Goal: Communication & Community: Answer question/provide support

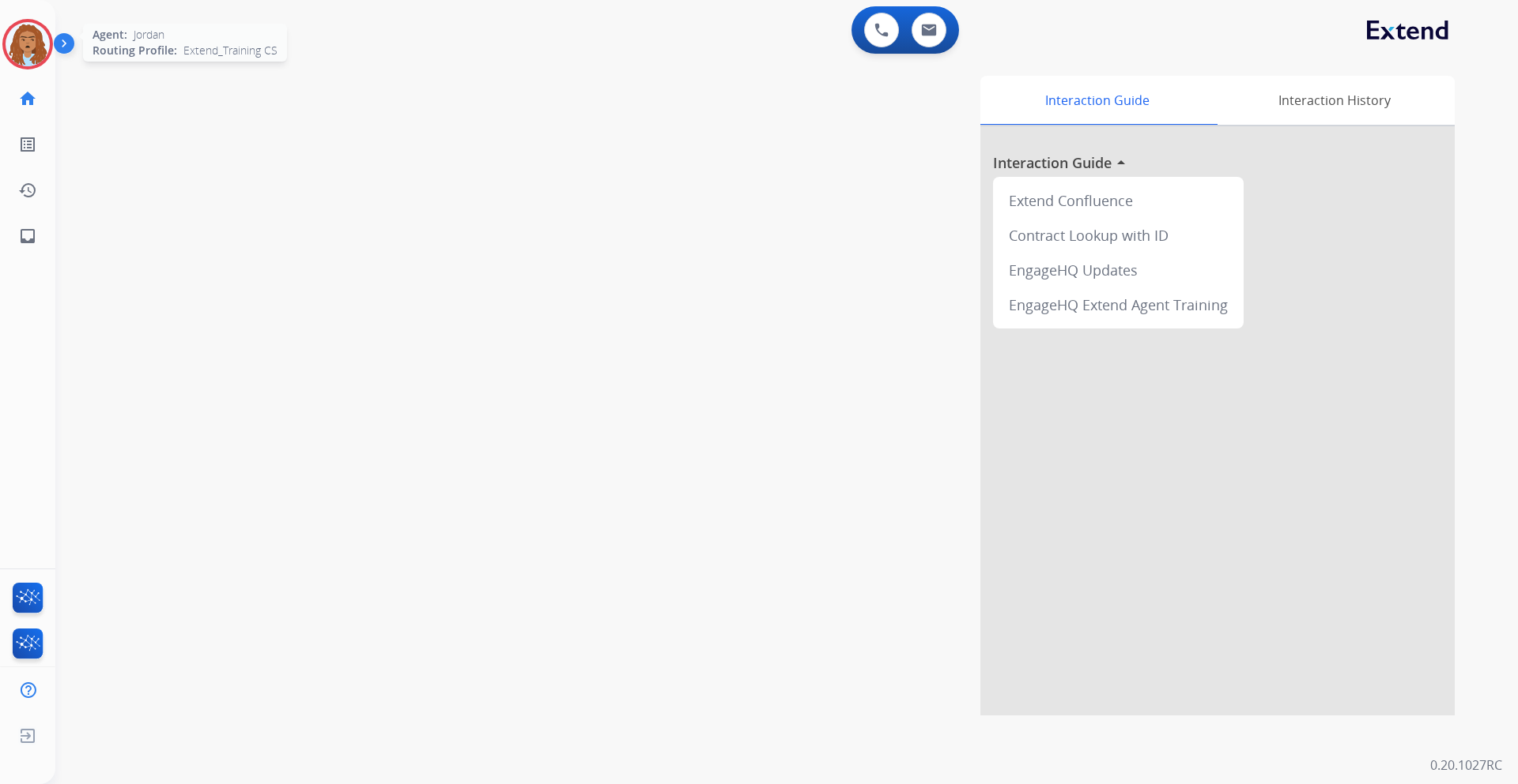
click at [29, 32] on img at bounding box center [28, 44] width 44 height 44
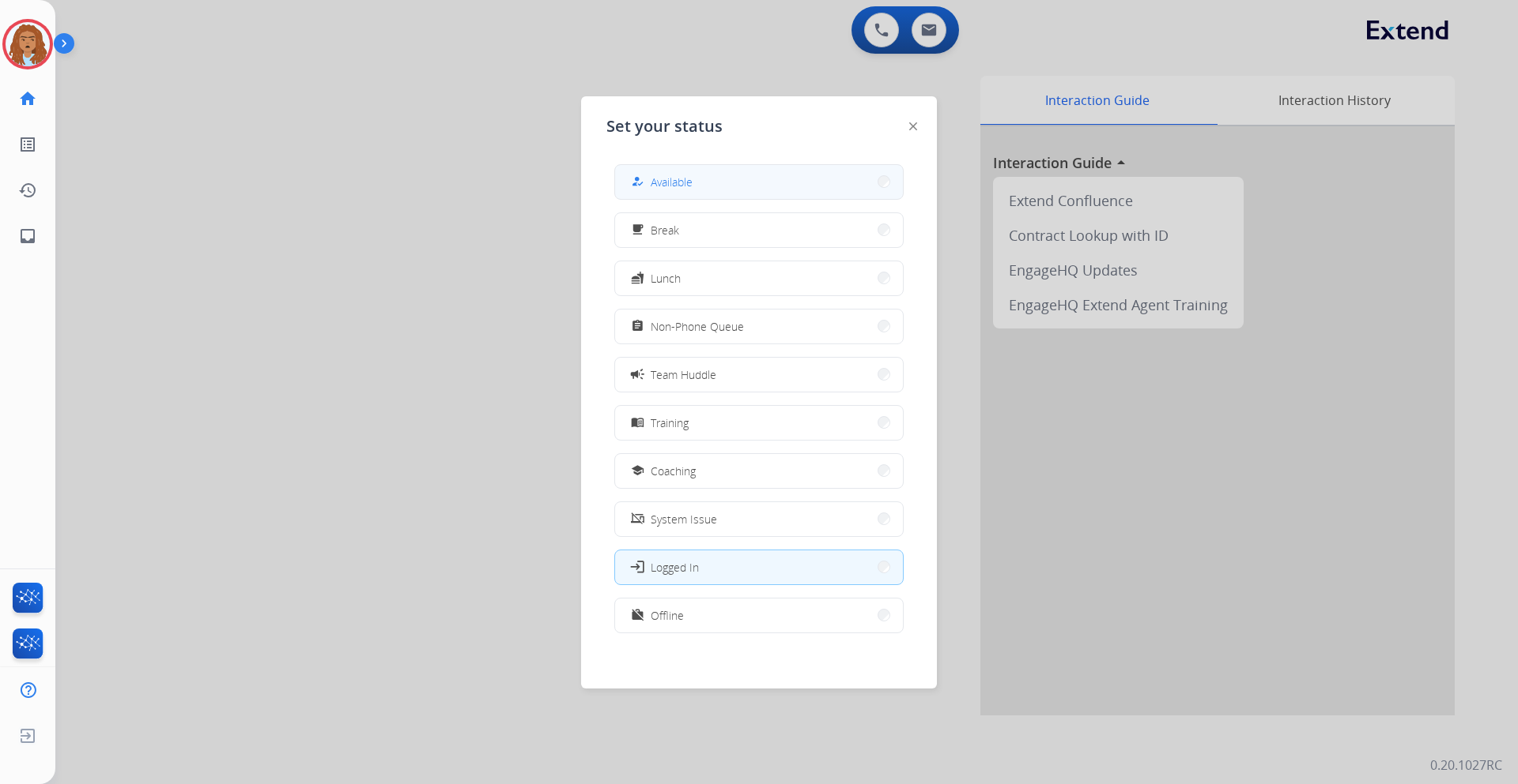
click at [653, 186] on div "how_to_reg Available" at bounding box center [659, 182] width 64 height 19
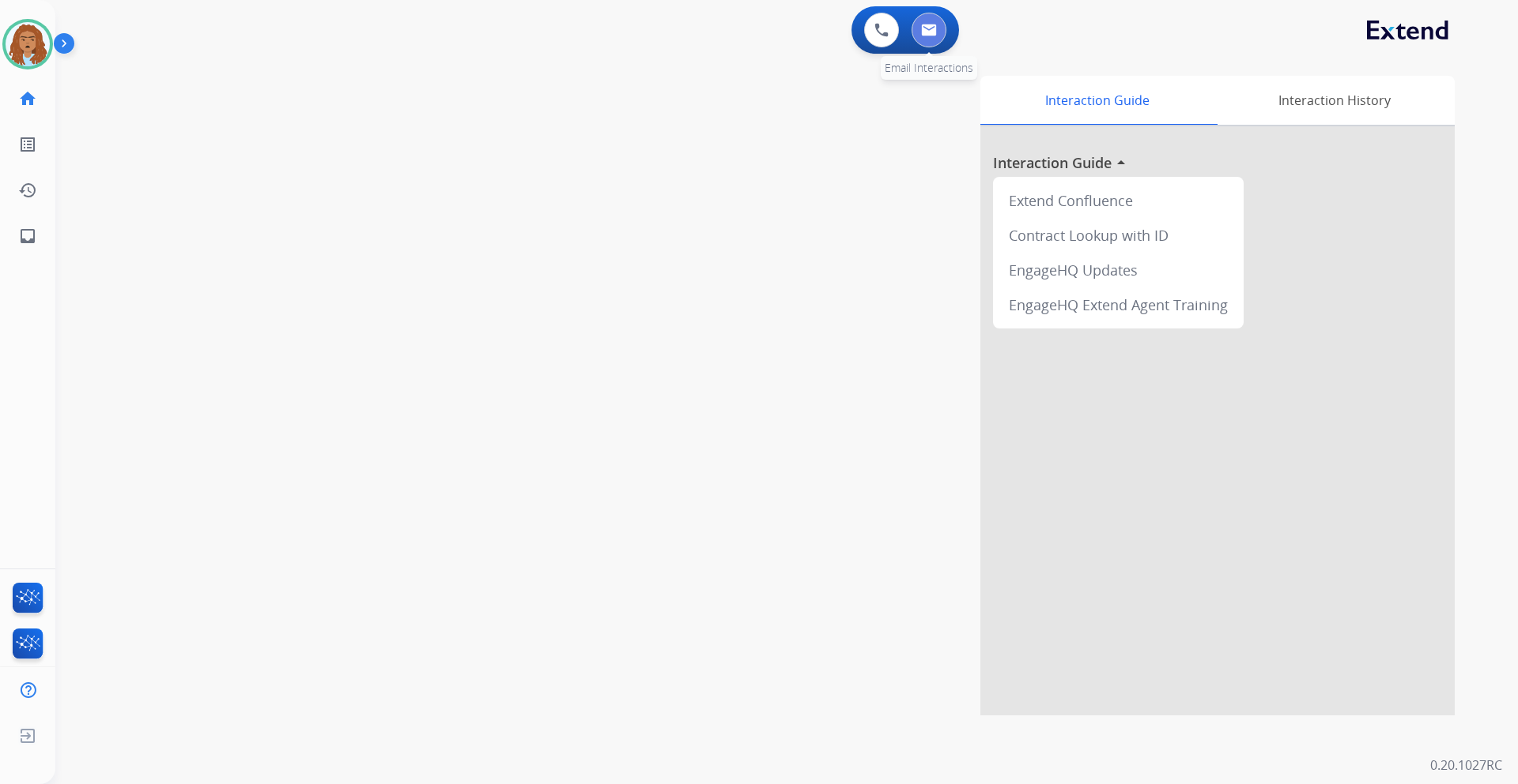
click at [923, 24] on img at bounding box center [929, 30] width 15 height 12
select select "**********"
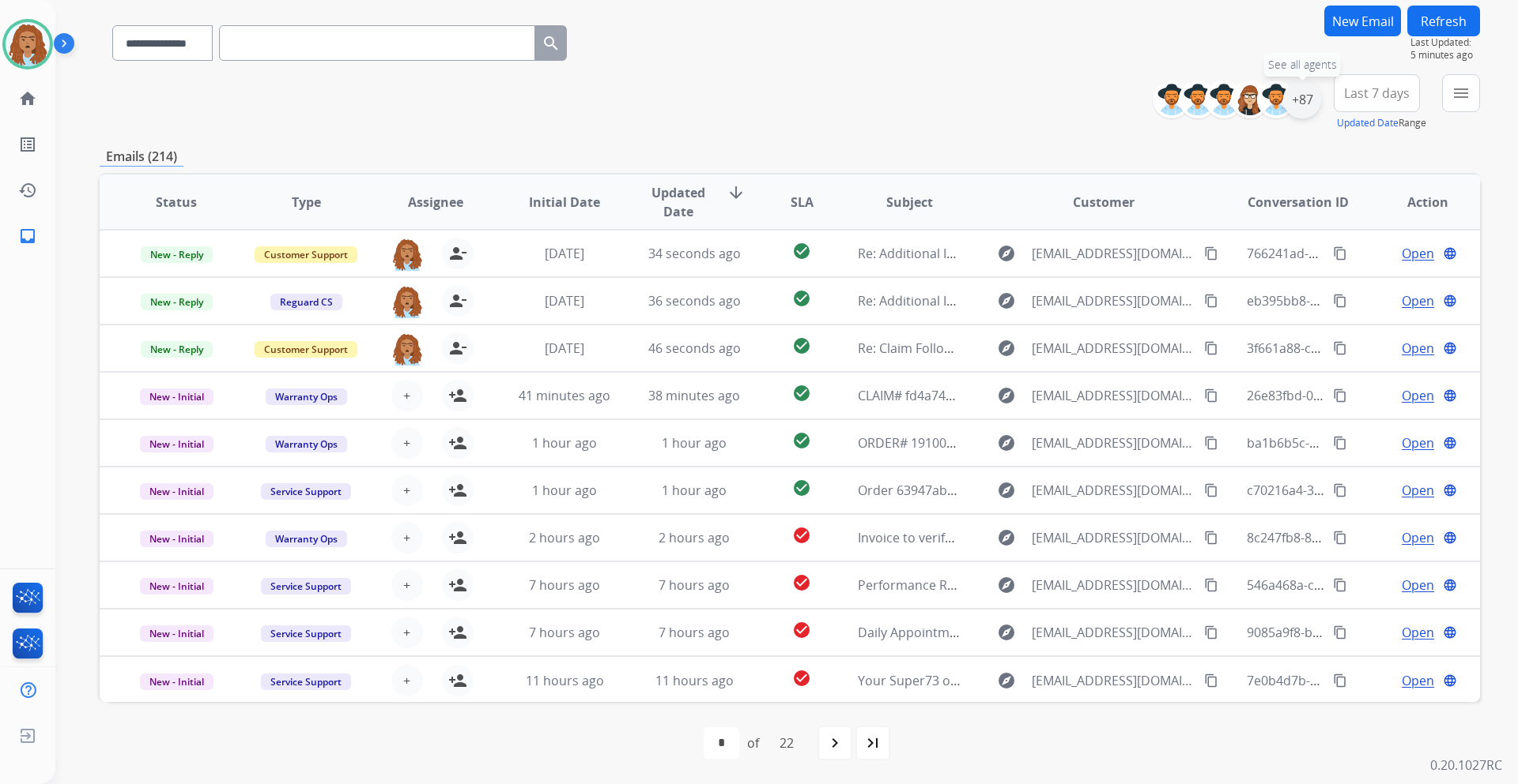
click at [1304, 104] on div "+87" at bounding box center [1301, 99] width 37 height 37
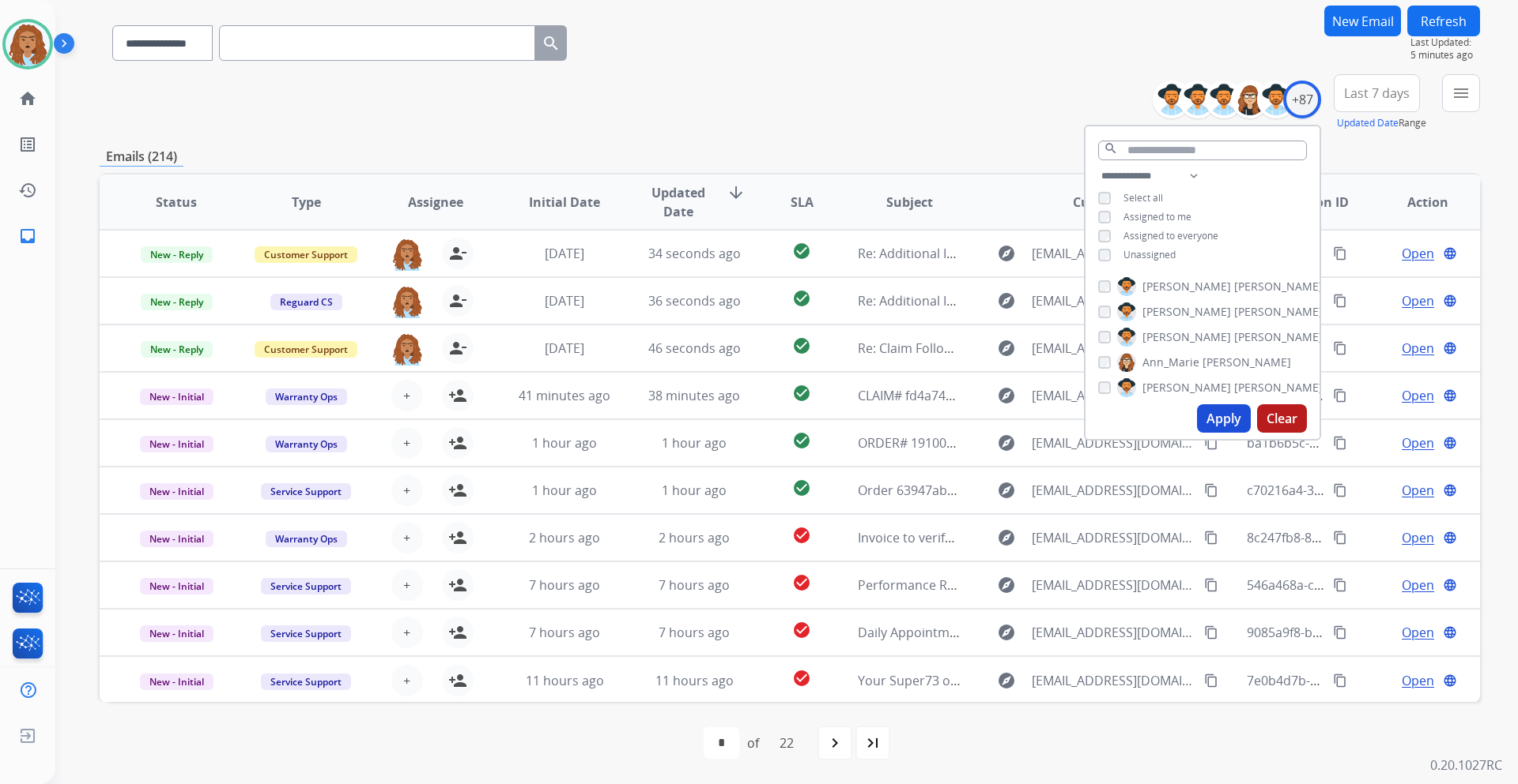
click at [1216, 432] on button "Apply" at bounding box center [1224, 419] width 54 height 29
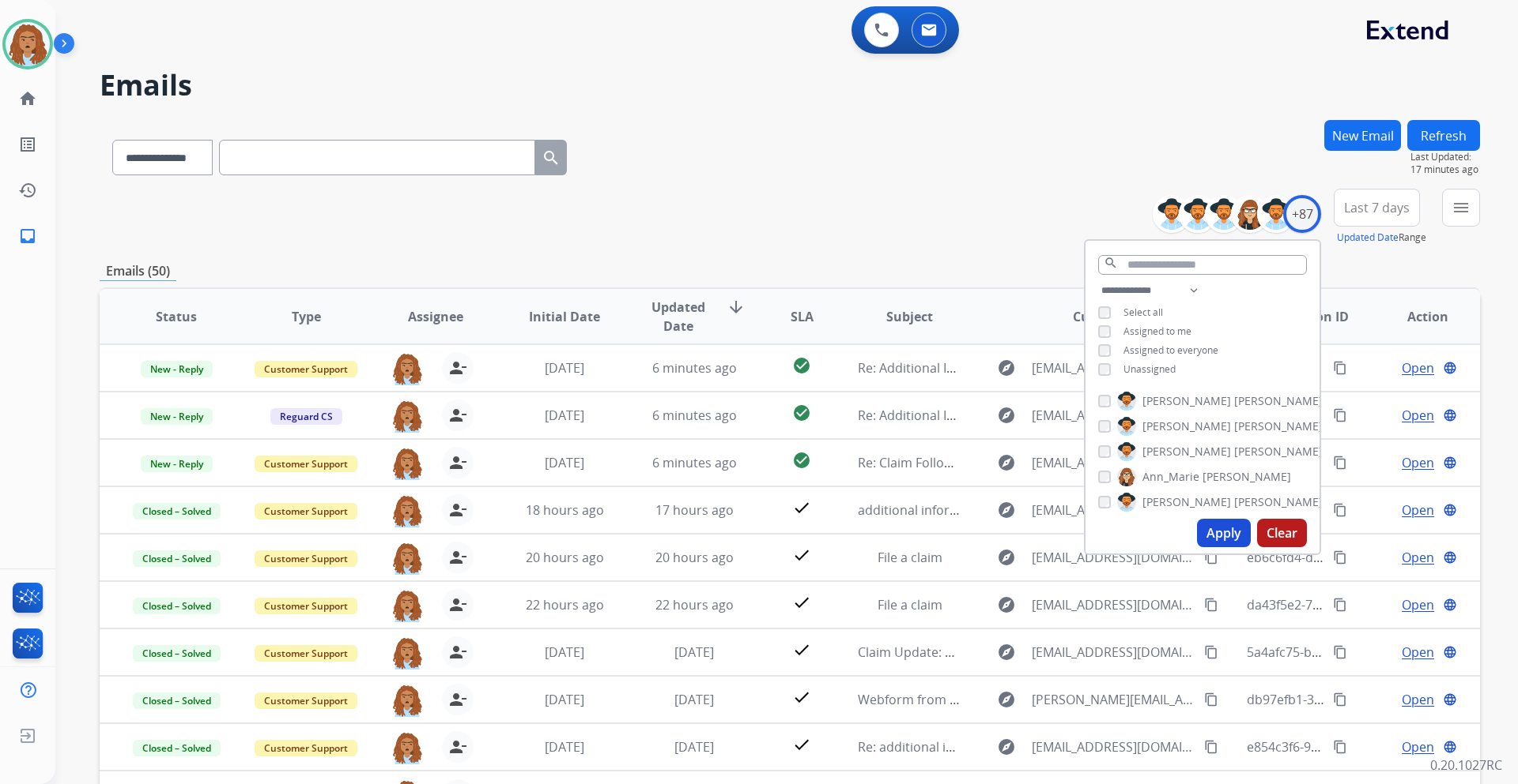
scroll to position [114, 0]
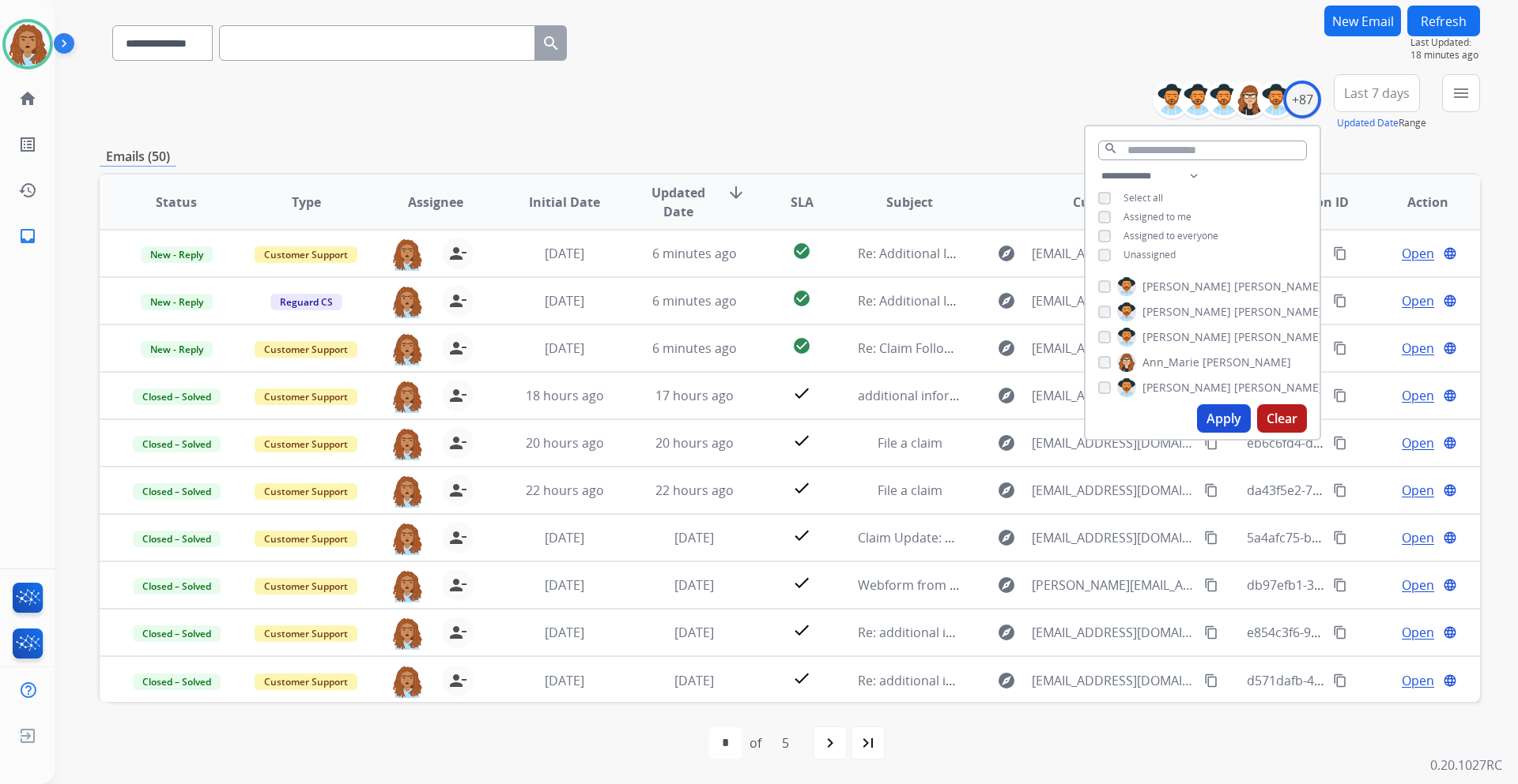
click at [794, 123] on div "**********" at bounding box center [790, 102] width 1381 height 57
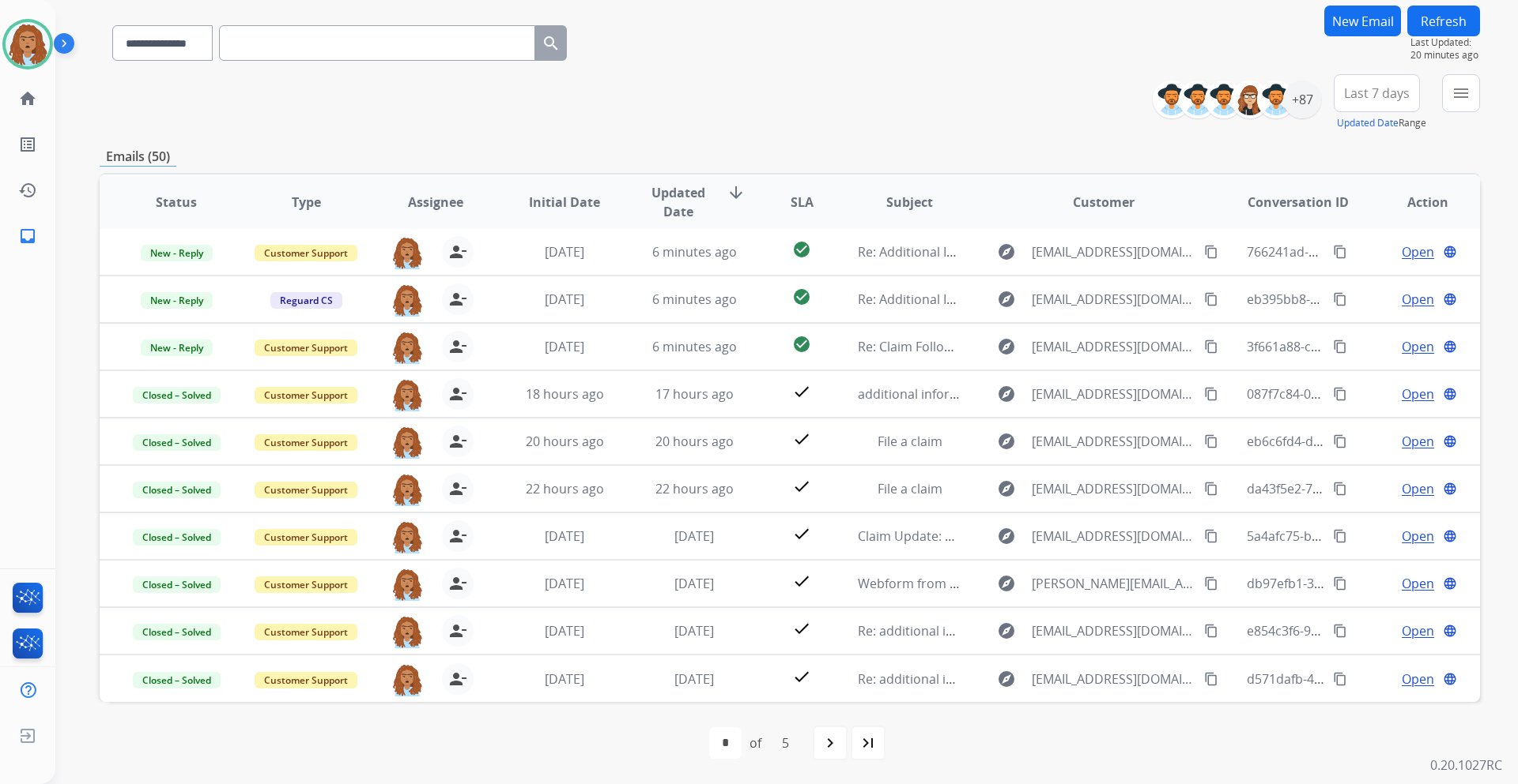
scroll to position [0, 0]
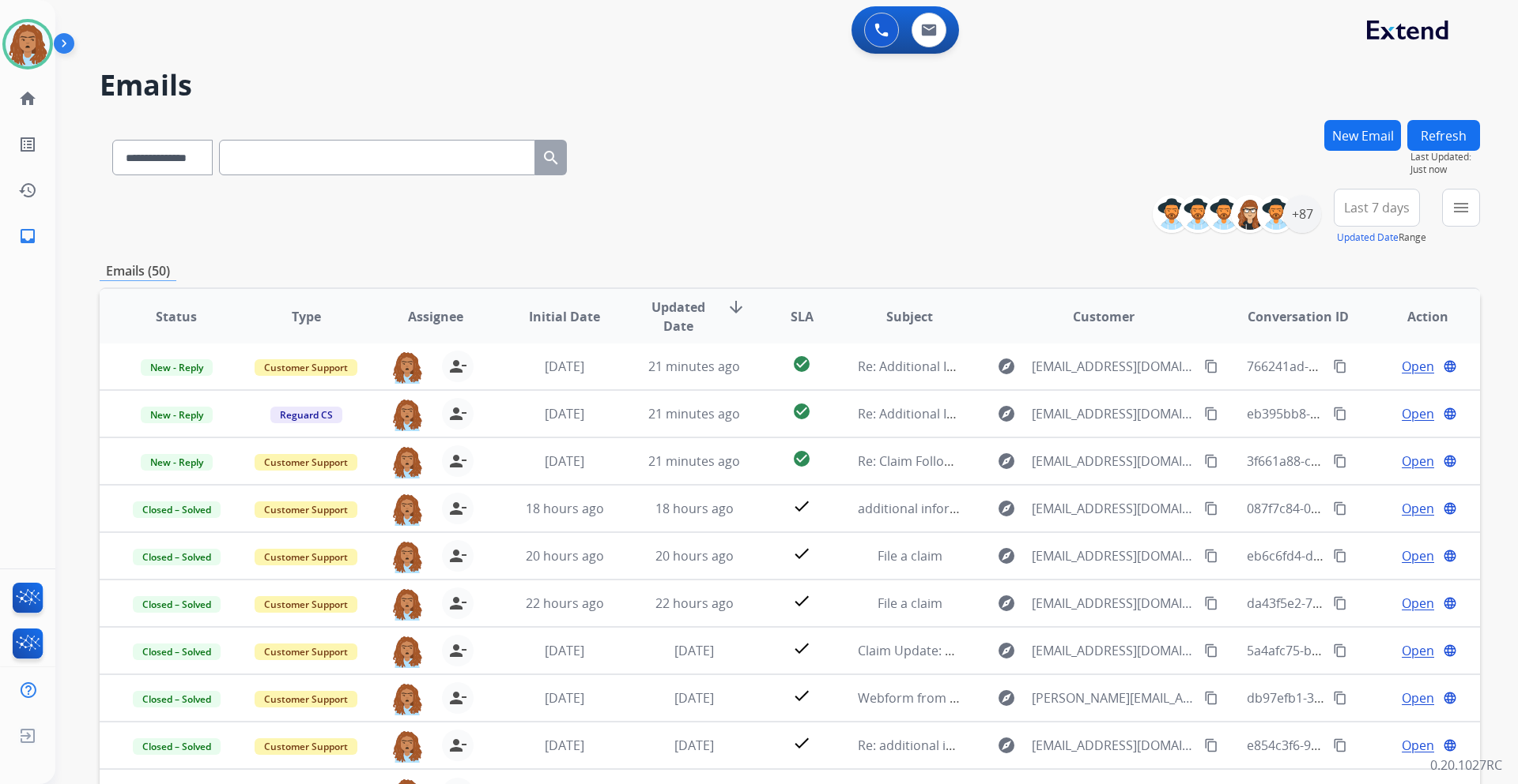
click at [816, 198] on div "**********" at bounding box center [790, 217] width 1381 height 57
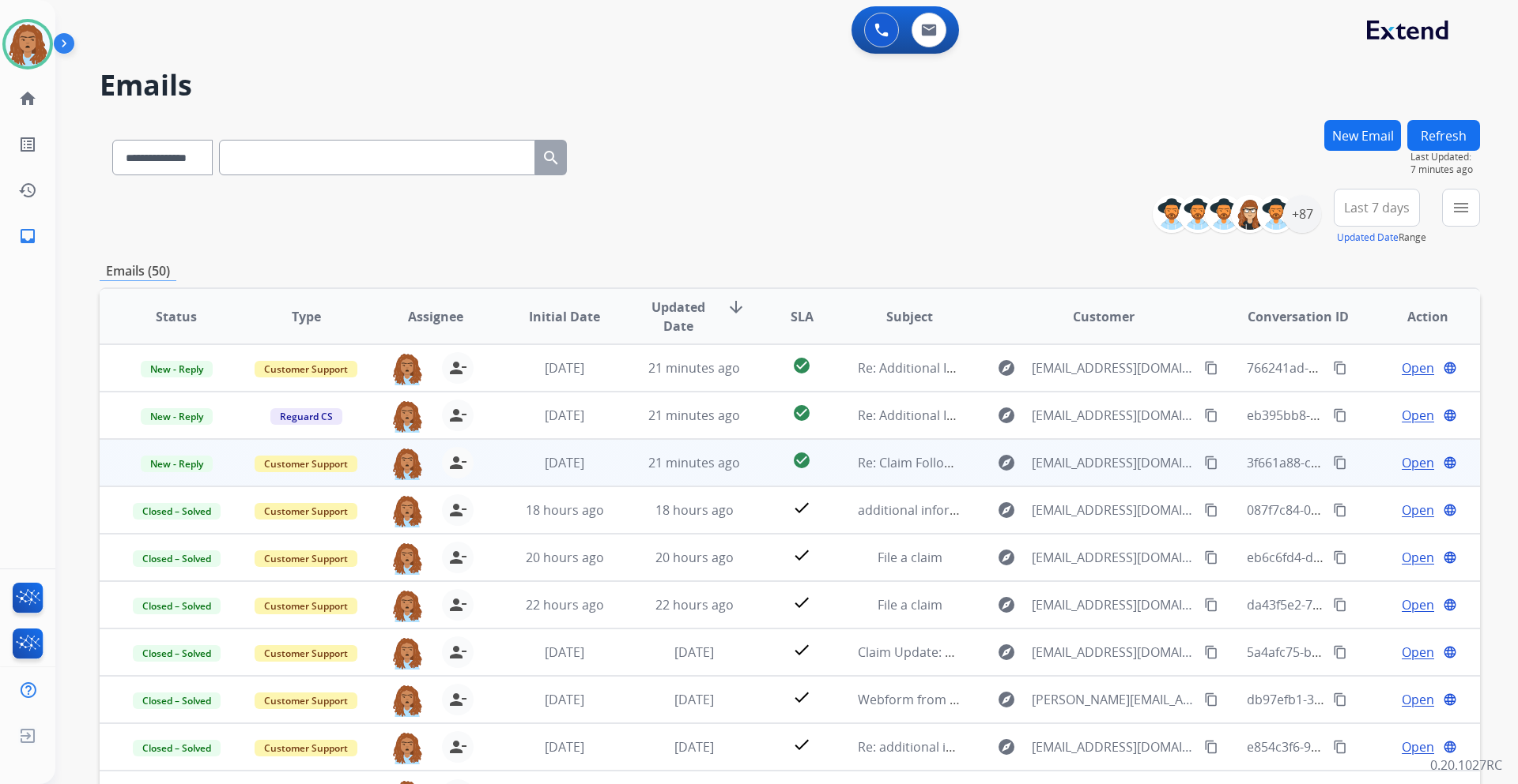
click at [1412, 464] on span "Open" at bounding box center [1418, 463] width 33 height 19
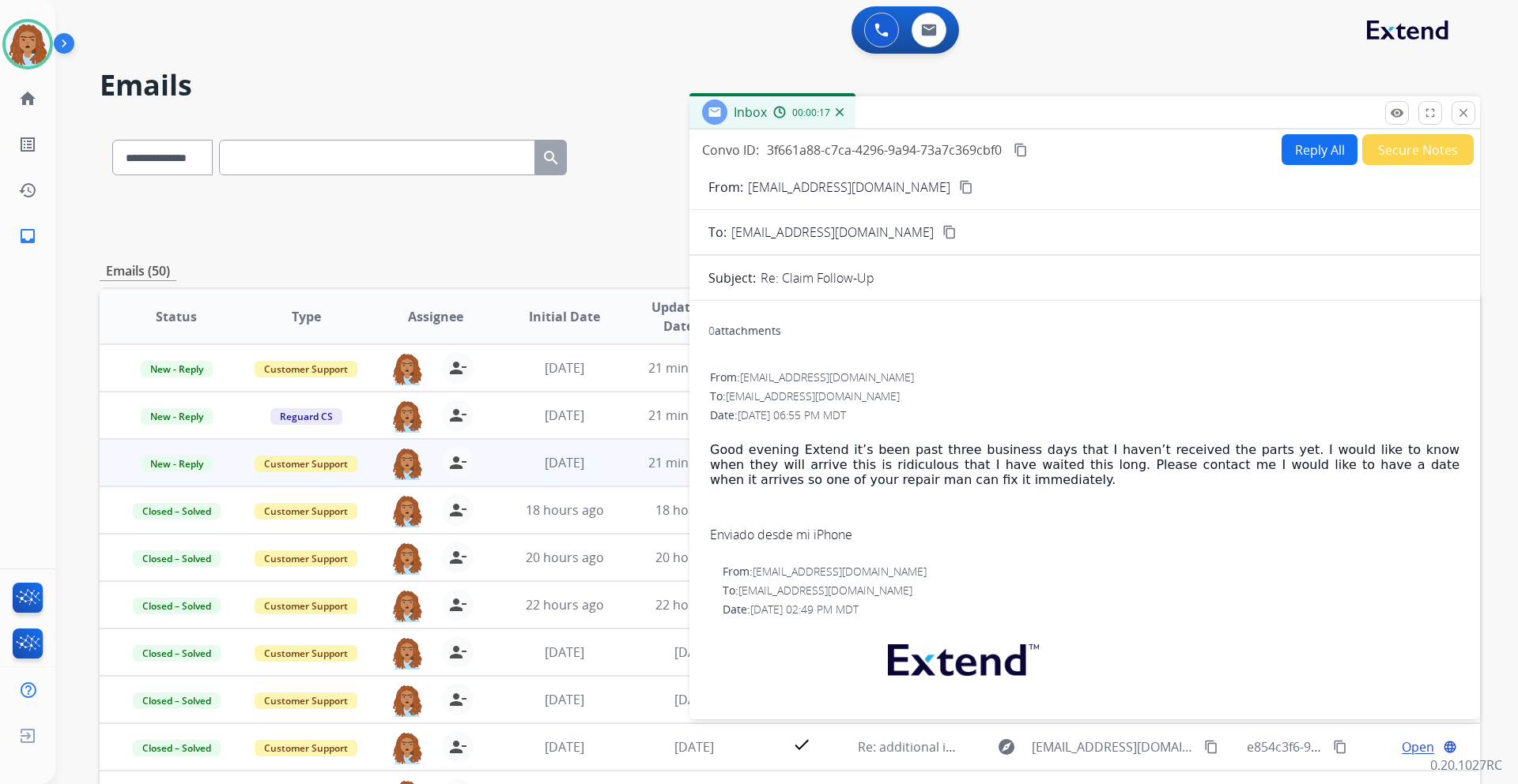
click at [958, 193] on mat-icon "content_copy" at bounding box center [965, 186] width 14 height 14
click at [958, 191] on mat-icon "content_copy" at bounding box center [965, 186] width 14 height 14
click at [1304, 157] on button "Reply All" at bounding box center [1319, 150] width 76 height 31
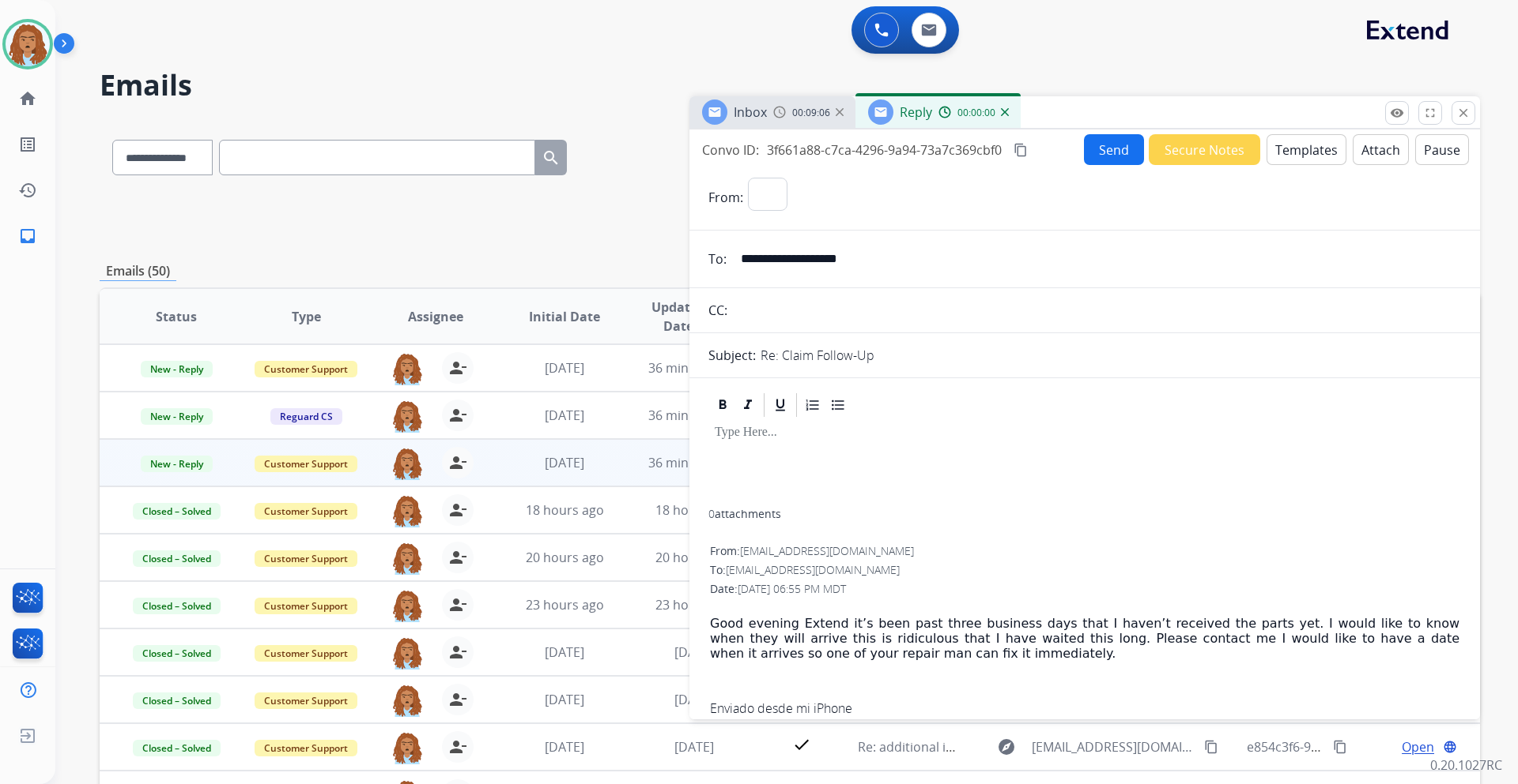
select select "**********"
click at [1279, 160] on button "Templates" at bounding box center [1306, 150] width 80 height 31
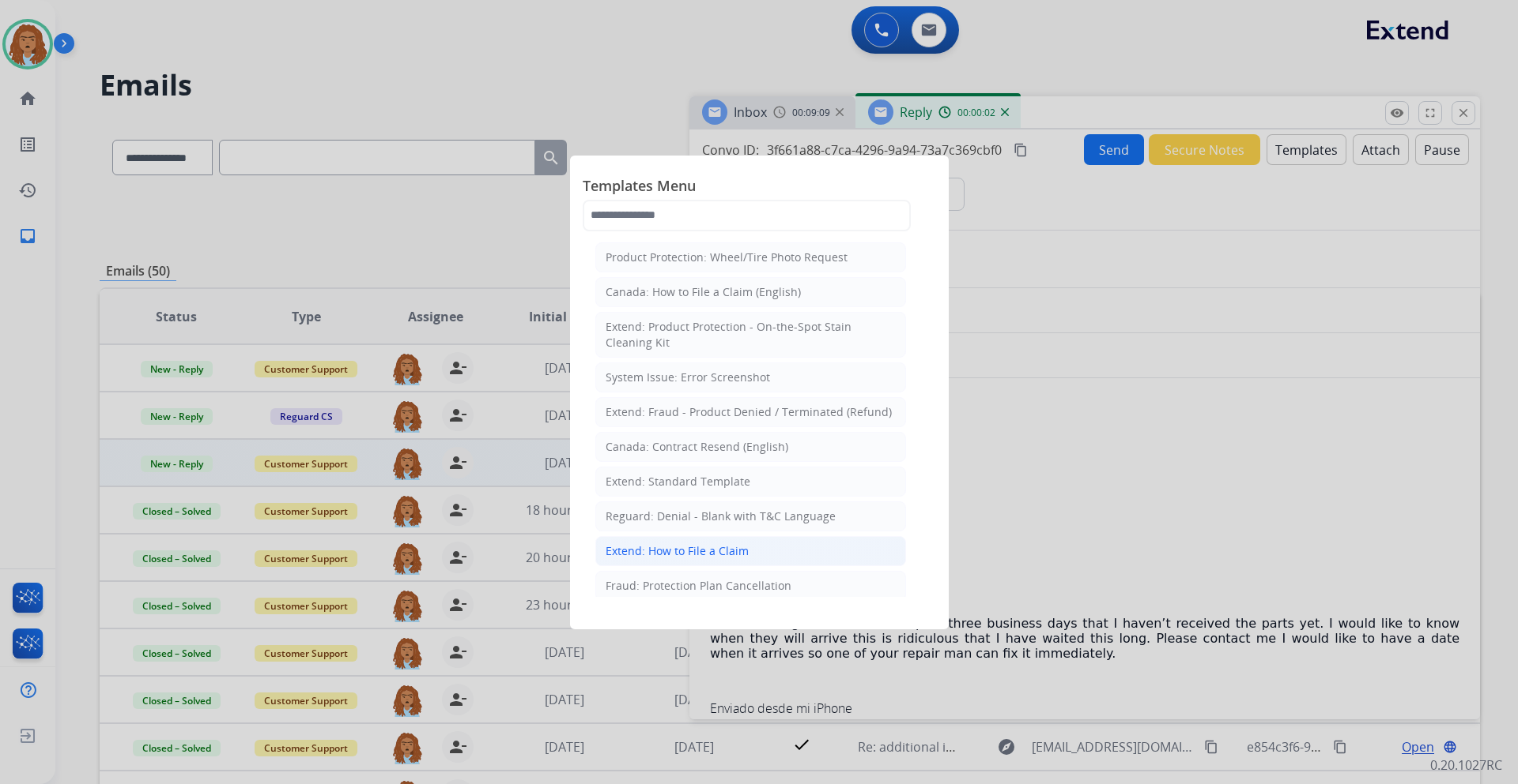
click at [723, 544] on div "Extend: How to File a Claim" at bounding box center [677, 551] width 143 height 15
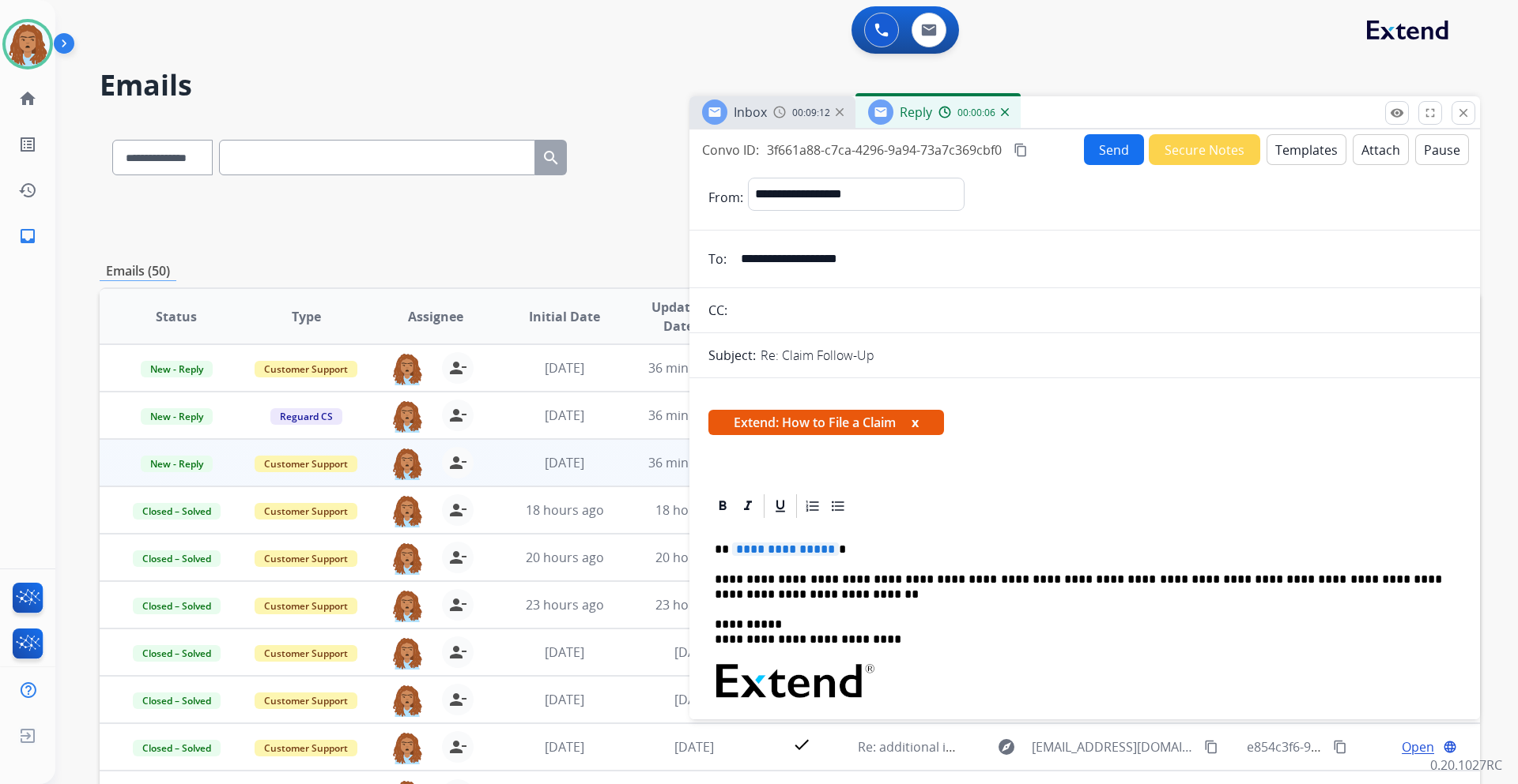
click at [1291, 150] on button "Templates" at bounding box center [1306, 150] width 80 height 31
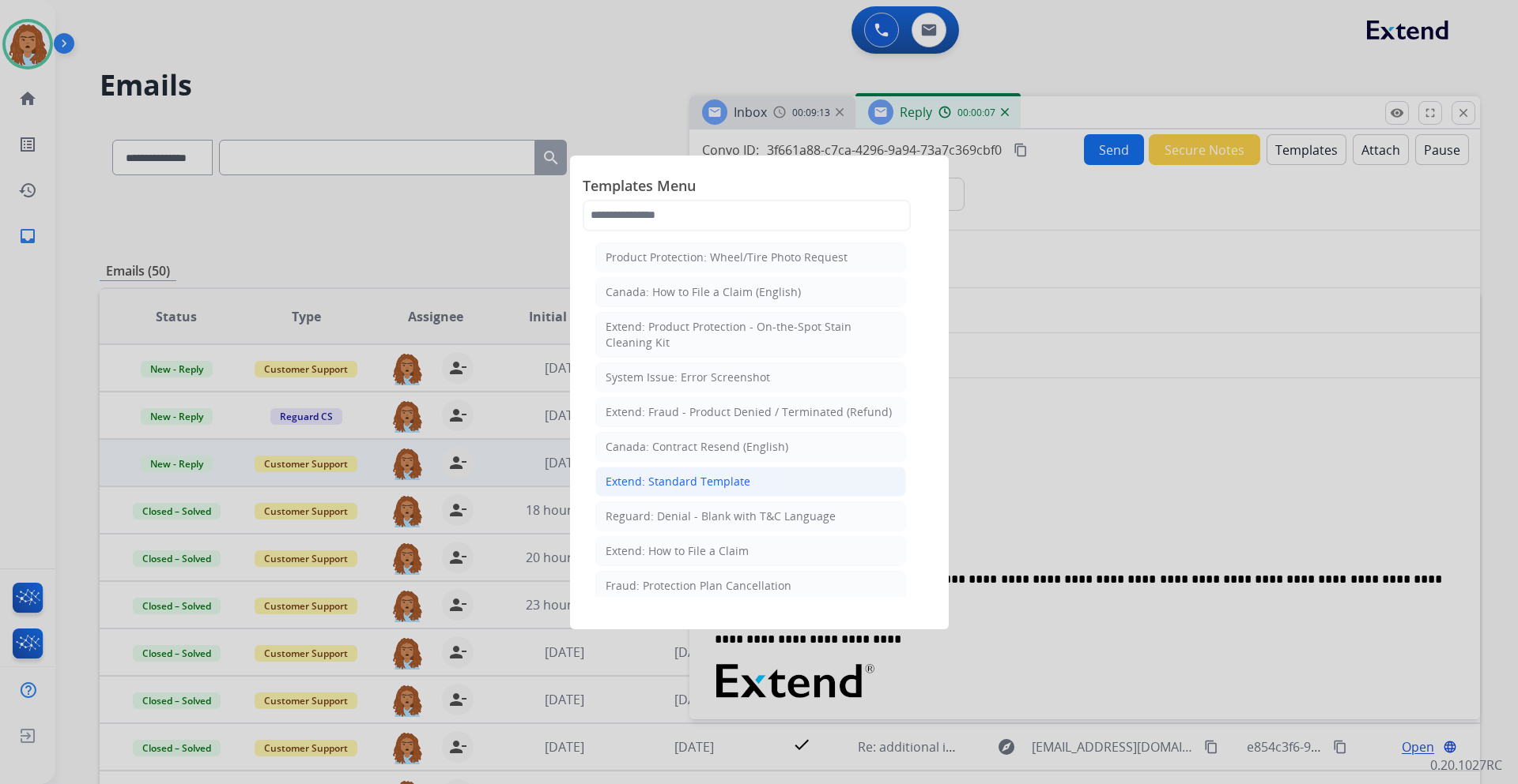
click at [673, 477] on div "Extend: Standard Template" at bounding box center [678, 481] width 144 height 15
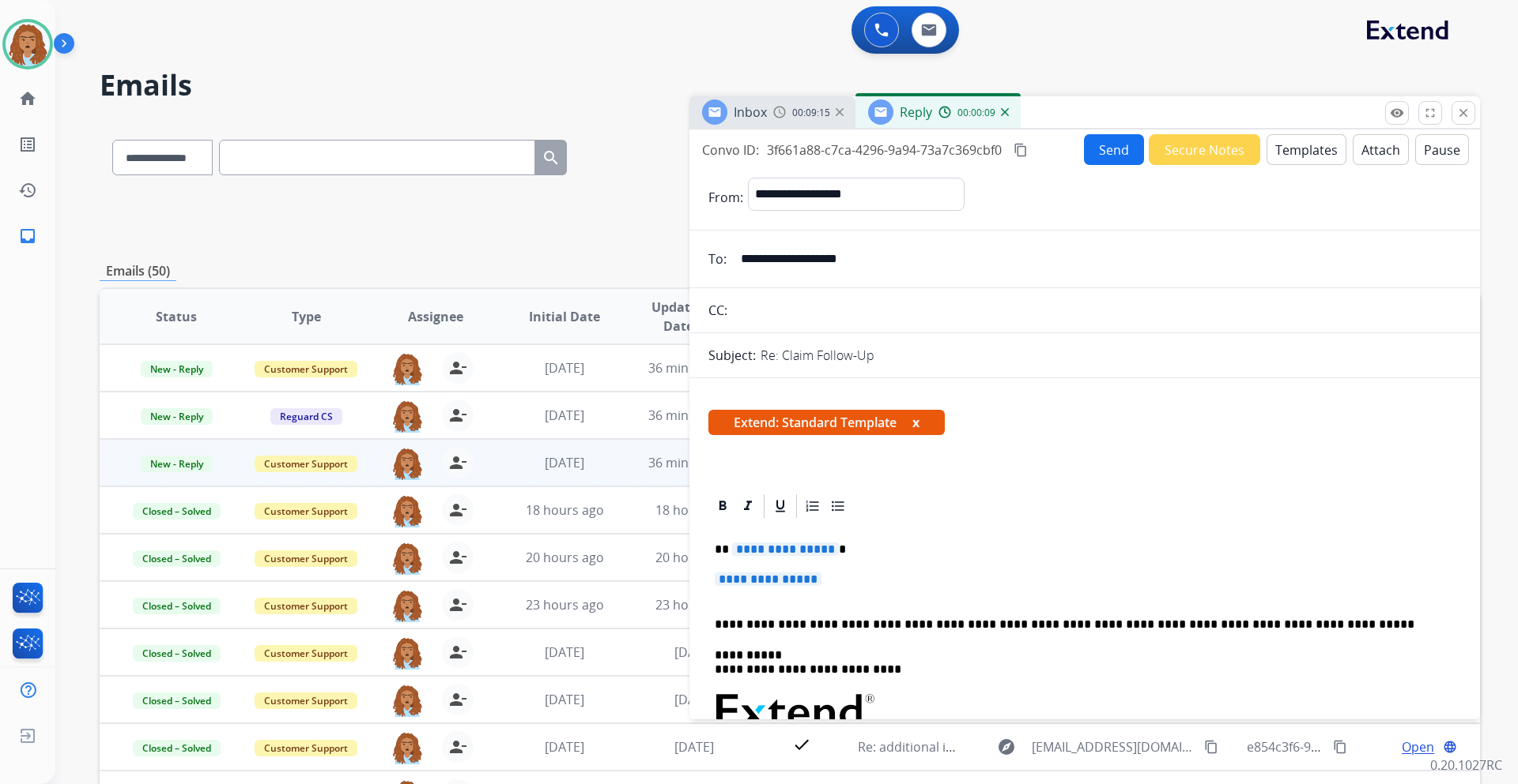
click at [740, 581] on span "**********" at bounding box center [767, 579] width 107 height 13
click at [762, 550] on span "**********" at bounding box center [784, 550] width 107 height 13
click at [753, 594] on p "**********" at bounding box center [1078, 587] width 727 height 29
click at [771, 590] on p "**********" at bounding box center [1078, 587] width 727 height 29
click at [771, 573] on span "**********" at bounding box center [767, 579] width 107 height 13
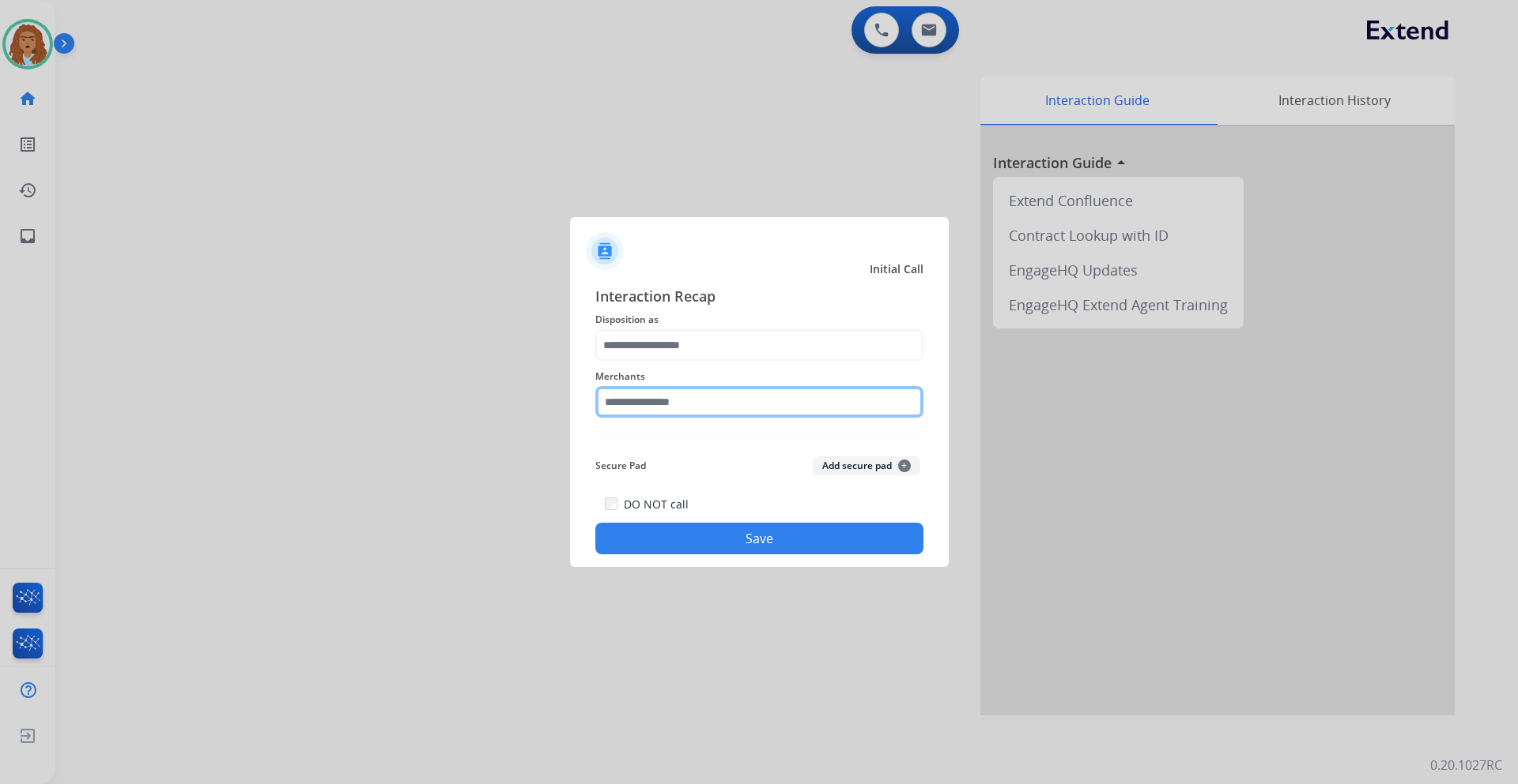
click at [642, 399] on input "text" at bounding box center [759, 402] width 328 height 32
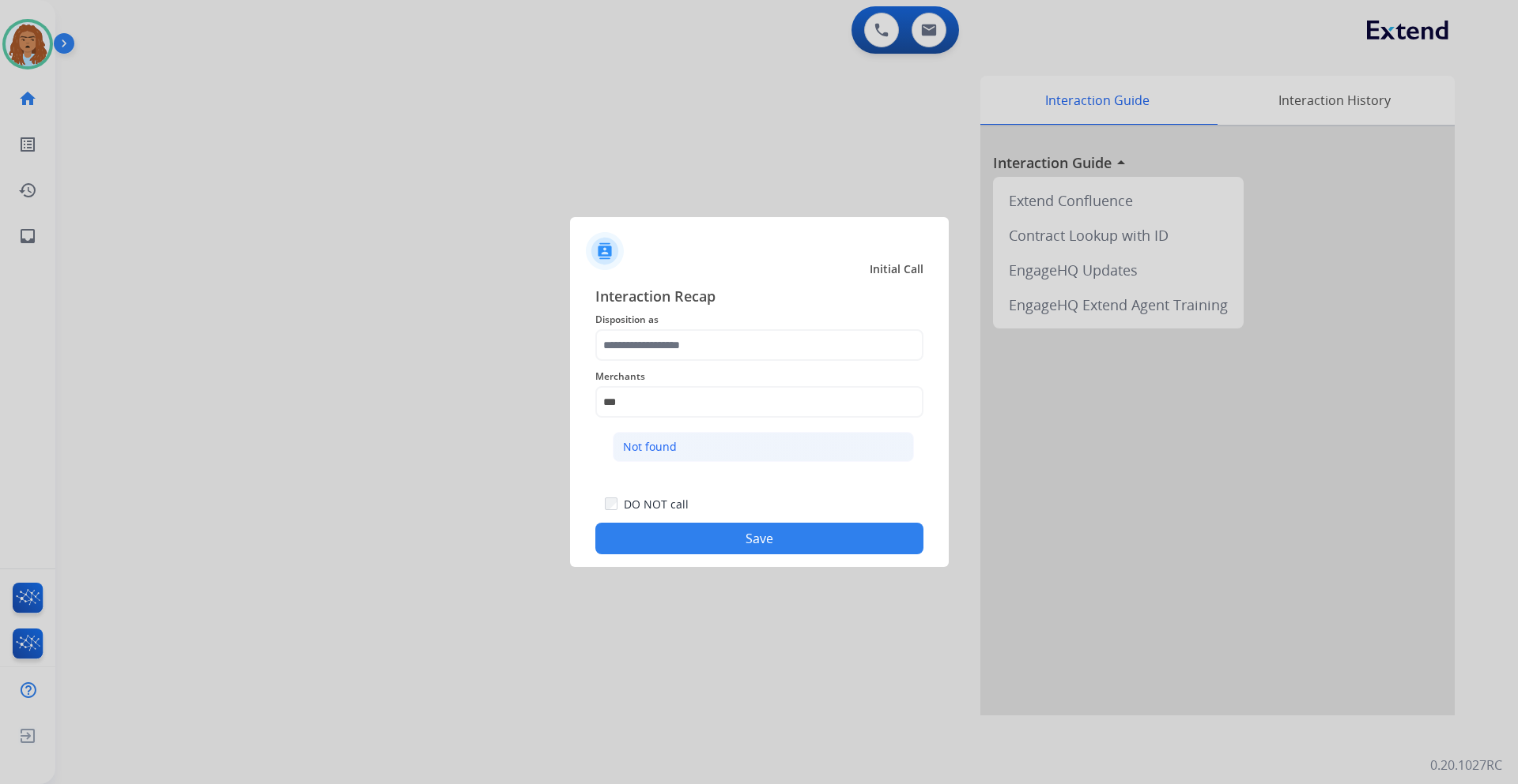
click at [669, 436] on li "Not found" at bounding box center [762, 447] width 301 height 30
type input "*********"
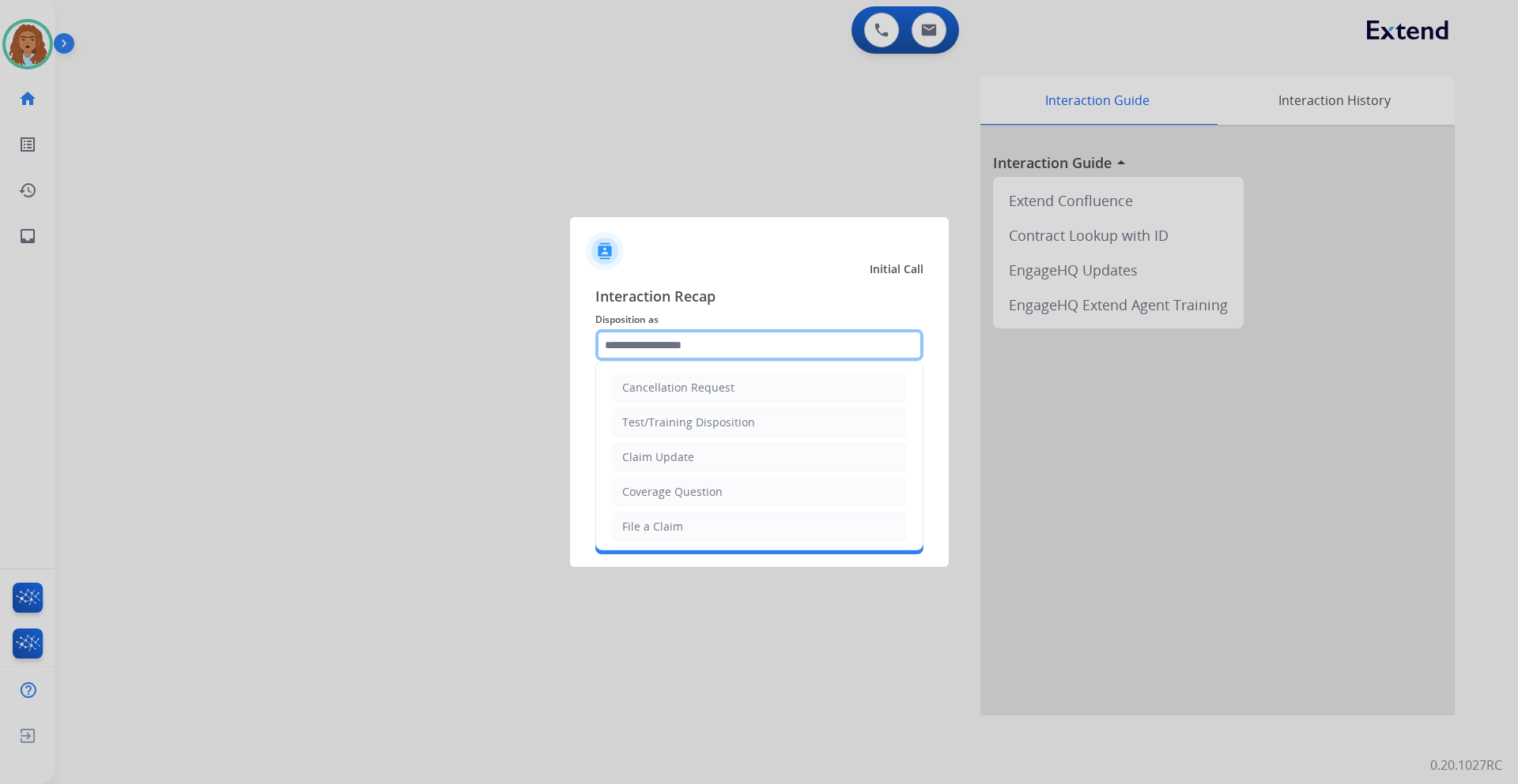
click at [697, 346] on input "text" at bounding box center [759, 345] width 328 height 32
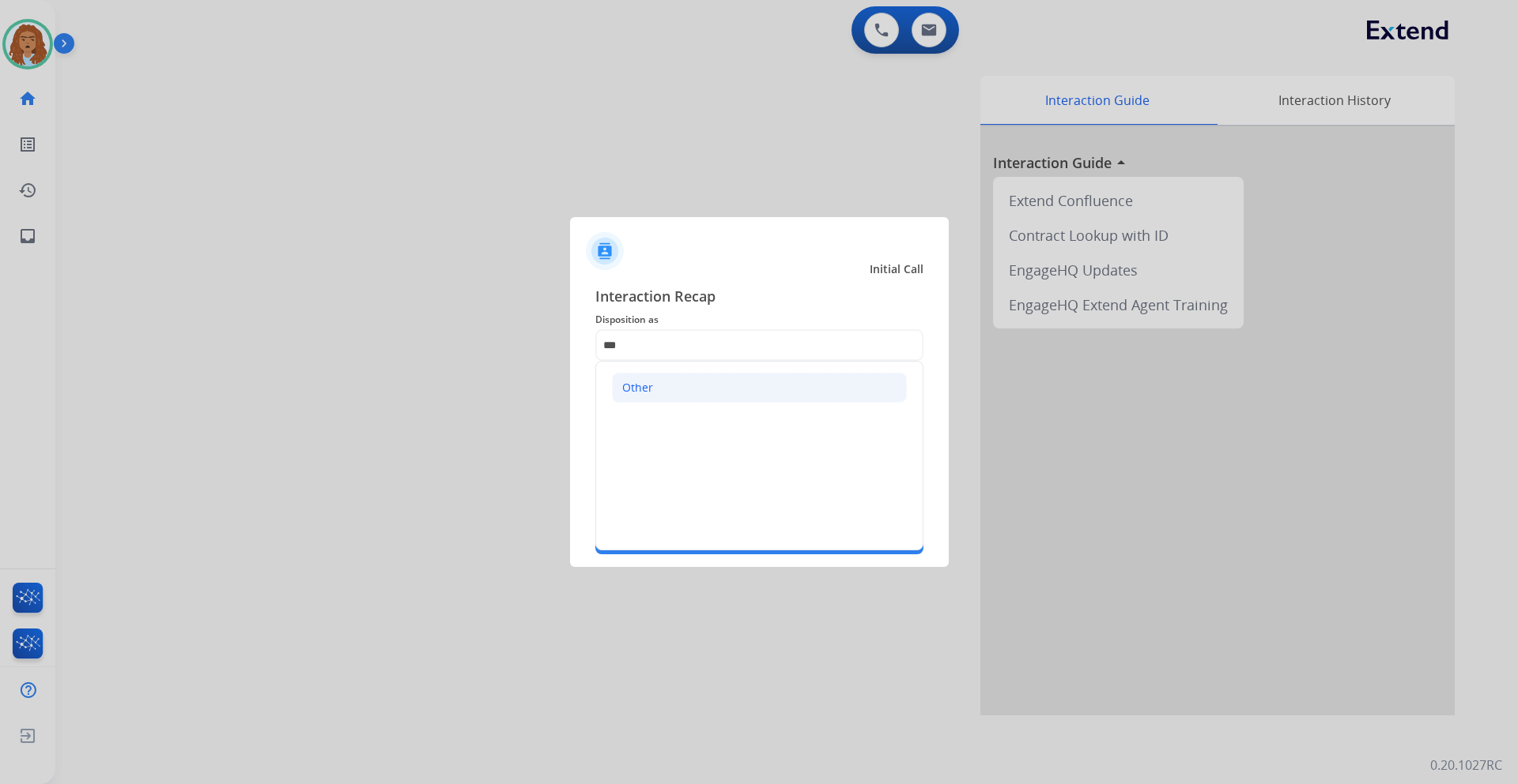
click at [685, 380] on li "Other" at bounding box center [759, 387] width 295 height 30
type input "*****"
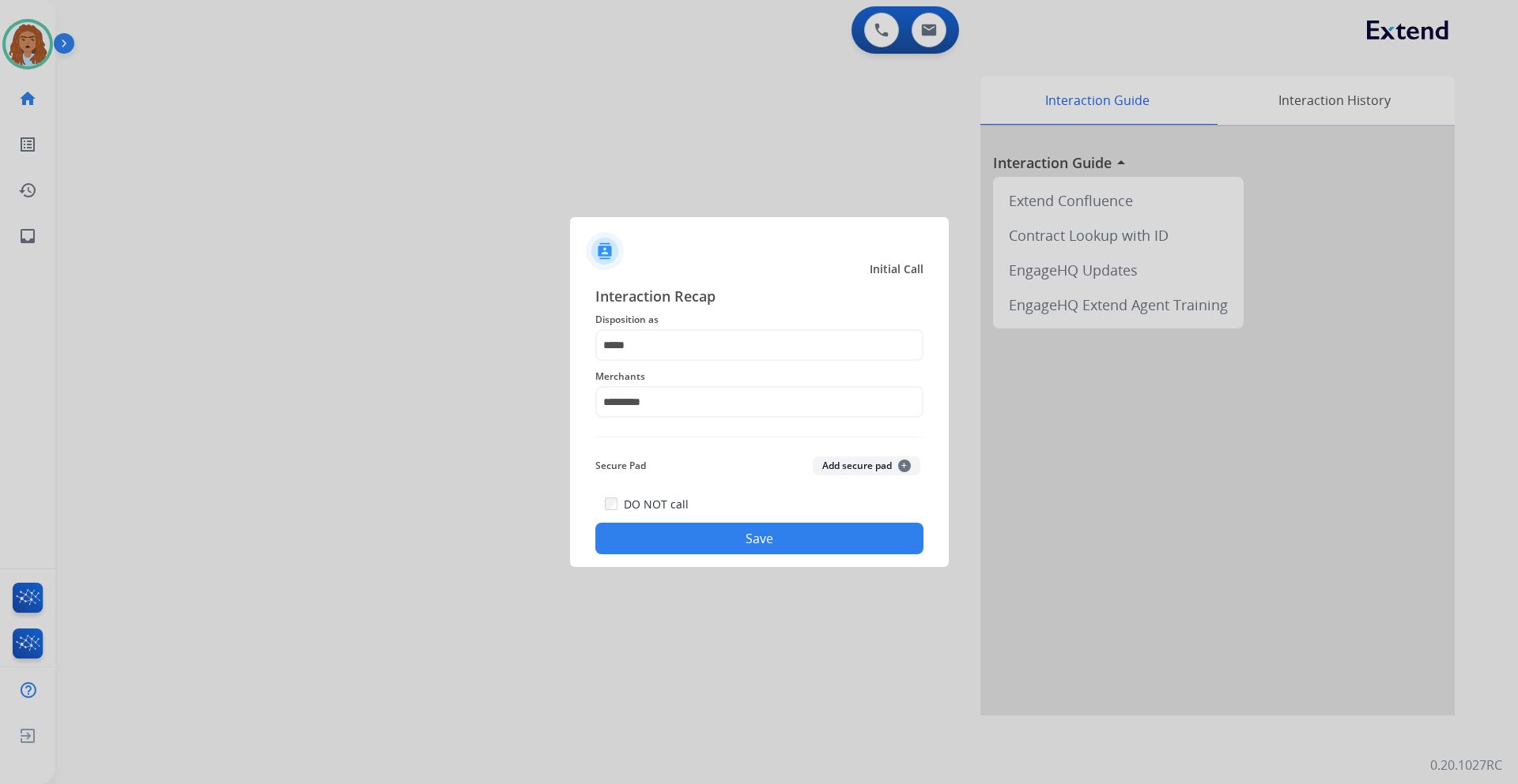
click at [690, 532] on button "Save" at bounding box center [759, 538] width 328 height 32
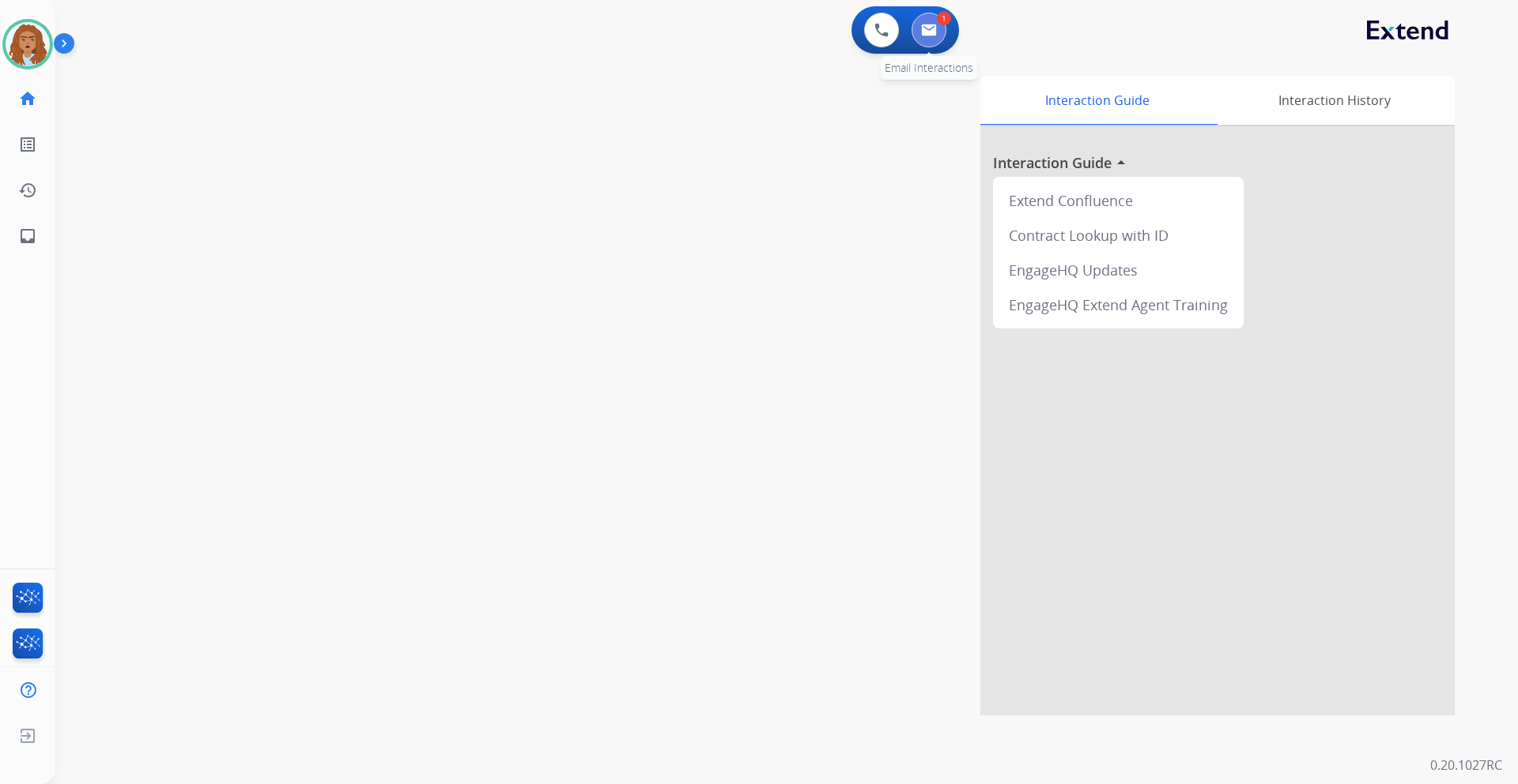
click at [919, 33] on button at bounding box center [929, 30] width 35 height 35
select select "**********"
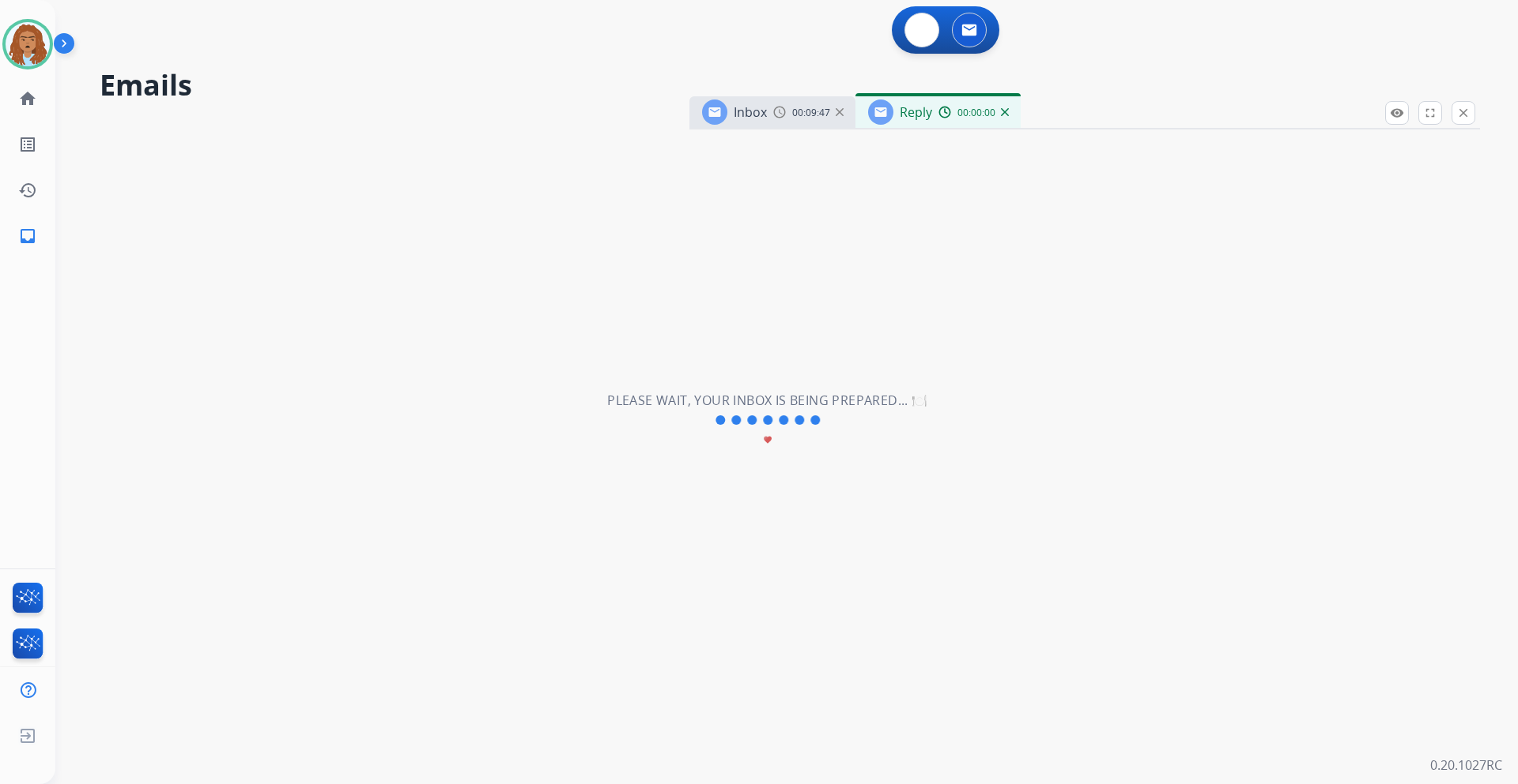
select select "**********"
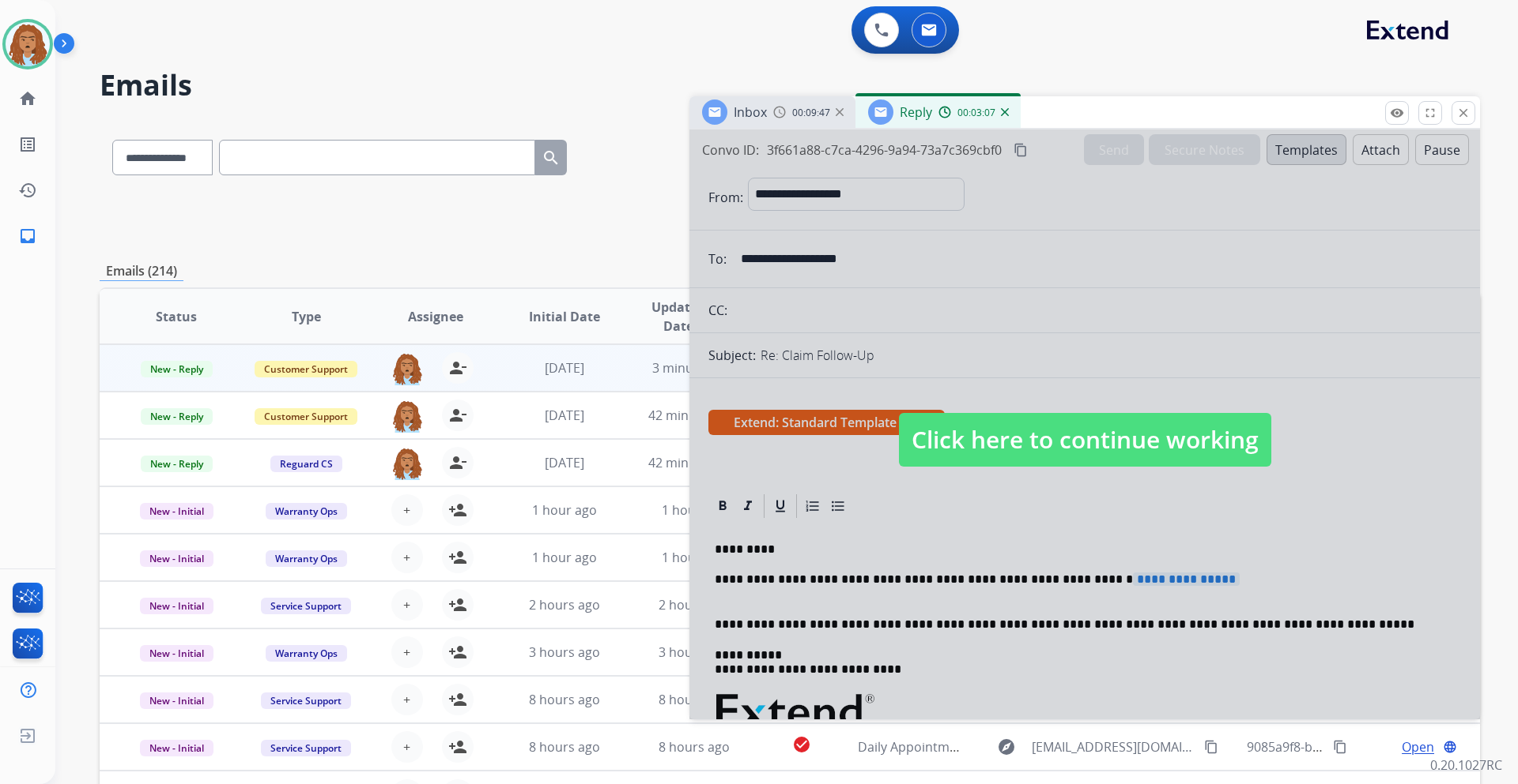
click at [986, 435] on span "Click here to continue working" at bounding box center [1084, 440] width 372 height 54
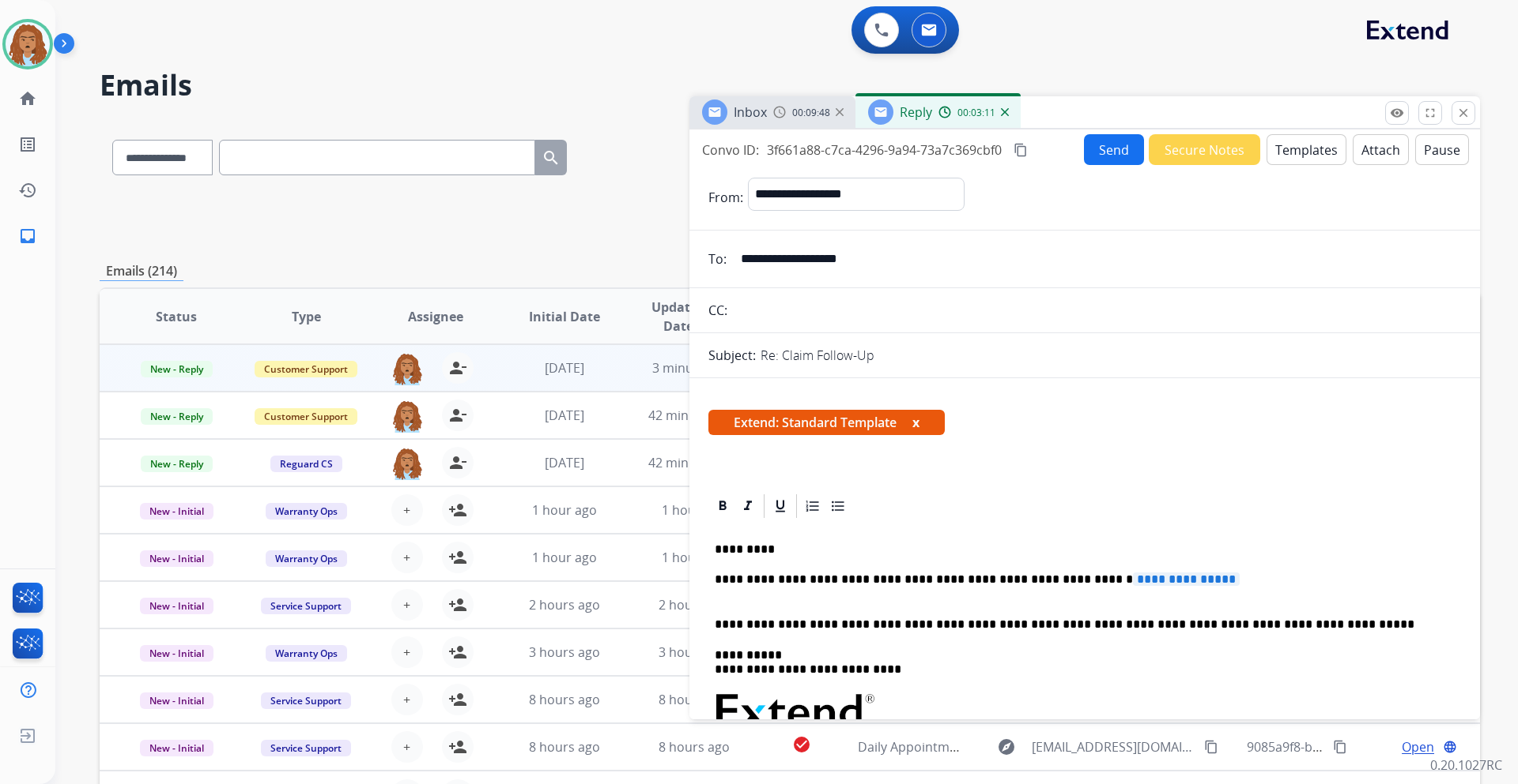
click at [1074, 576] on p "**********" at bounding box center [1078, 587] width 727 height 29
drag, startPoint x: 1085, startPoint y: 577, endPoint x: 705, endPoint y: 585, distance: 380.1
click at [776, 579] on span "**********" at bounding box center [767, 579] width 107 height 13
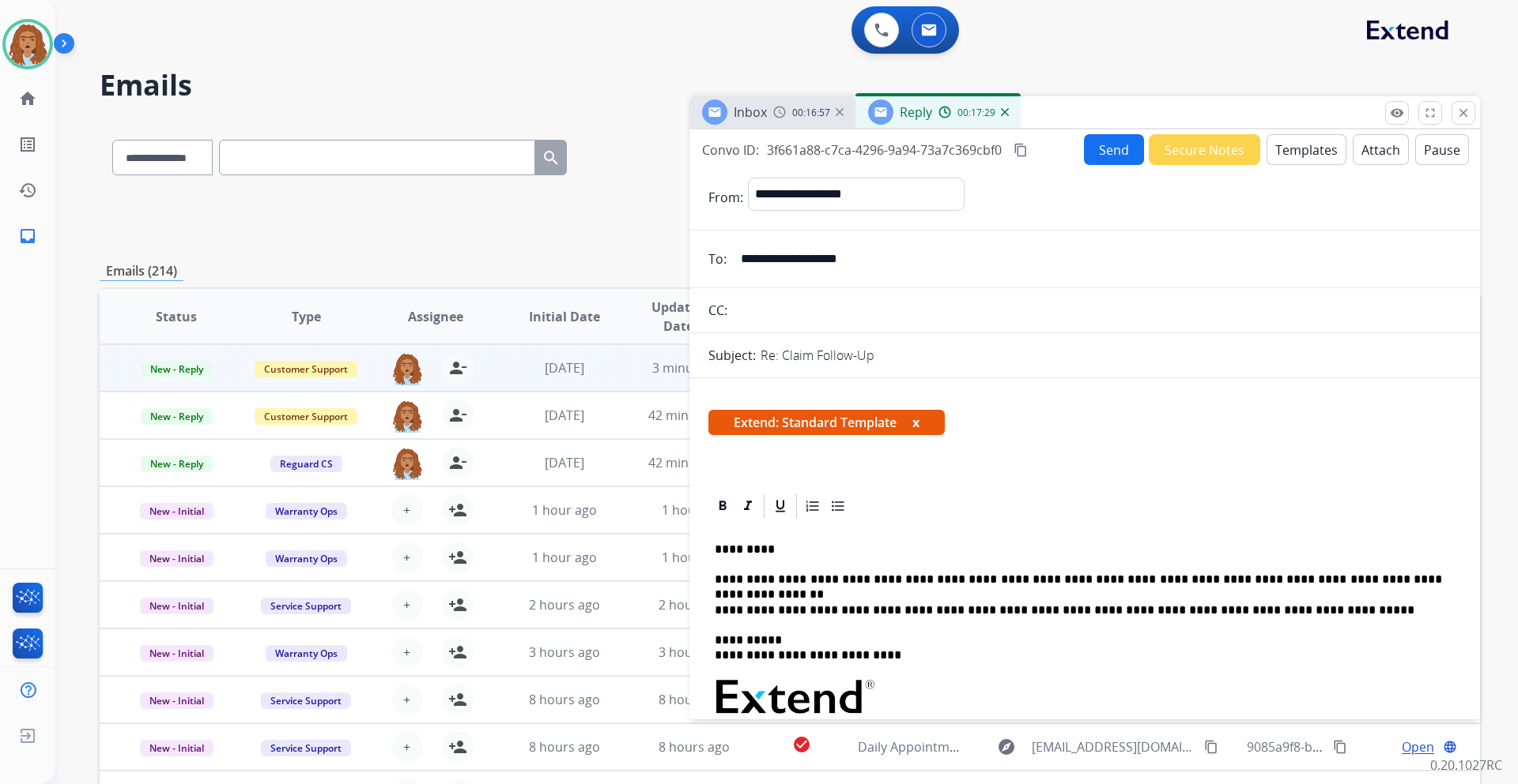
click at [1116, 160] on button "Send" at bounding box center [1113, 150] width 60 height 31
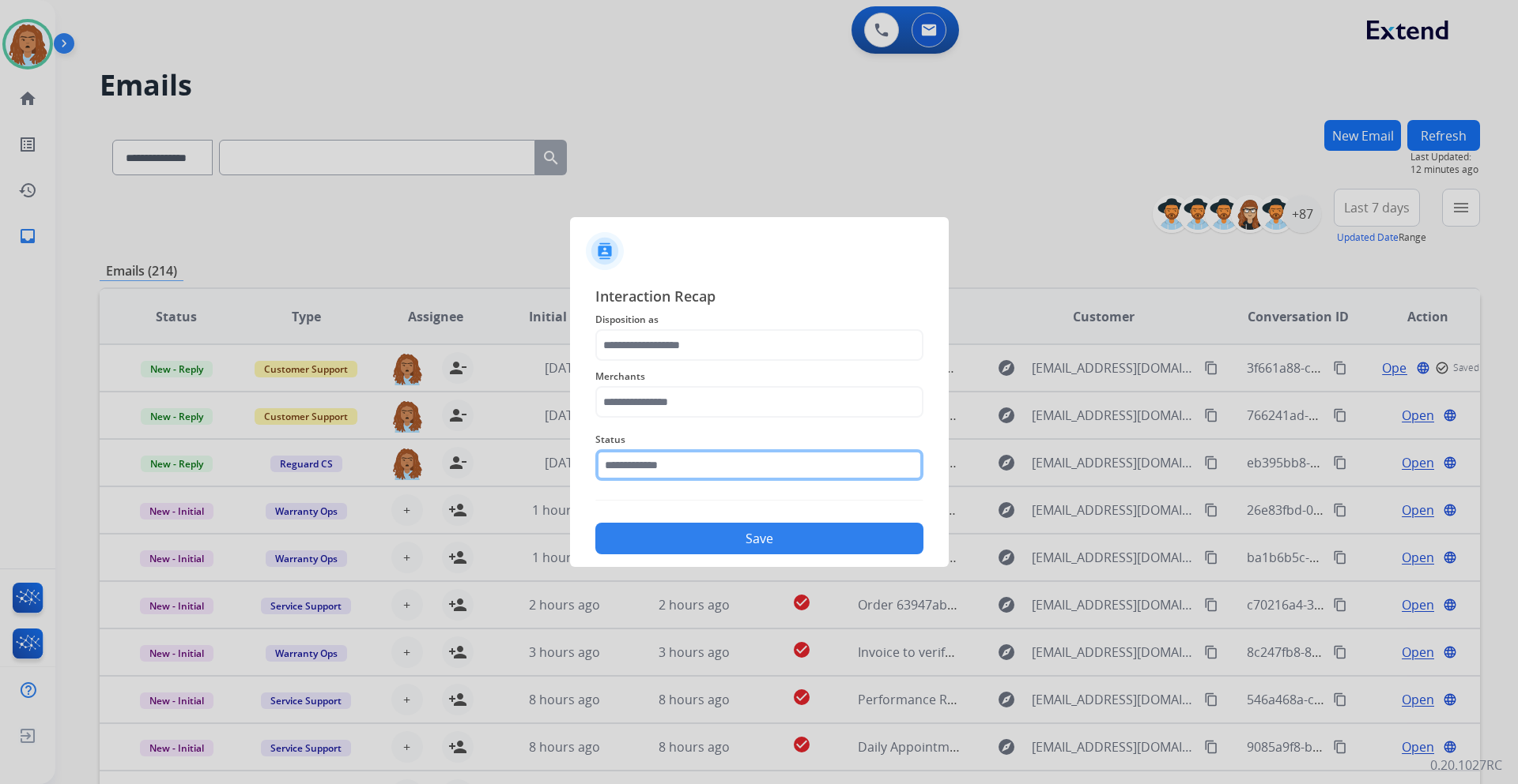
click at [686, 467] on input "text" at bounding box center [759, 465] width 328 height 32
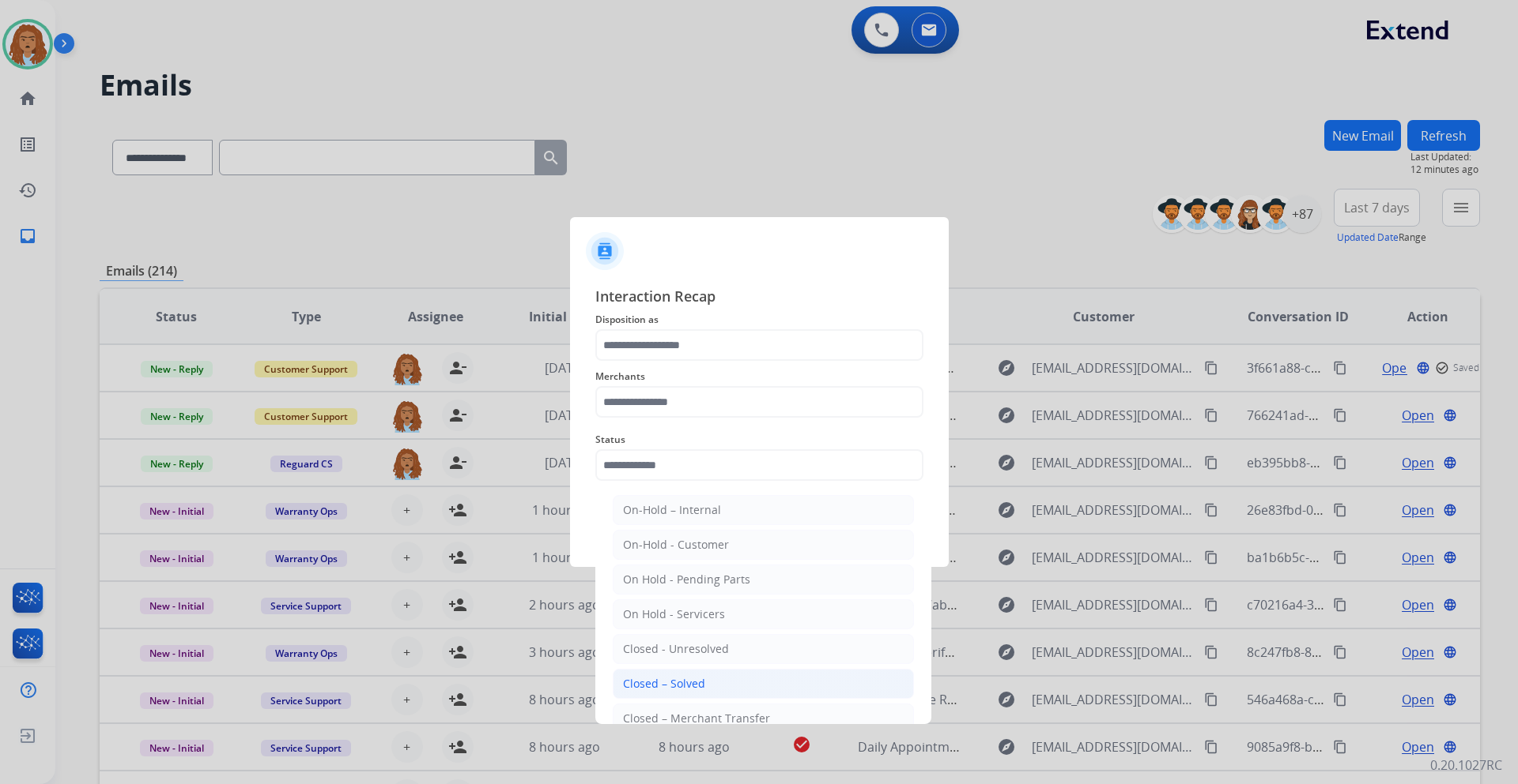
click at [674, 682] on div "Closed – Solved" at bounding box center [664, 684] width 83 height 15
type input "**********"
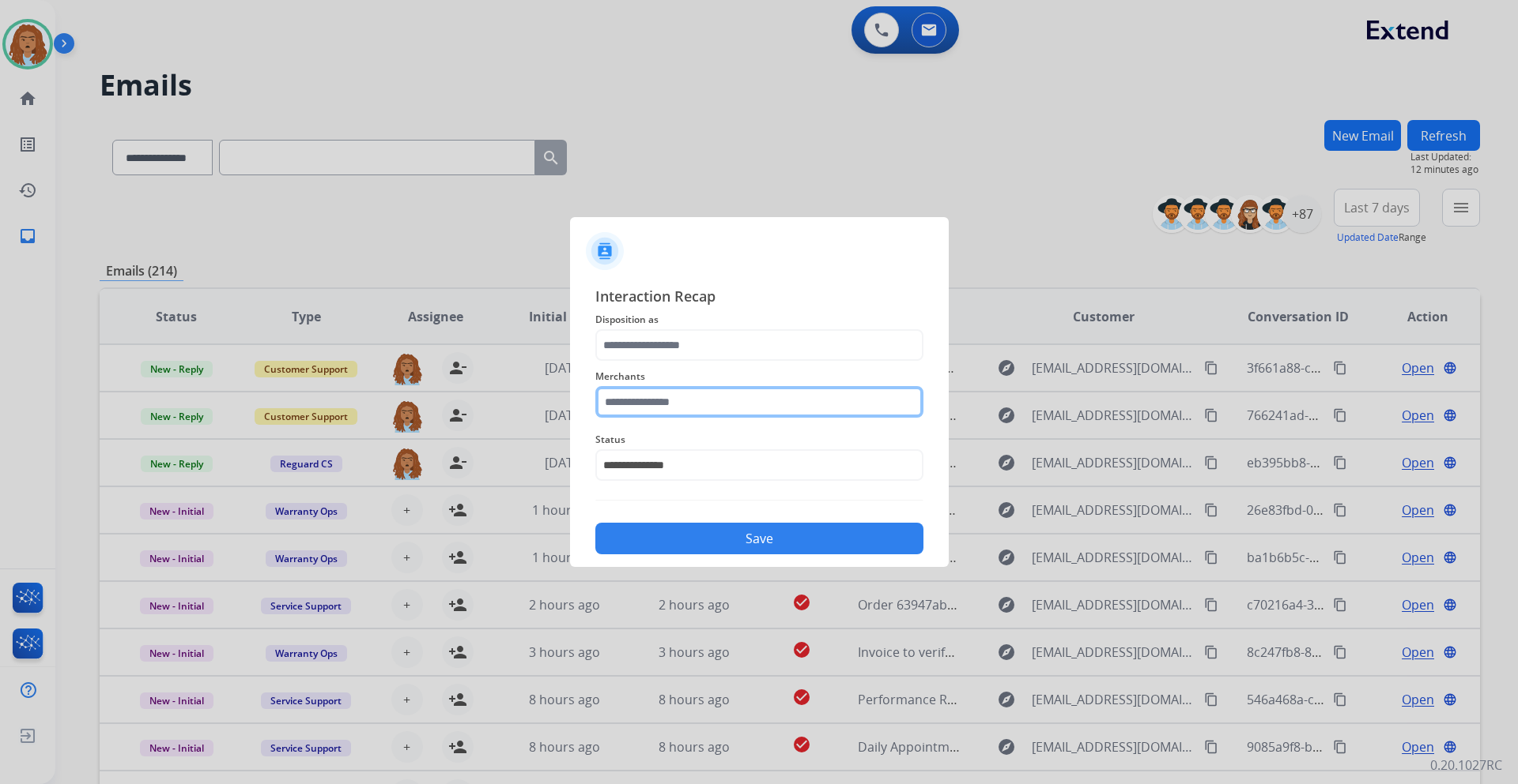
click at [691, 411] on input "text" at bounding box center [759, 402] width 328 height 32
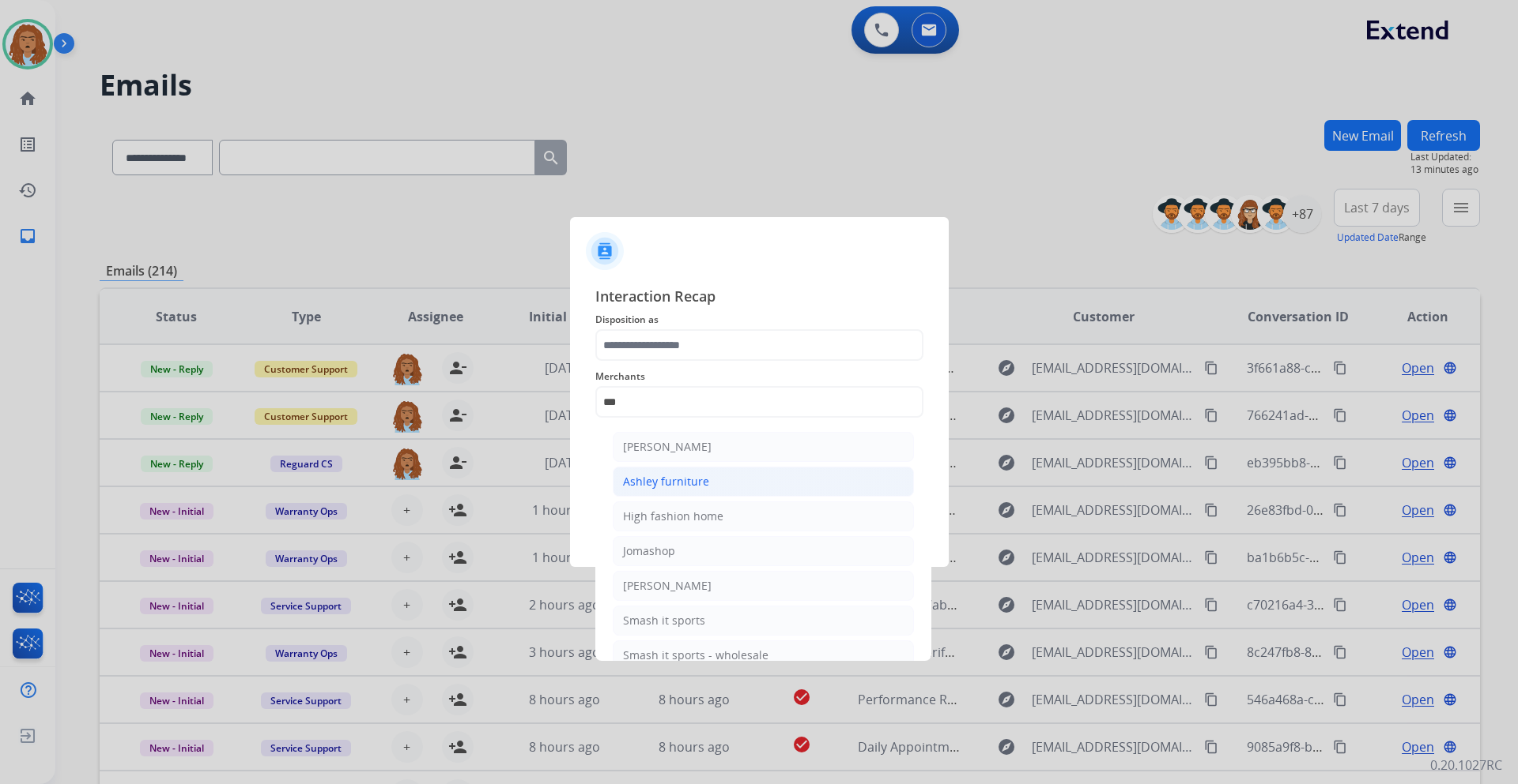
click at [701, 478] on div "Ashley furniture" at bounding box center [666, 481] width 87 height 15
type input "**********"
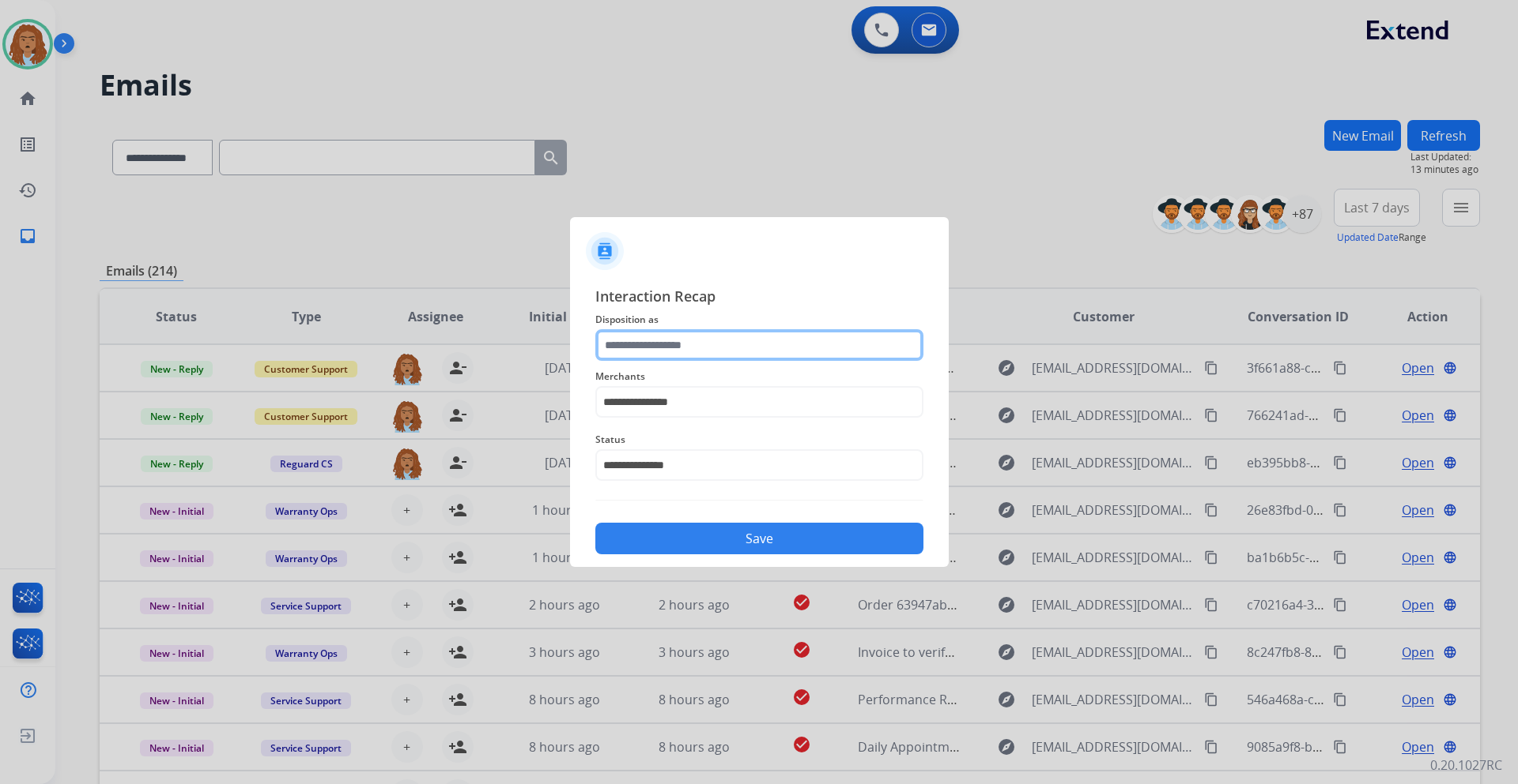
click at [668, 338] on input "text" at bounding box center [759, 345] width 328 height 32
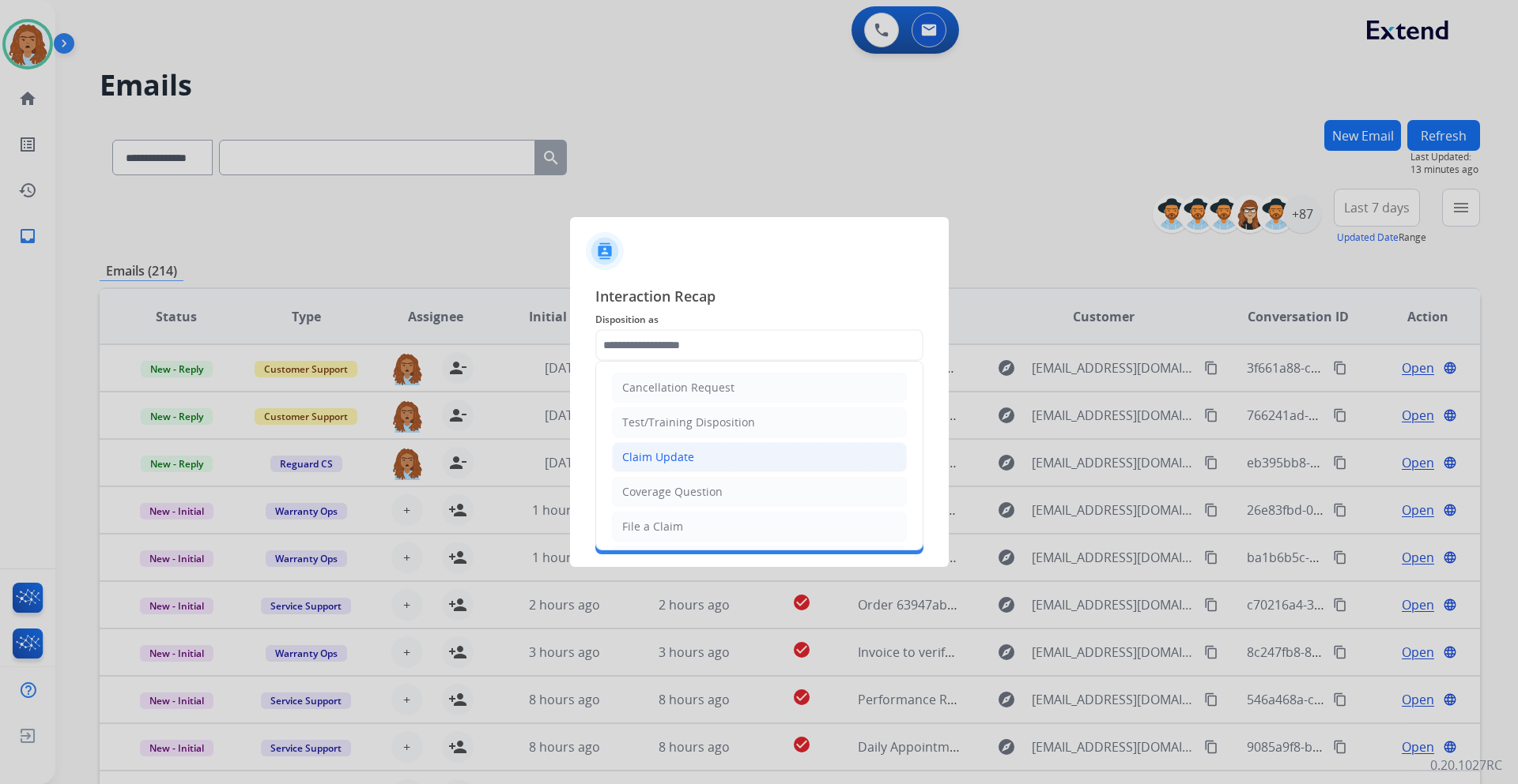
click at [711, 451] on li "Claim Update" at bounding box center [759, 456] width 295 height 30
type input "**********"
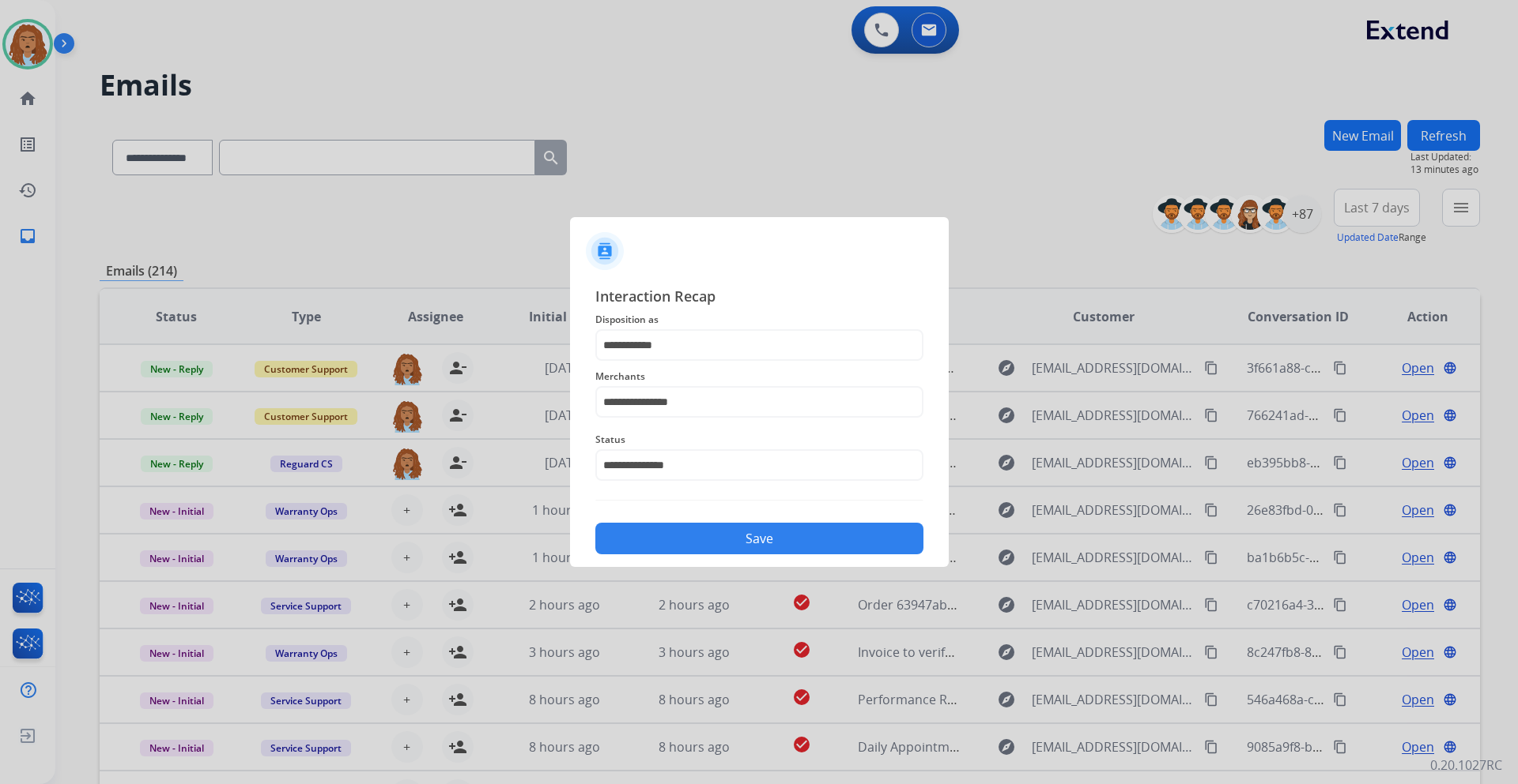
click at [740, 527] on button "Save" at bounding box center [759, 538] width 328 height 32
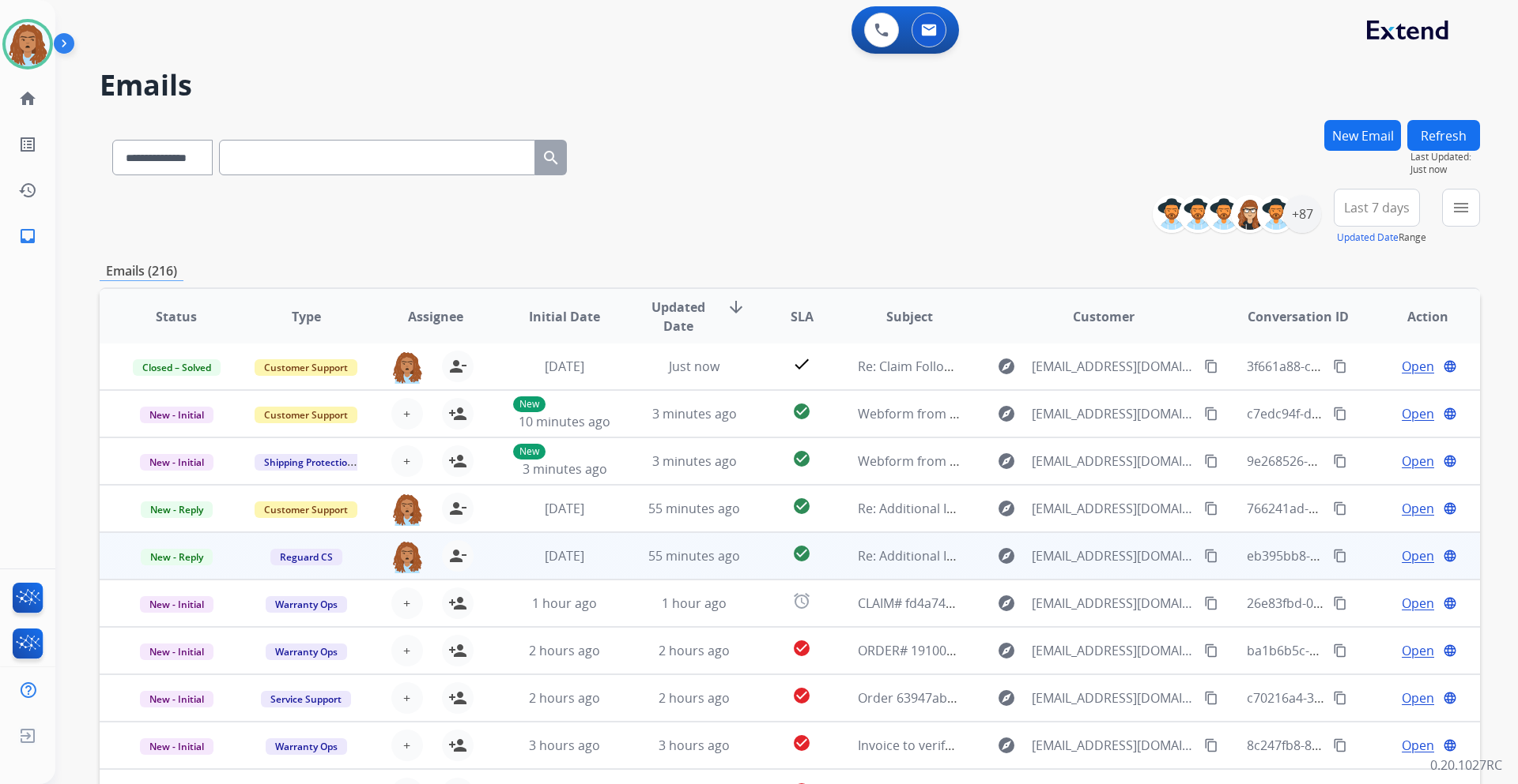
scroll to position [114, 0]
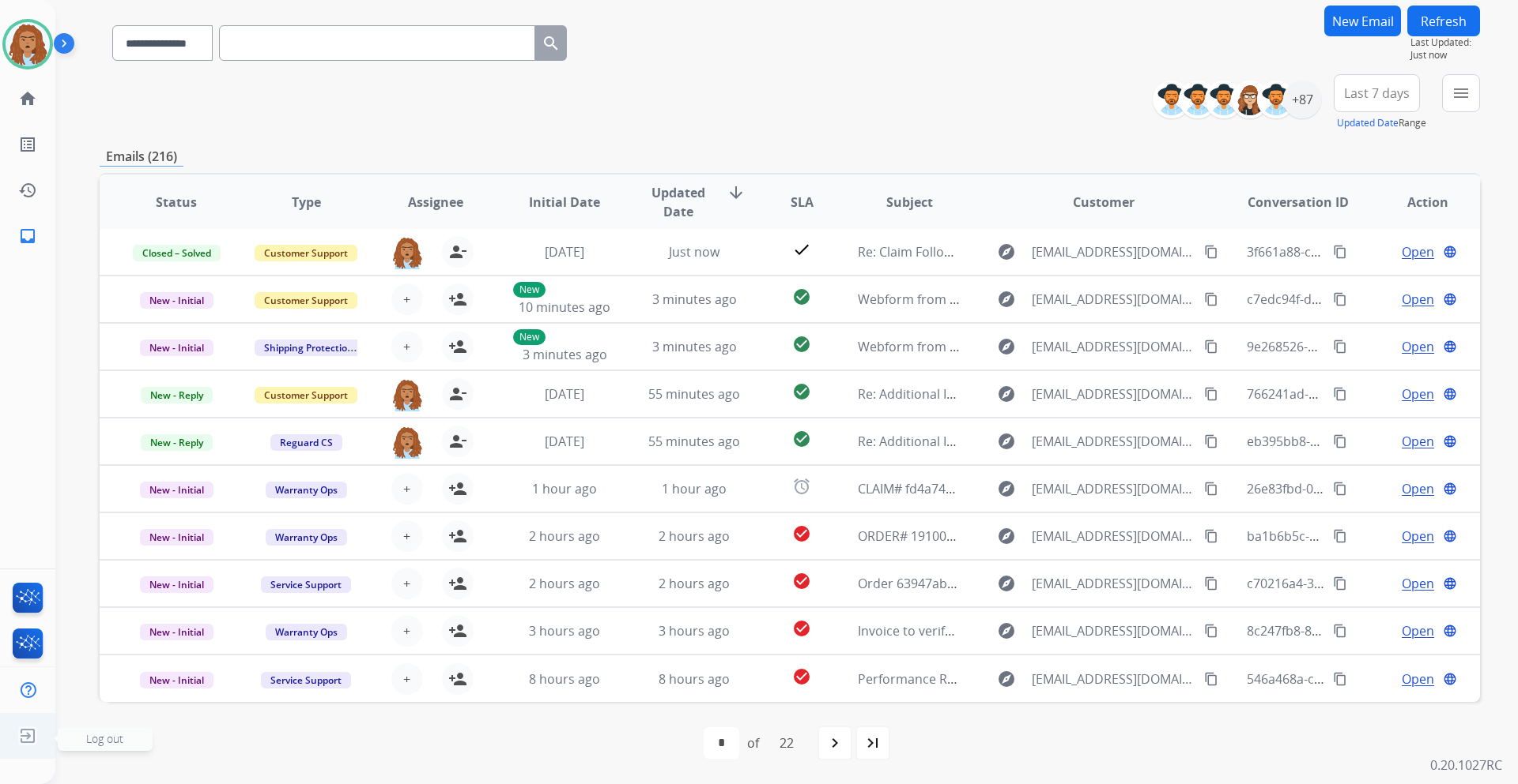
click at [91, 744] on span "Log out" at bounding box center [105, 739] width 37 height 15
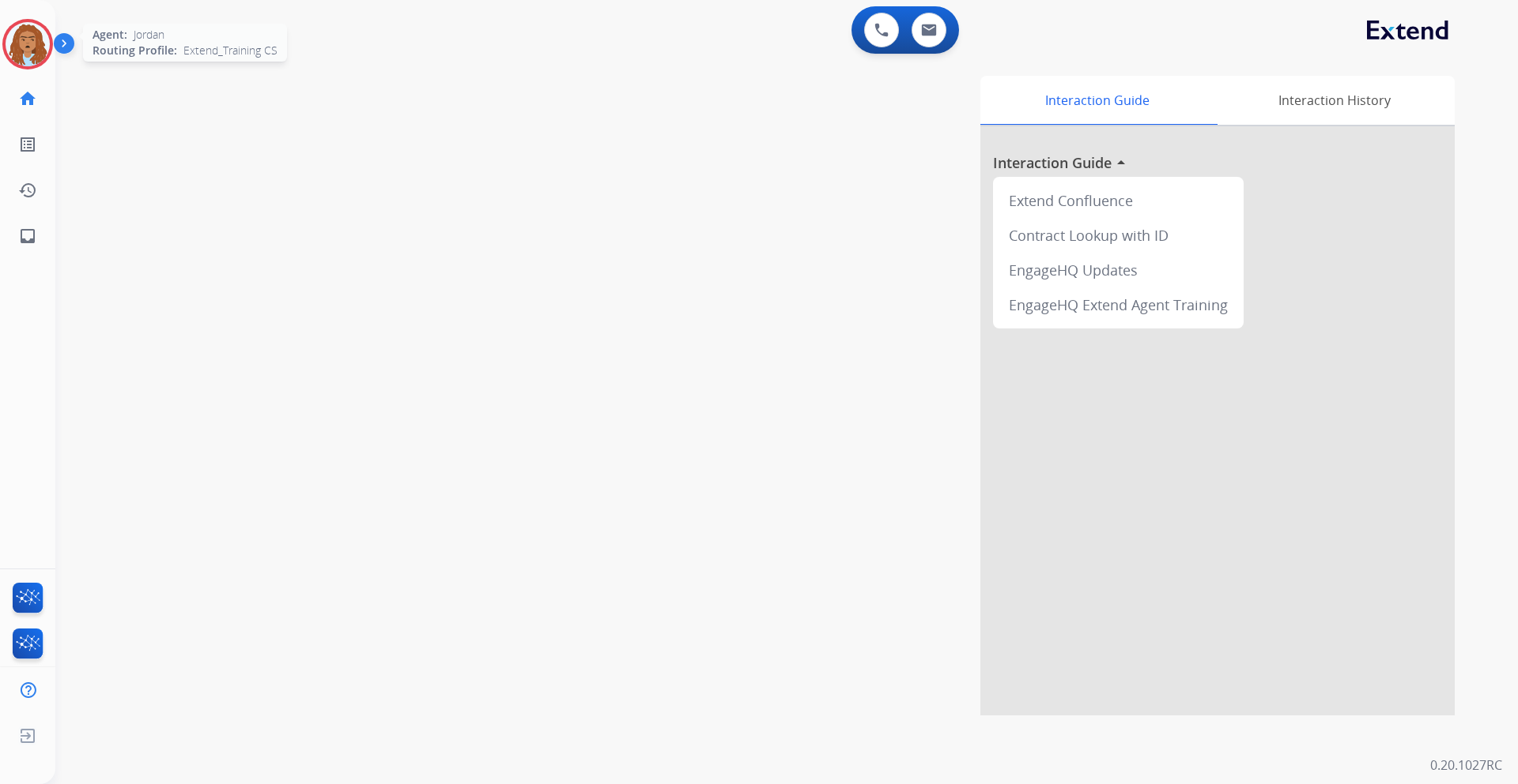
click at [40, 37] on img at bounding box center [28, 44] width 44 height 44
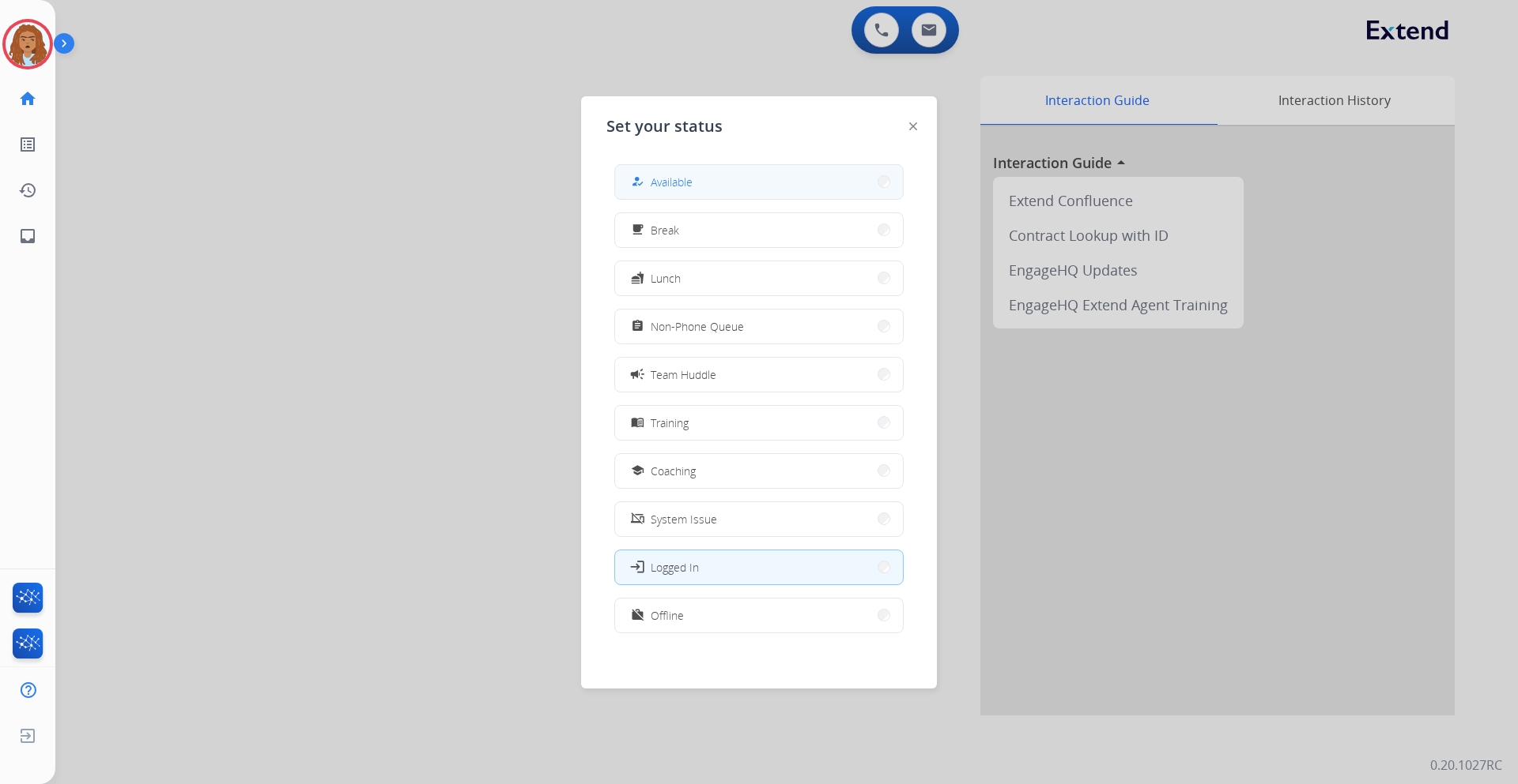
click at [684, 179] on span "Available" at bounding box center [672, 182] width 42 height 16
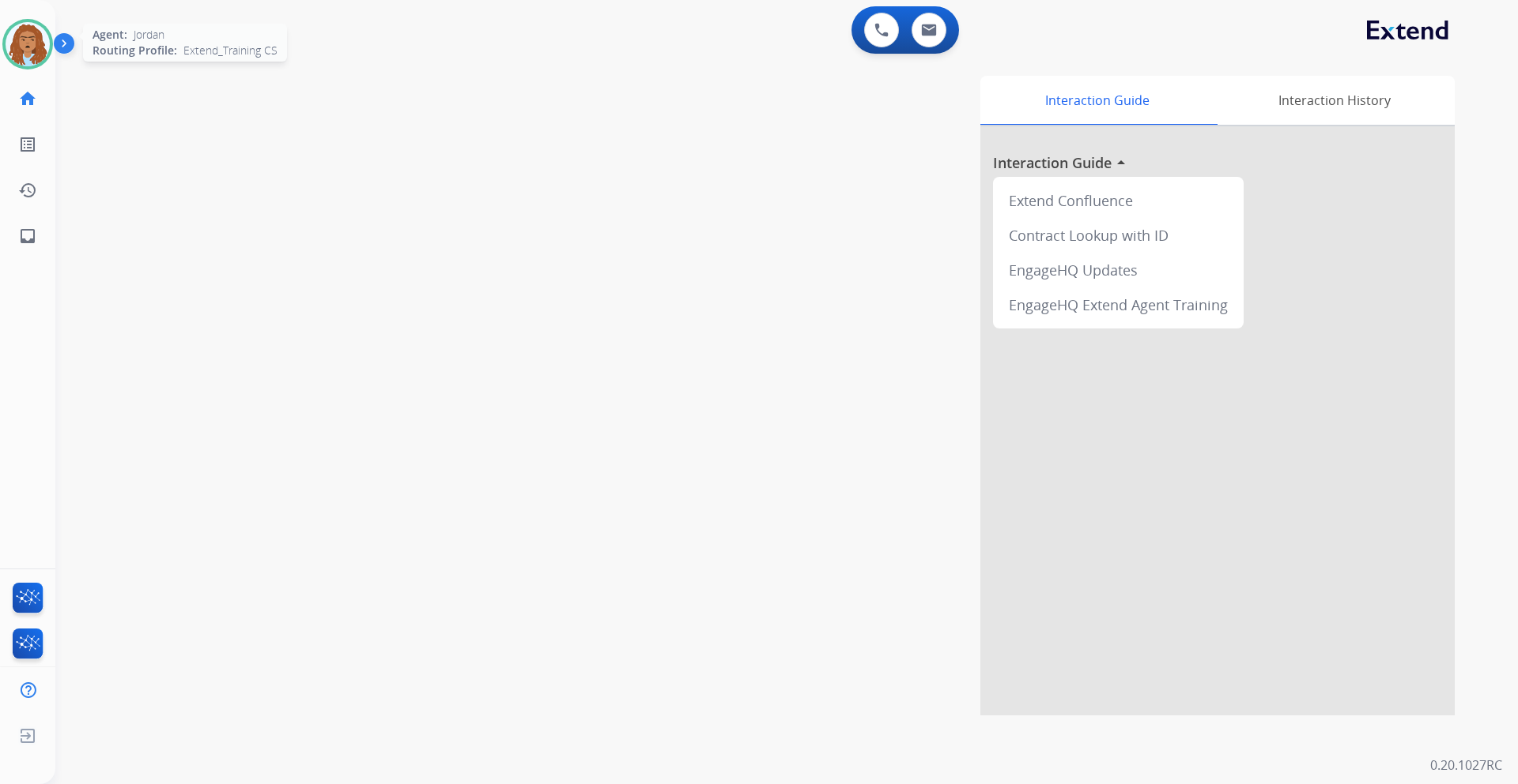
click at [21, 45] on img at bounding box center [28, 44] width 44 height 44
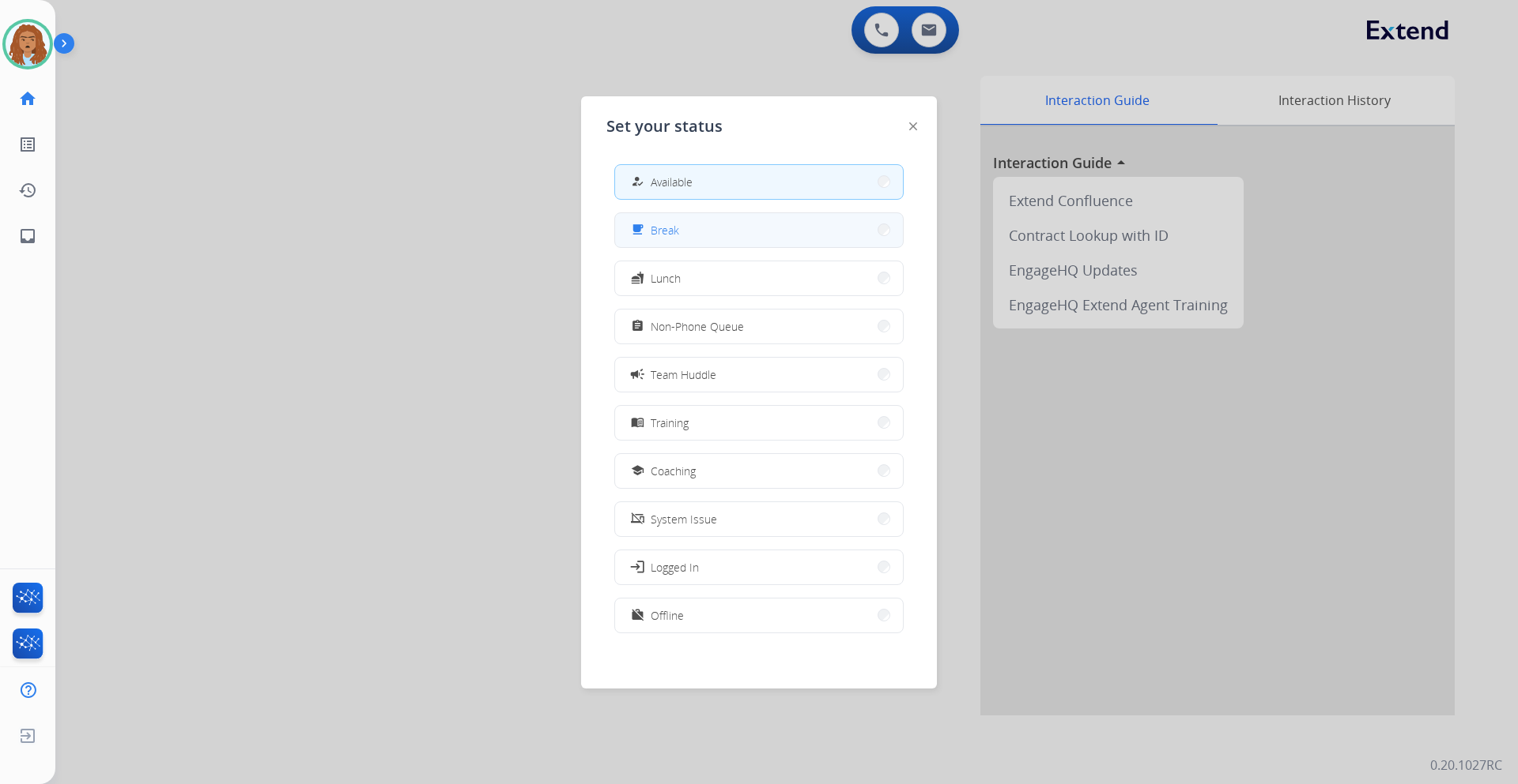
click at [683, 232] on button "free_breakfast Break" at bounding box center [759, 230] width 287 height 34
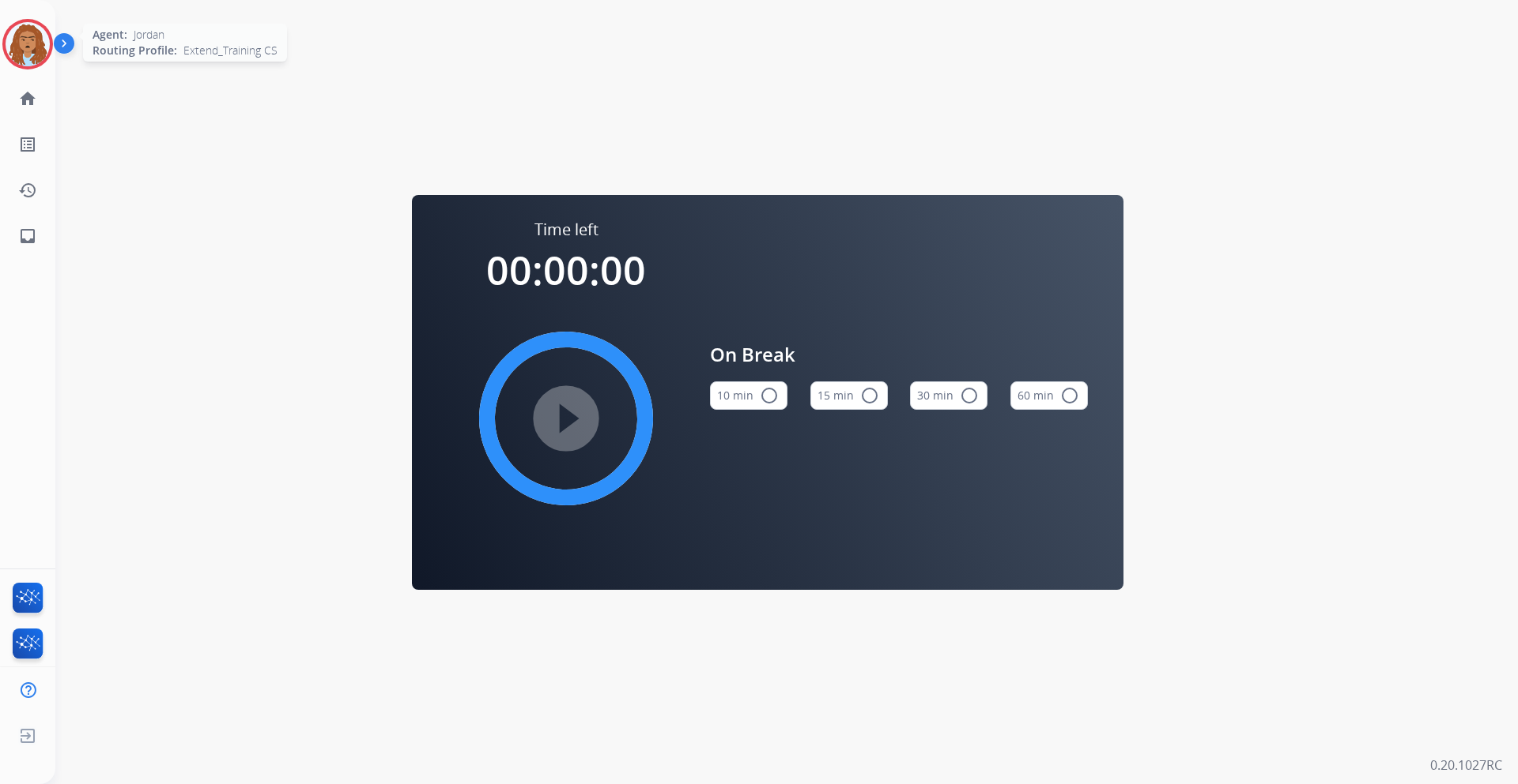
click at [24, 43] on img at bounding box center [28, 44] width 44 height 44
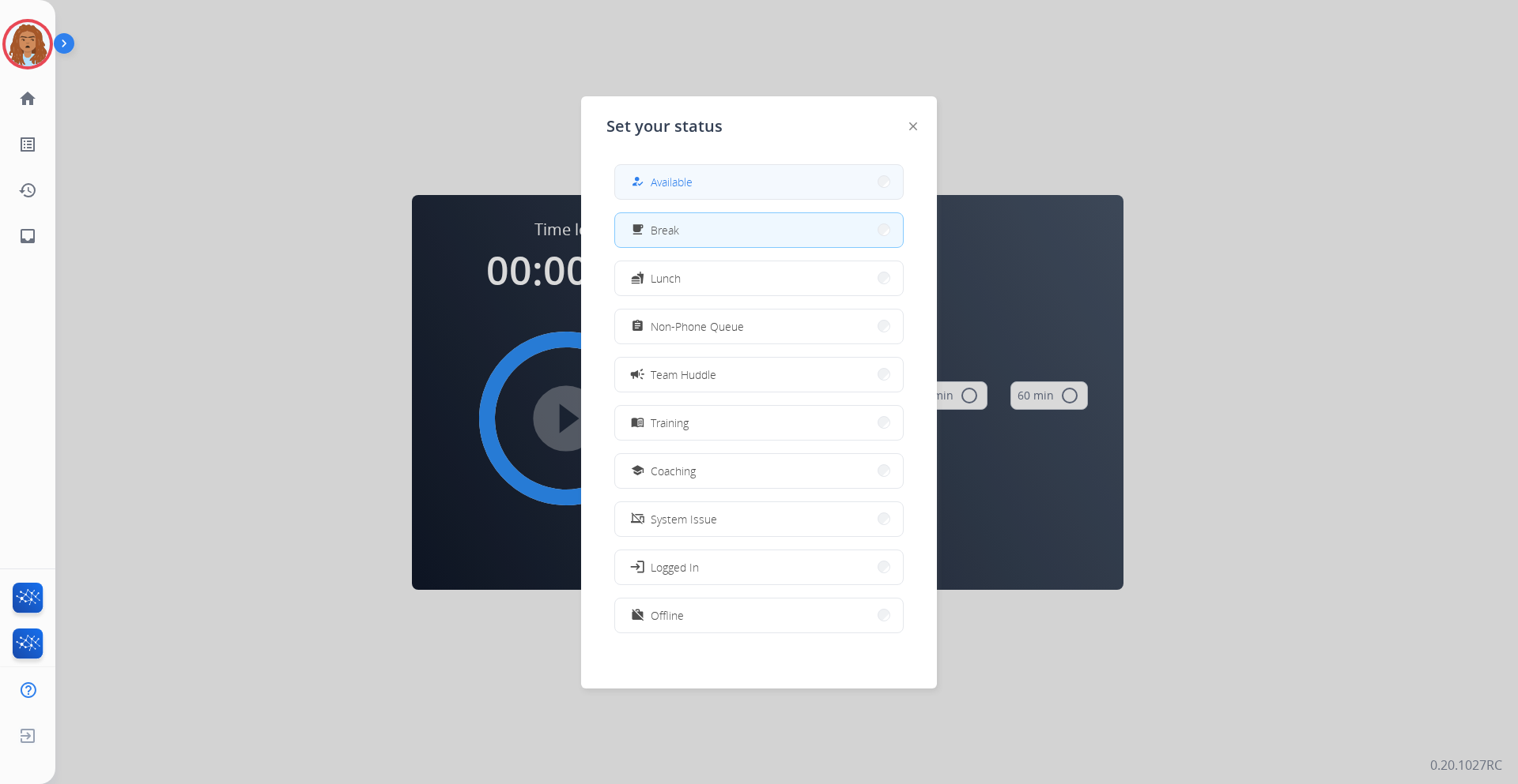
click at [794, 178] on button "how_to_reg Available" at bounding box center [759, 182] width 287 height 34
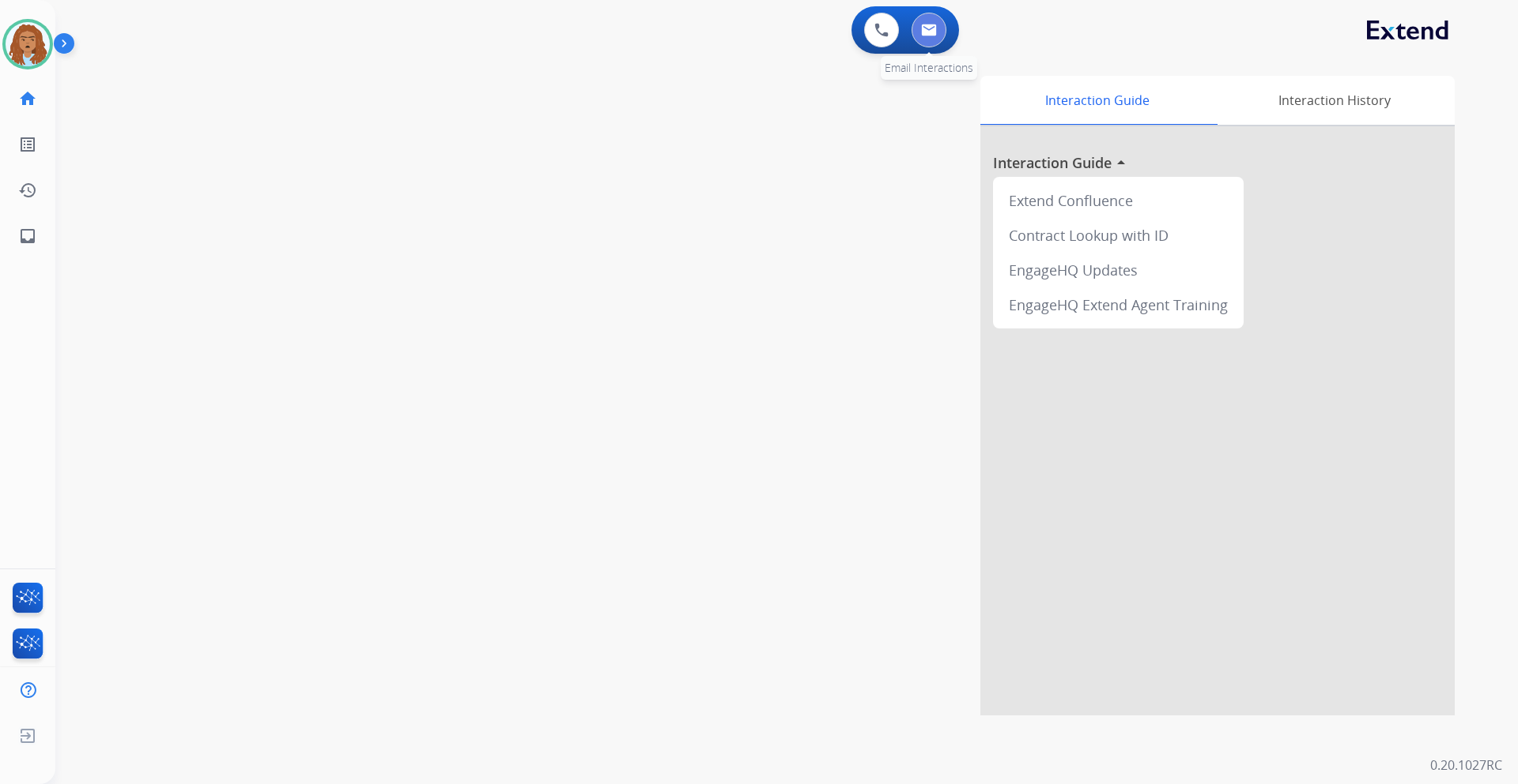
click at [930, 38] on button at bounding box center [929, 30] width 35 height 35
select select "**********"
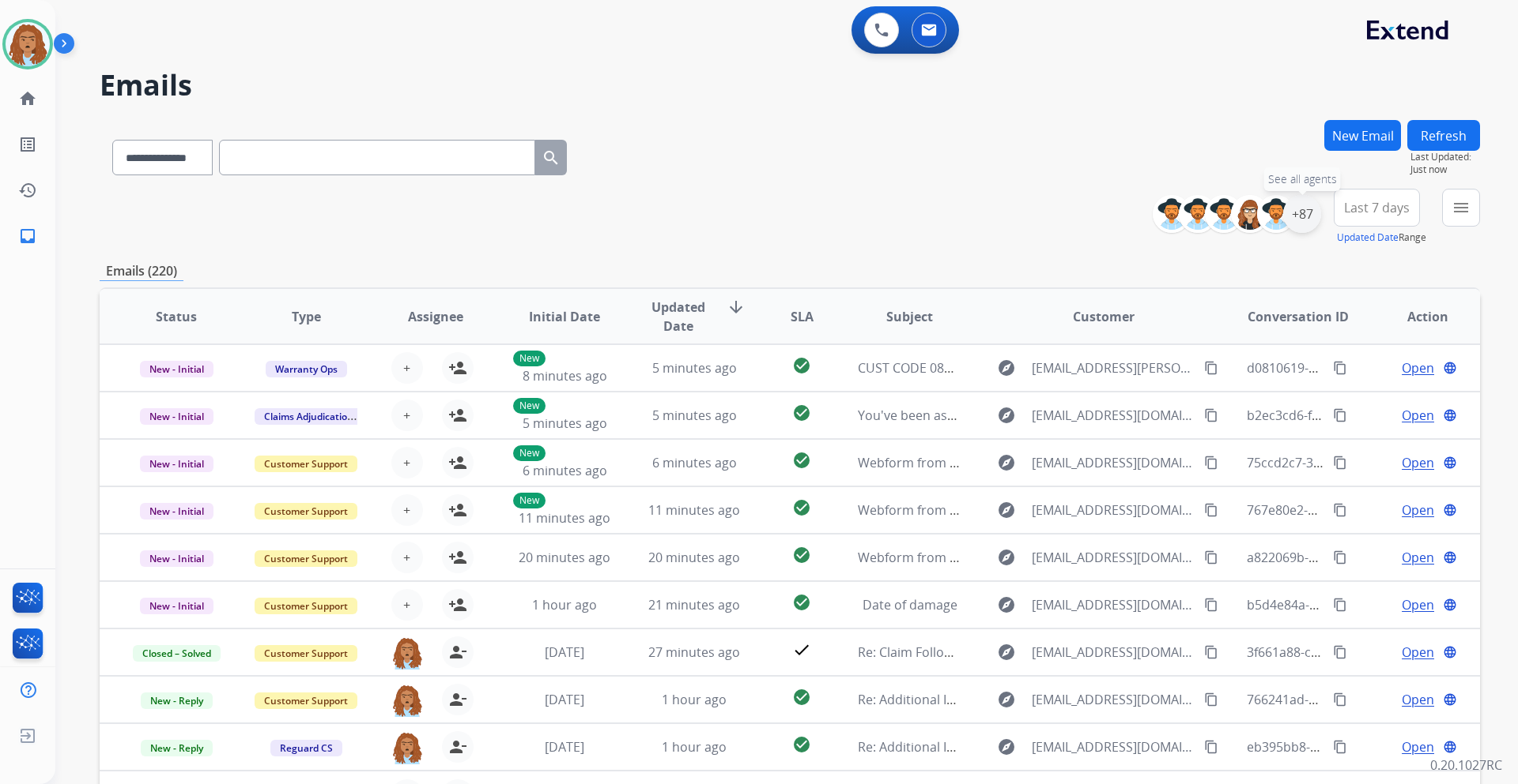
click at [1294, 221] on div "+87" at bounding box center [1301, 213] width 37 height 37
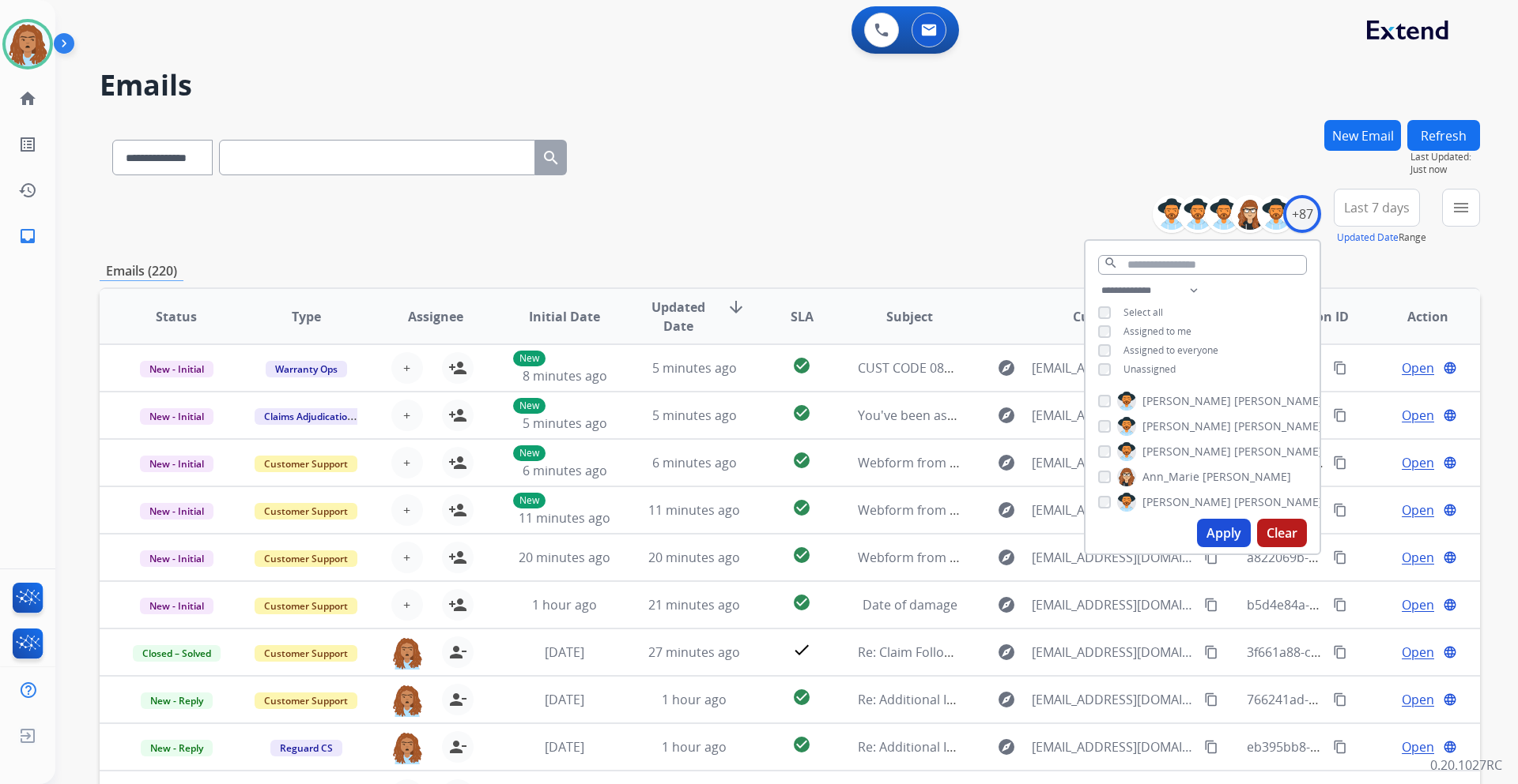
click at [1206, 527] on button "Apply" at bounding box center [1224, 533] width 54 height 29
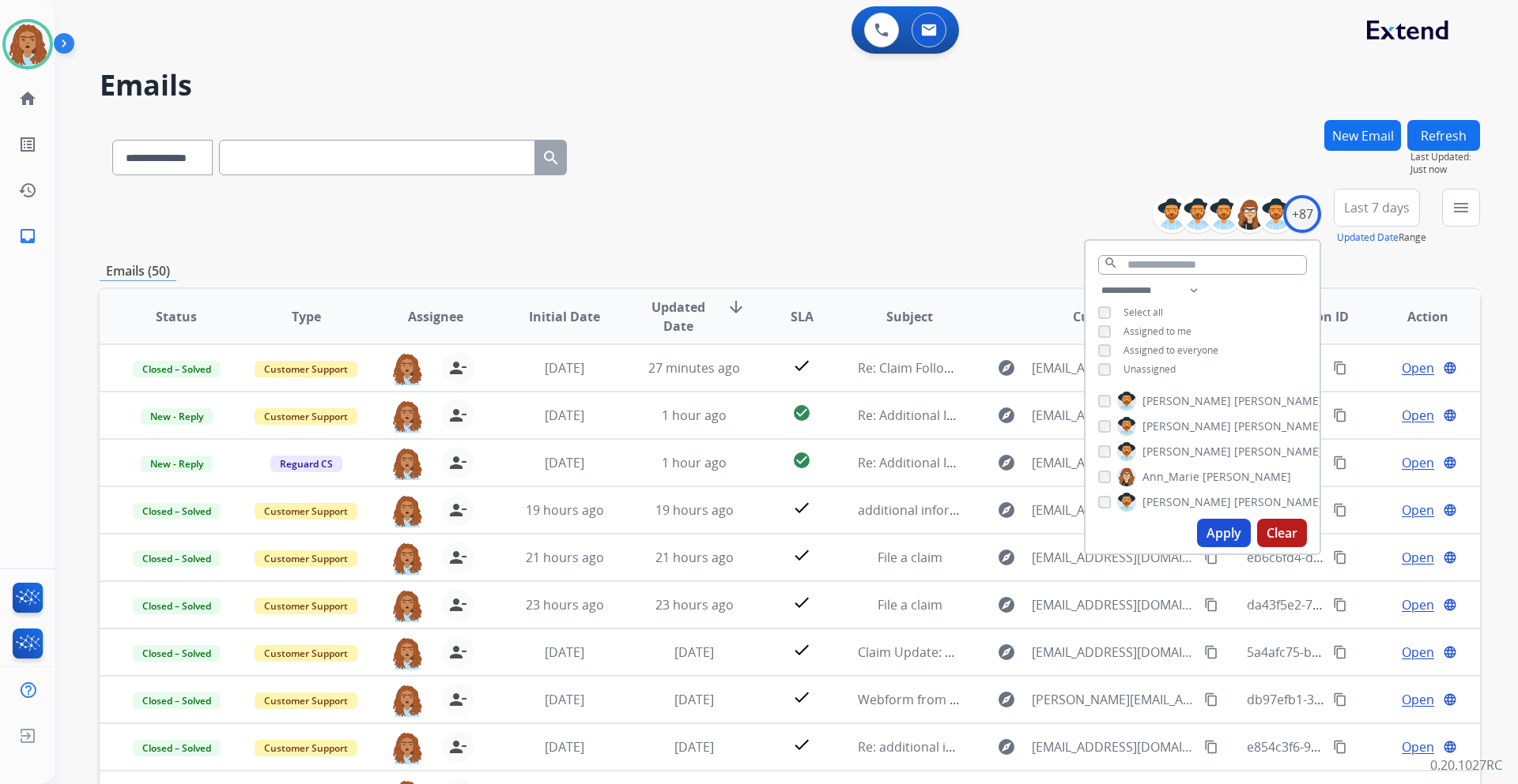
drag, startPoint x: 901, startPoint y: 236, endPoint x: 908, endPoint y: 240, distance: 8.1
click at [907, 238] on div "**********" at bounding box center [790, 217] width 1381 height 57
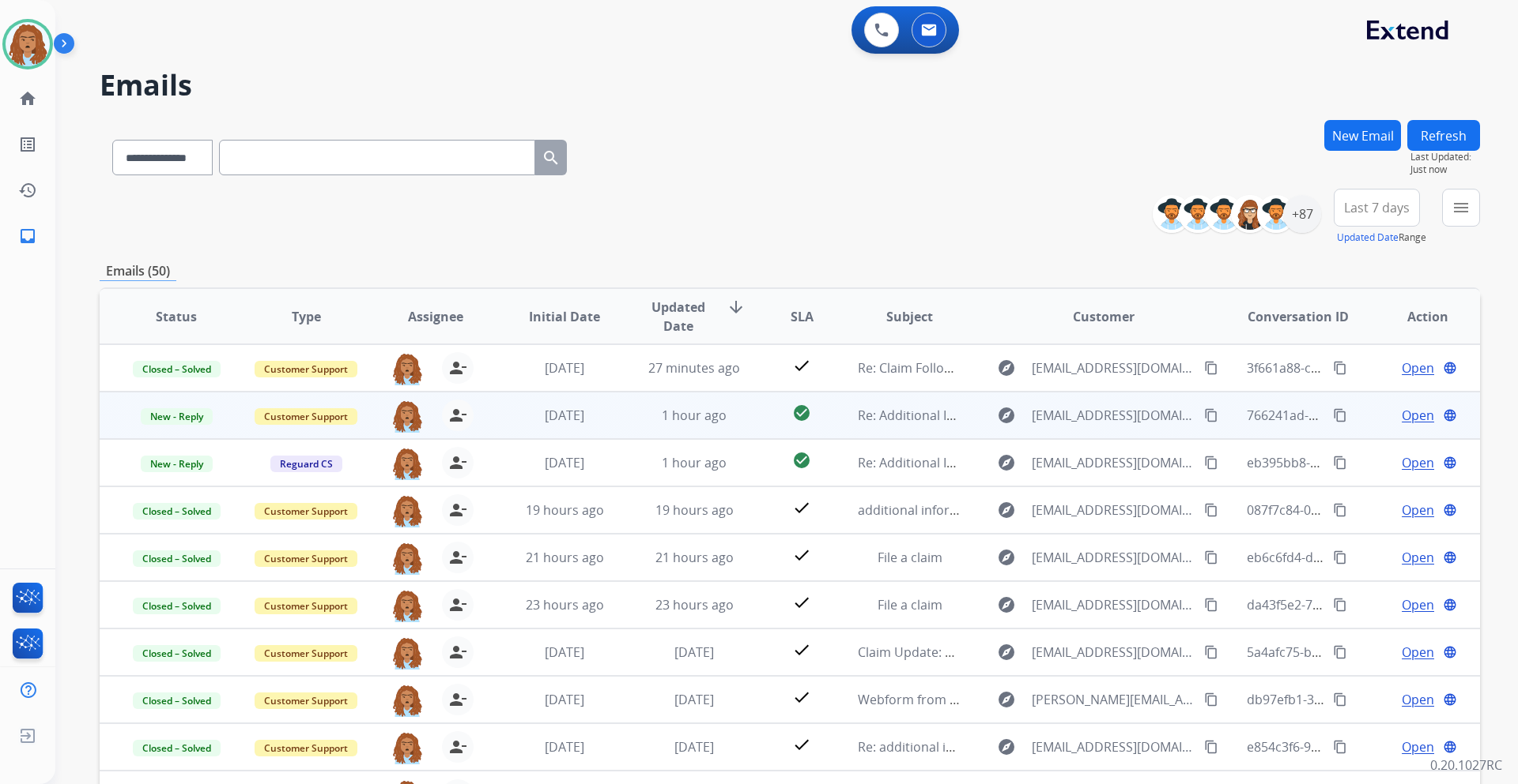
click at [1402, 418] on span "Open" at bounding box center [1418, 416] width 33 height 19
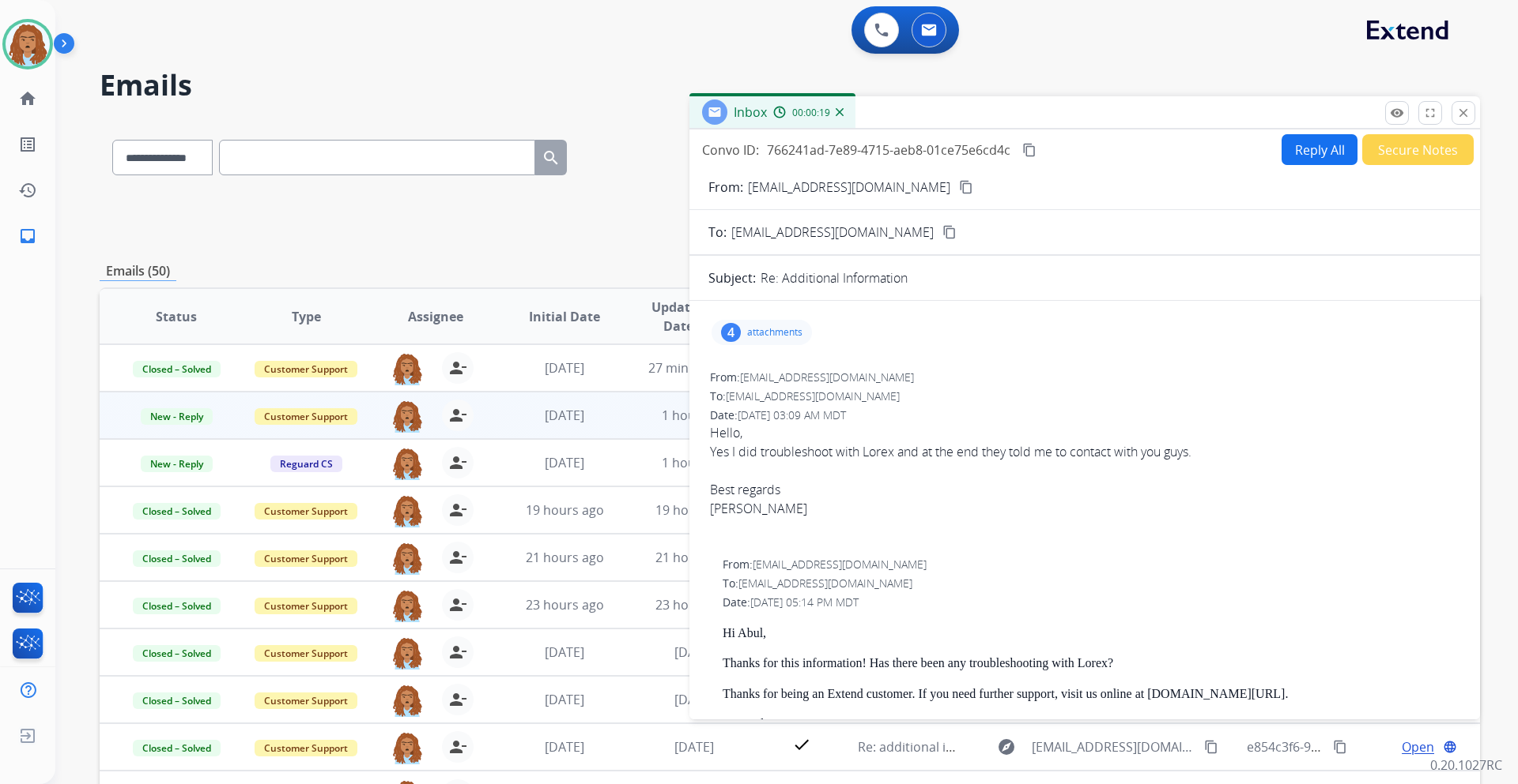
click at [958, 190] on mat-icon "content_copy" at bounding box center [965, 186] width 14 height 14
click at [781, 331] on p "attachments" at bounding box center [775, 332] width 56 height 12
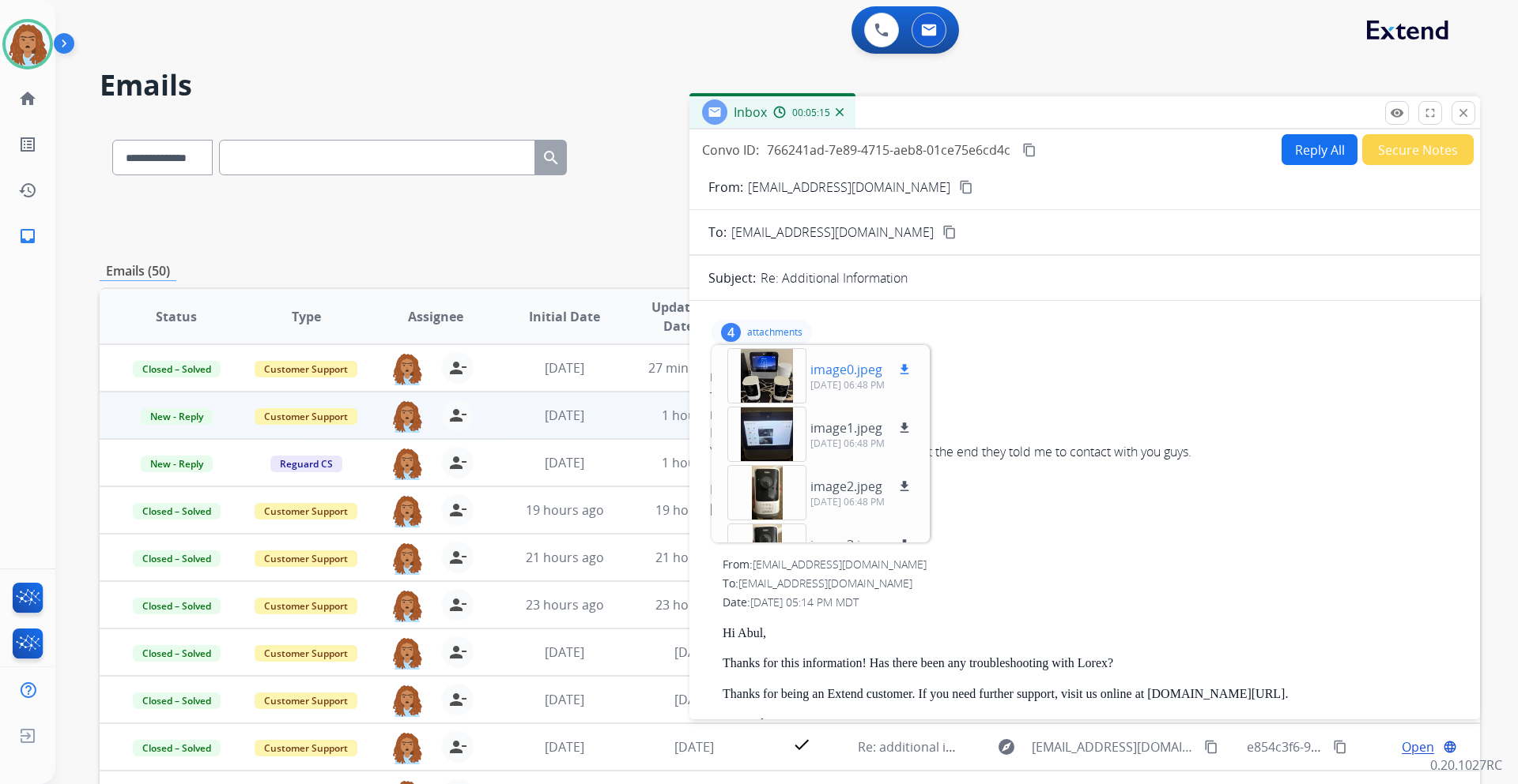
click at [767, 381] on div at bounding box center [766, 377] width 79 height 56
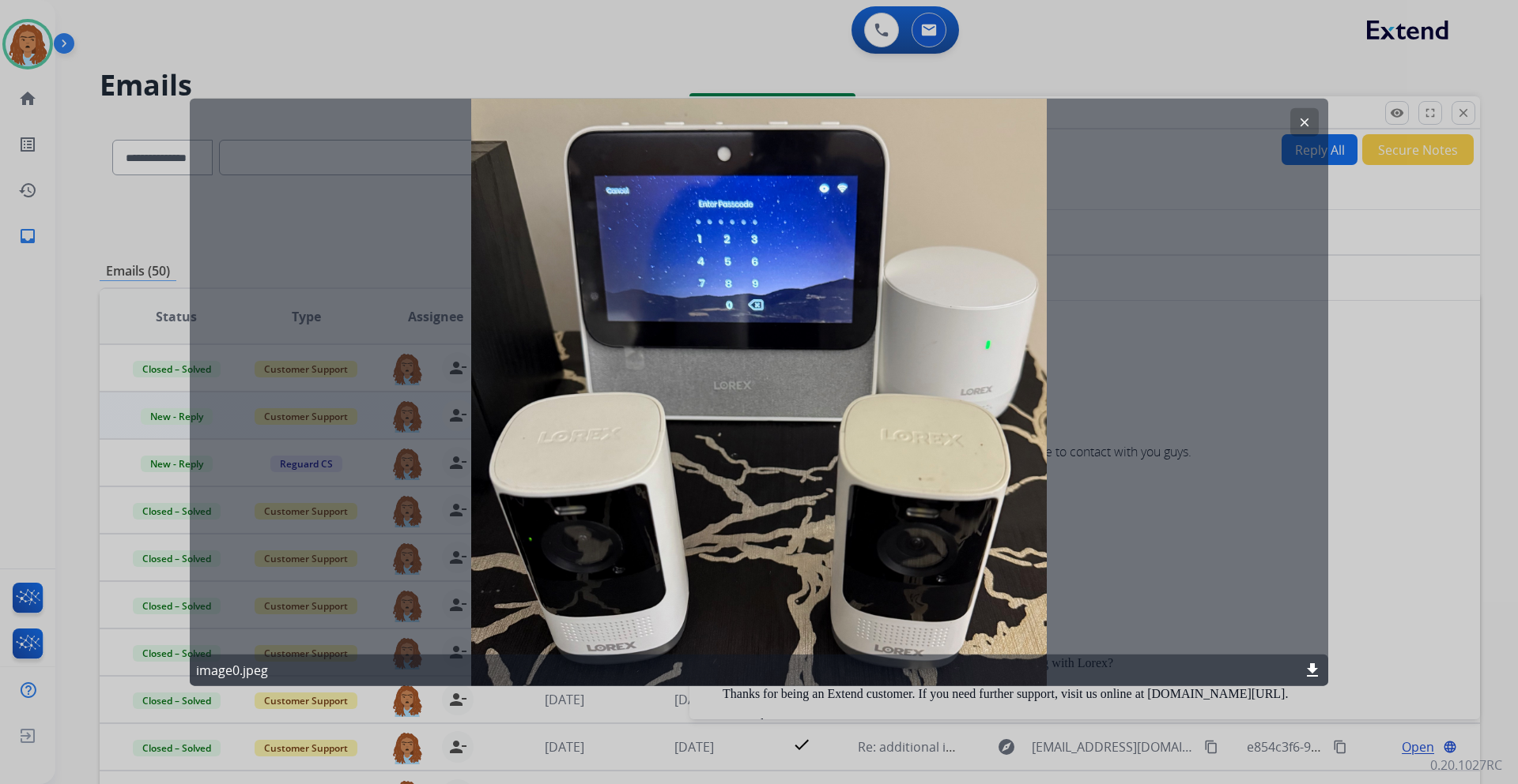
click at [1309, 131] on button "clear" at bounding box center [1305, 122] width 29 height 29
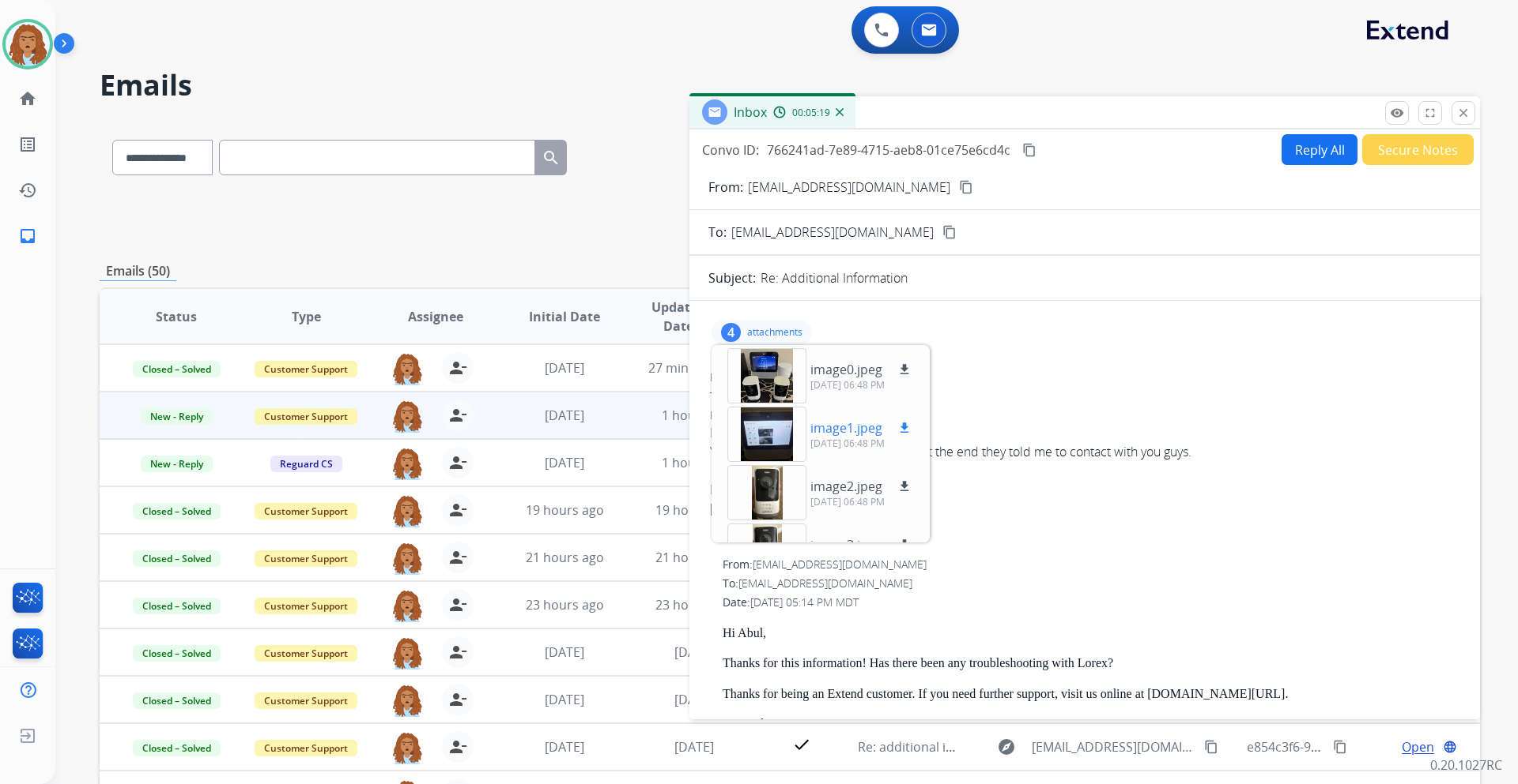
click at [773, 420] on div at bounding box center [766, 434] width 79 height 56
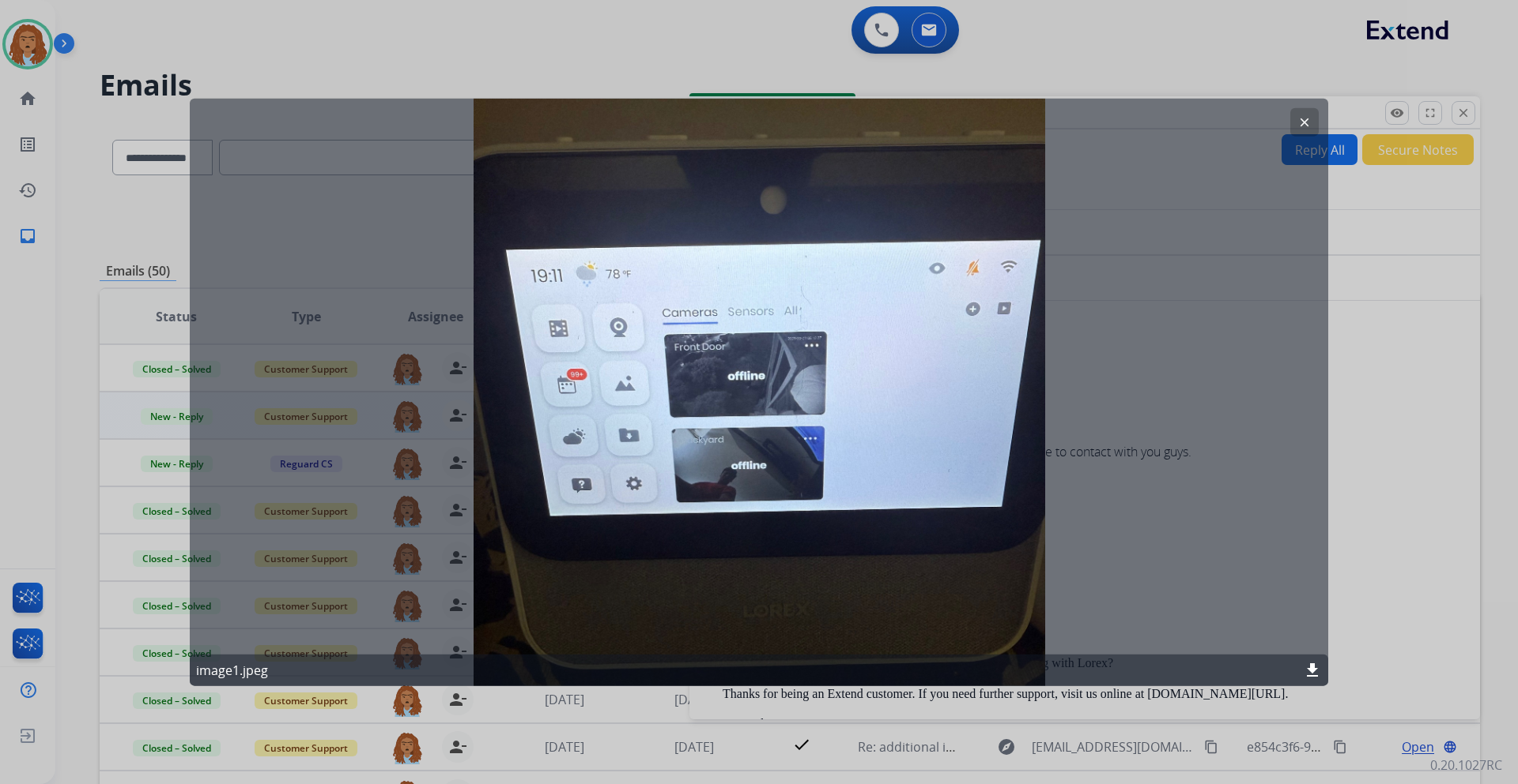
click at [1307, 125] on mat-icon "clear" at bounding box center [1304, 121] width 14 height 14
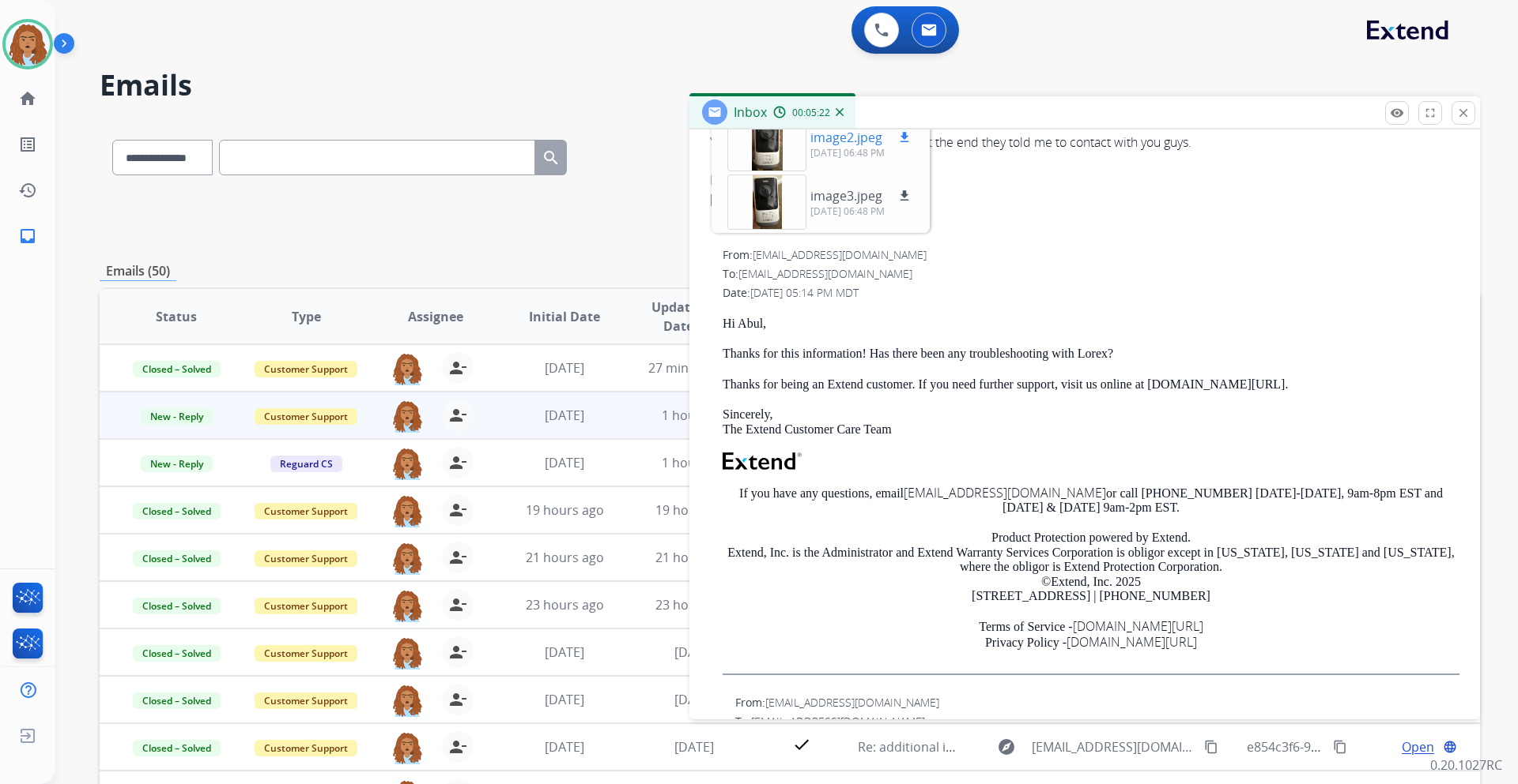
scroll to position [316, 0]
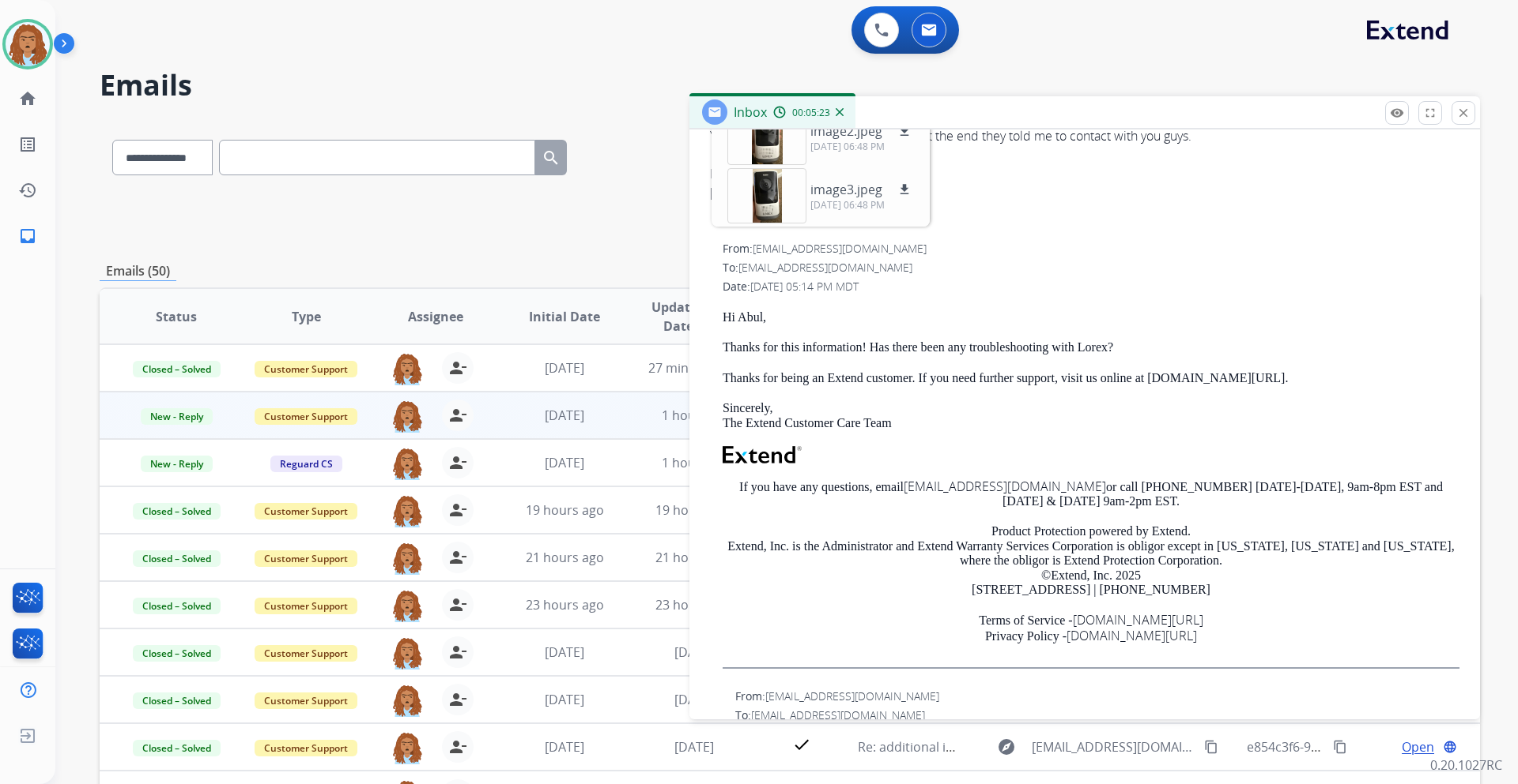
click at [543, 278] on div "Emails (50)" at bounding box center [790, 271] width 1381 height 20
click at [1459, 112] on mat-icon "close" at bounding box center [1463, 112] width 14 height 14
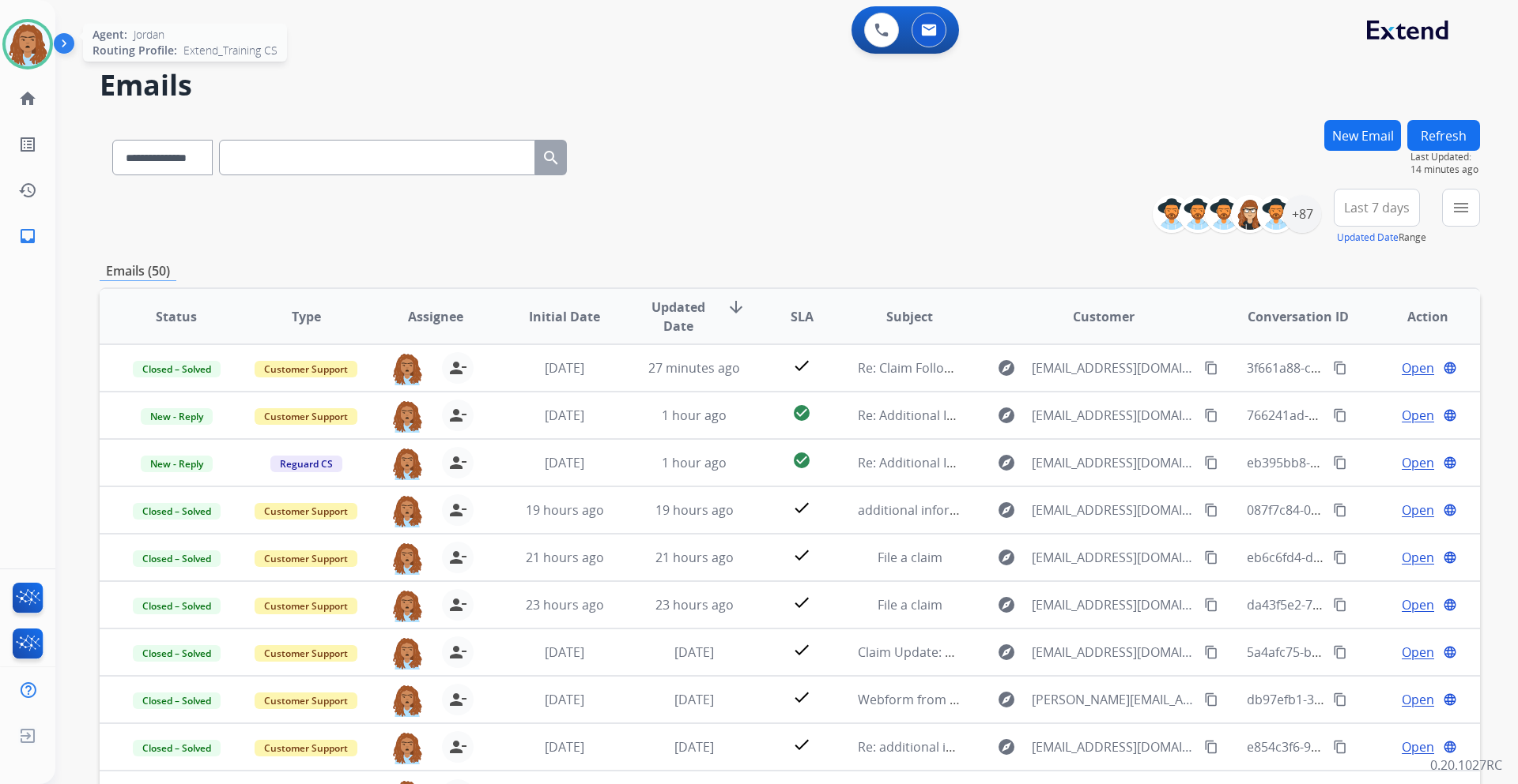
click at [27, 47] on img at bounding box center [28, 44] width 44 height 44
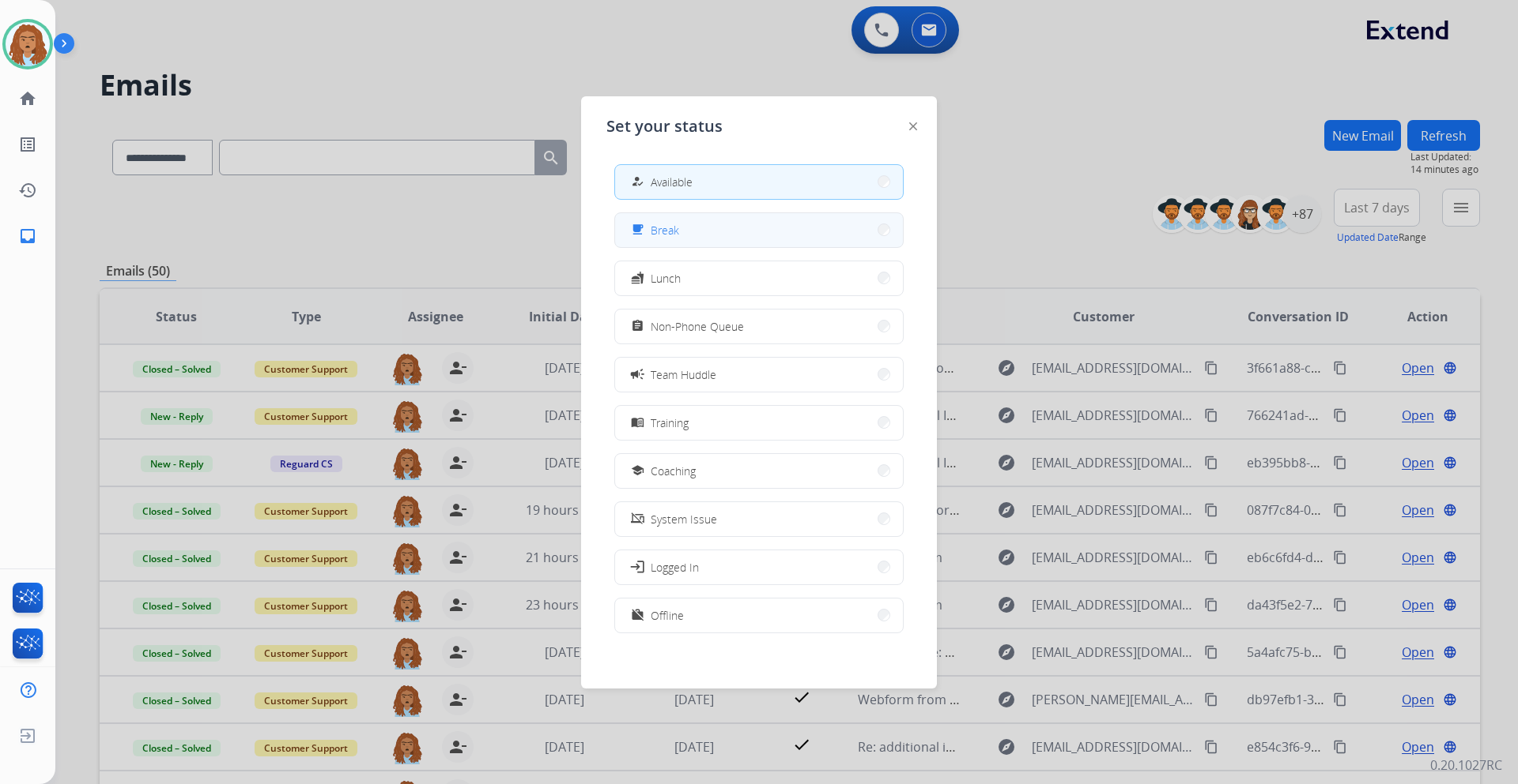
click at [713, 230] on button "free_breakfast Break" at bounding box center [759, 230] width 287 height 34
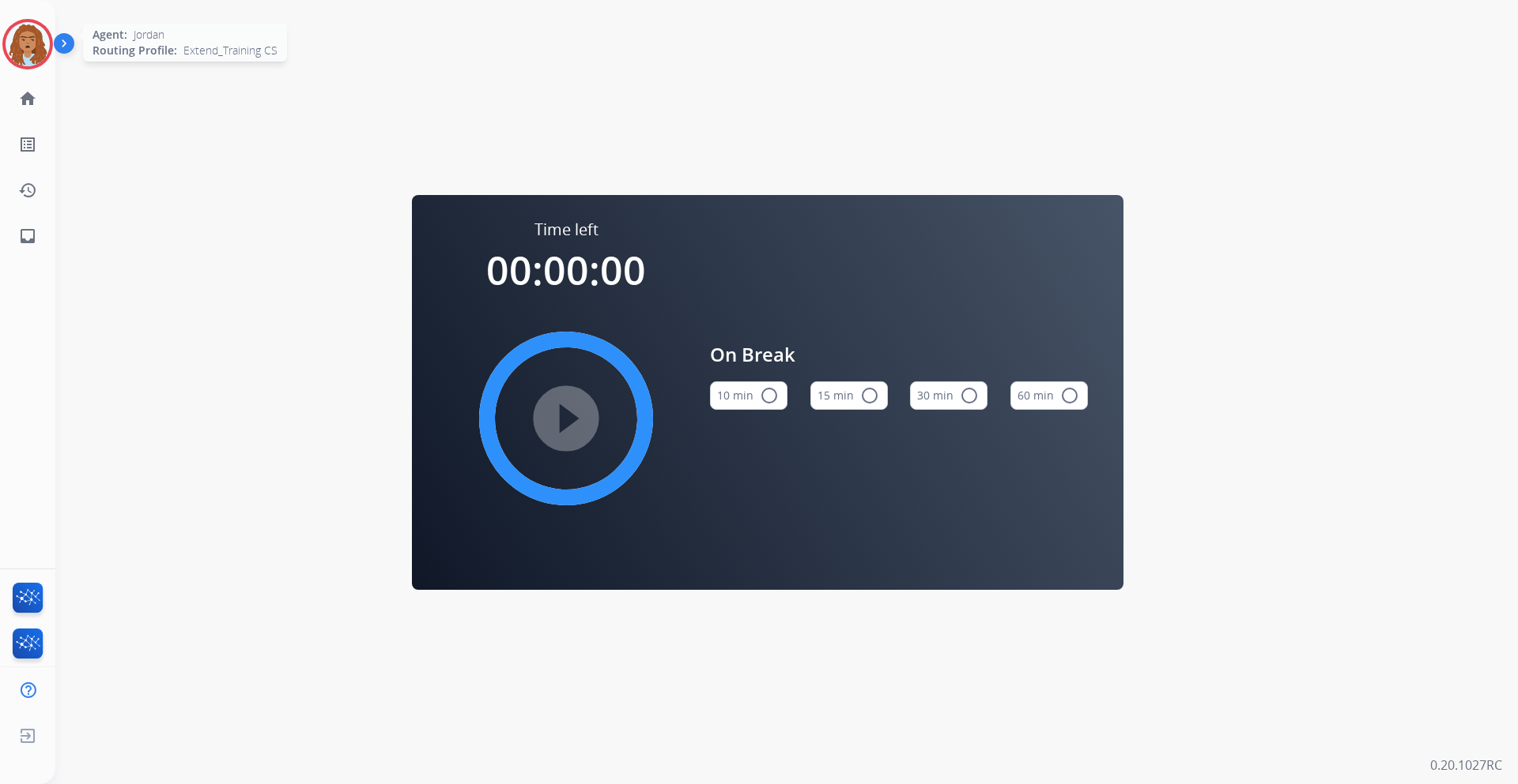
click at [20, 38] on img at bounding box center [28, 44] width 44 height 44
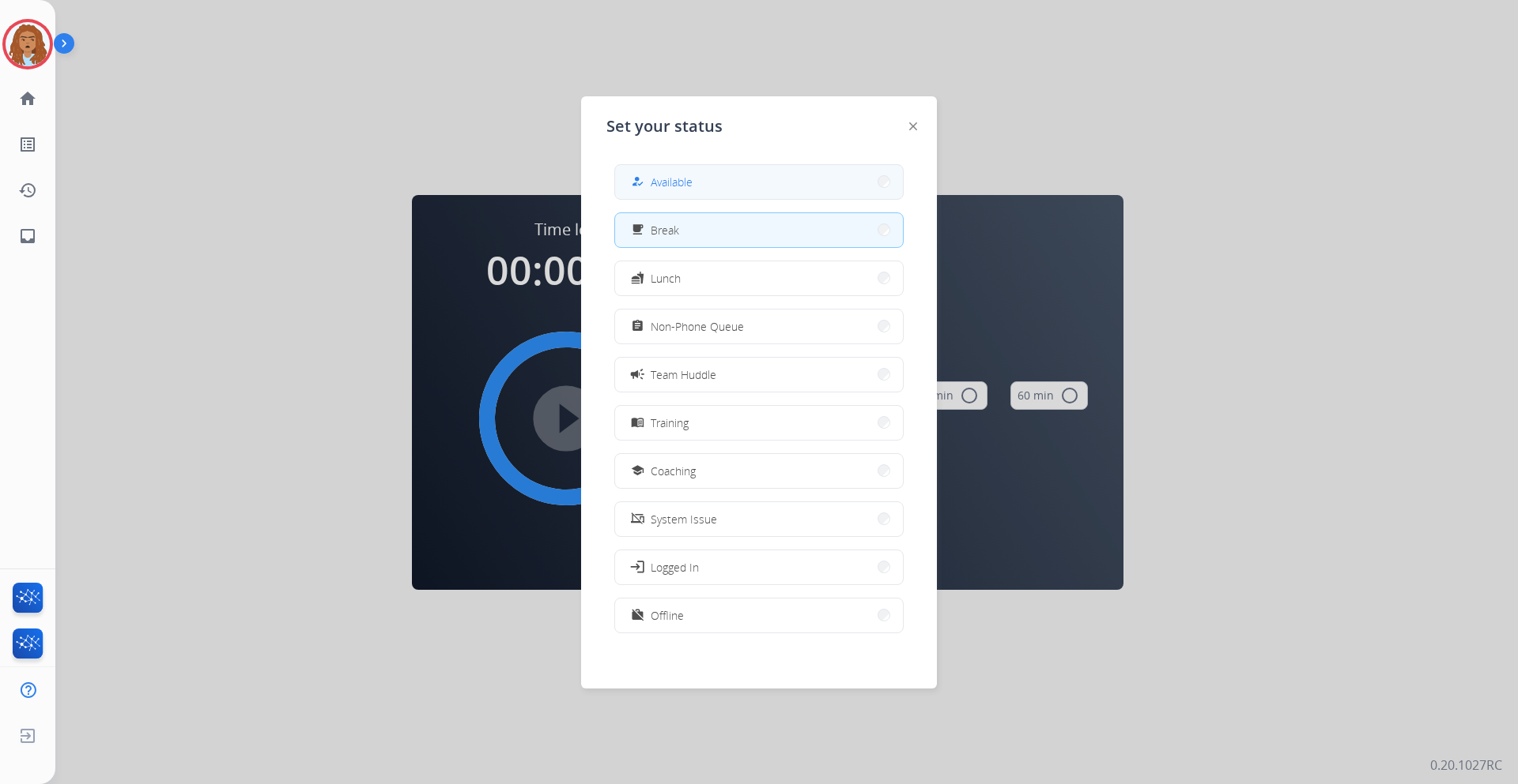
click at [674, 191] on button "how_to_reg Available" at bounding box center [759, 182] width 287 height 34
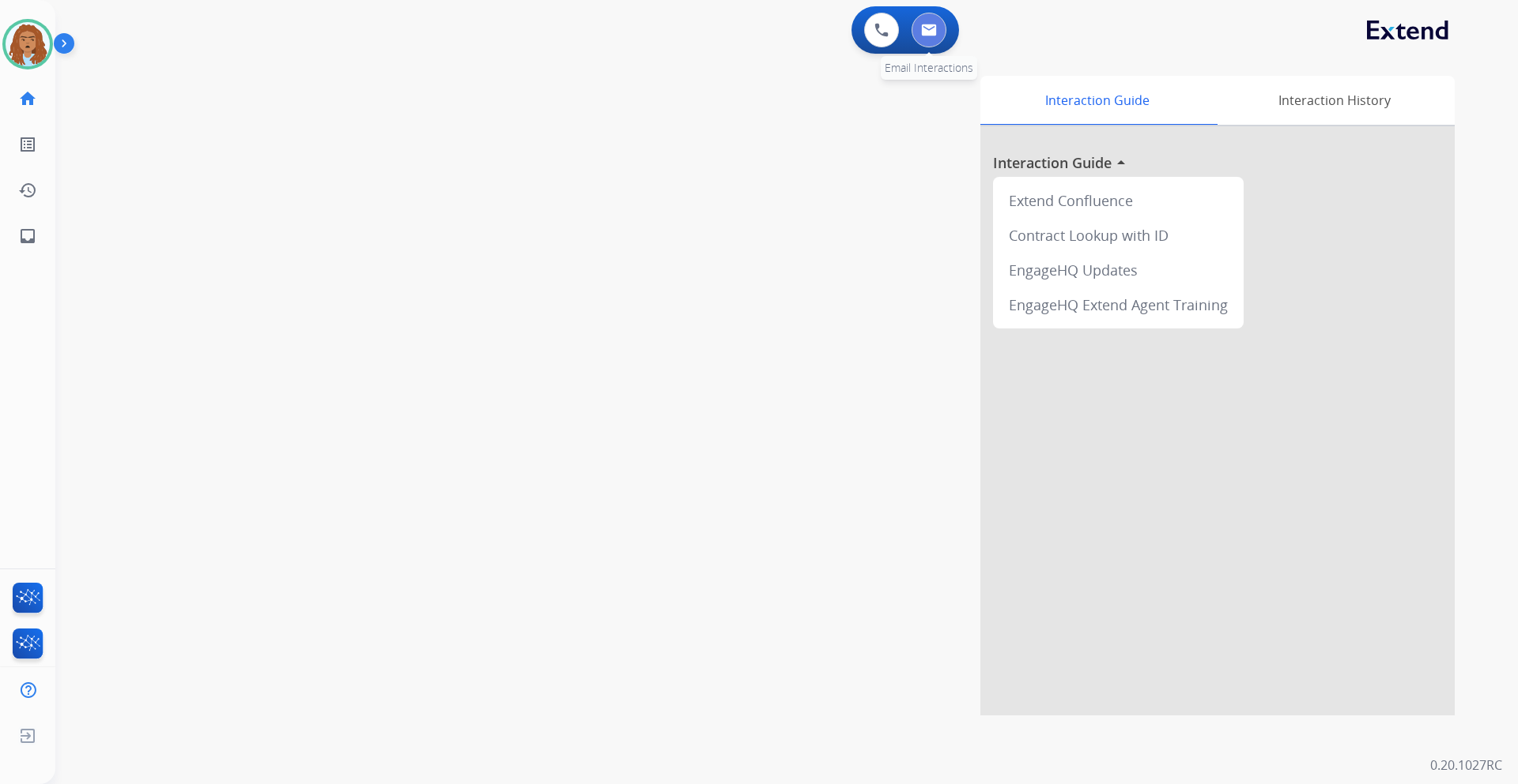
click at [927, 37] on button at bounding box center [929, 30] width 35 height 35
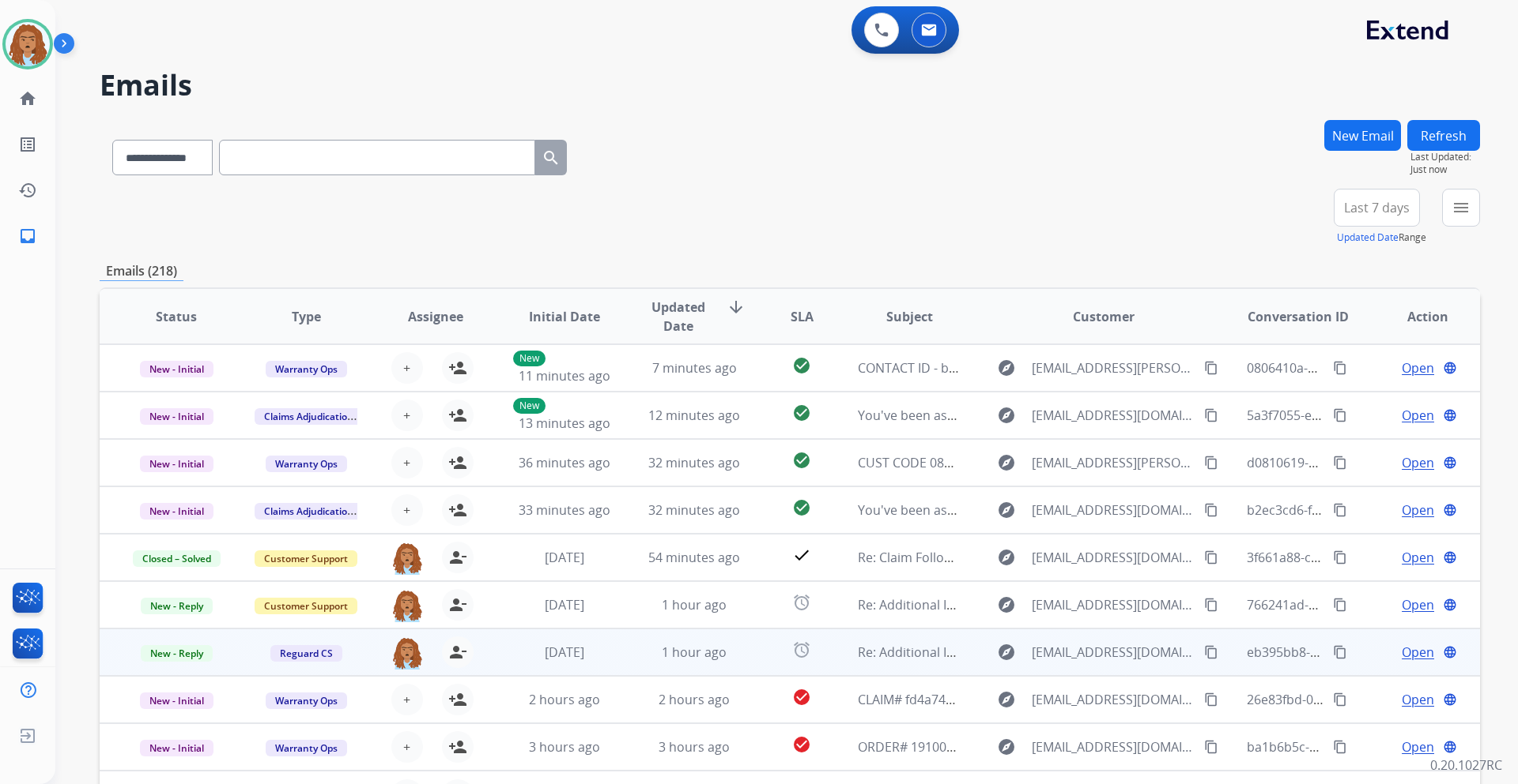
scroll to position [2, 0]
click at [1402, 651] on span "Open" at bounding box center [1418, 651] width 33 height 19
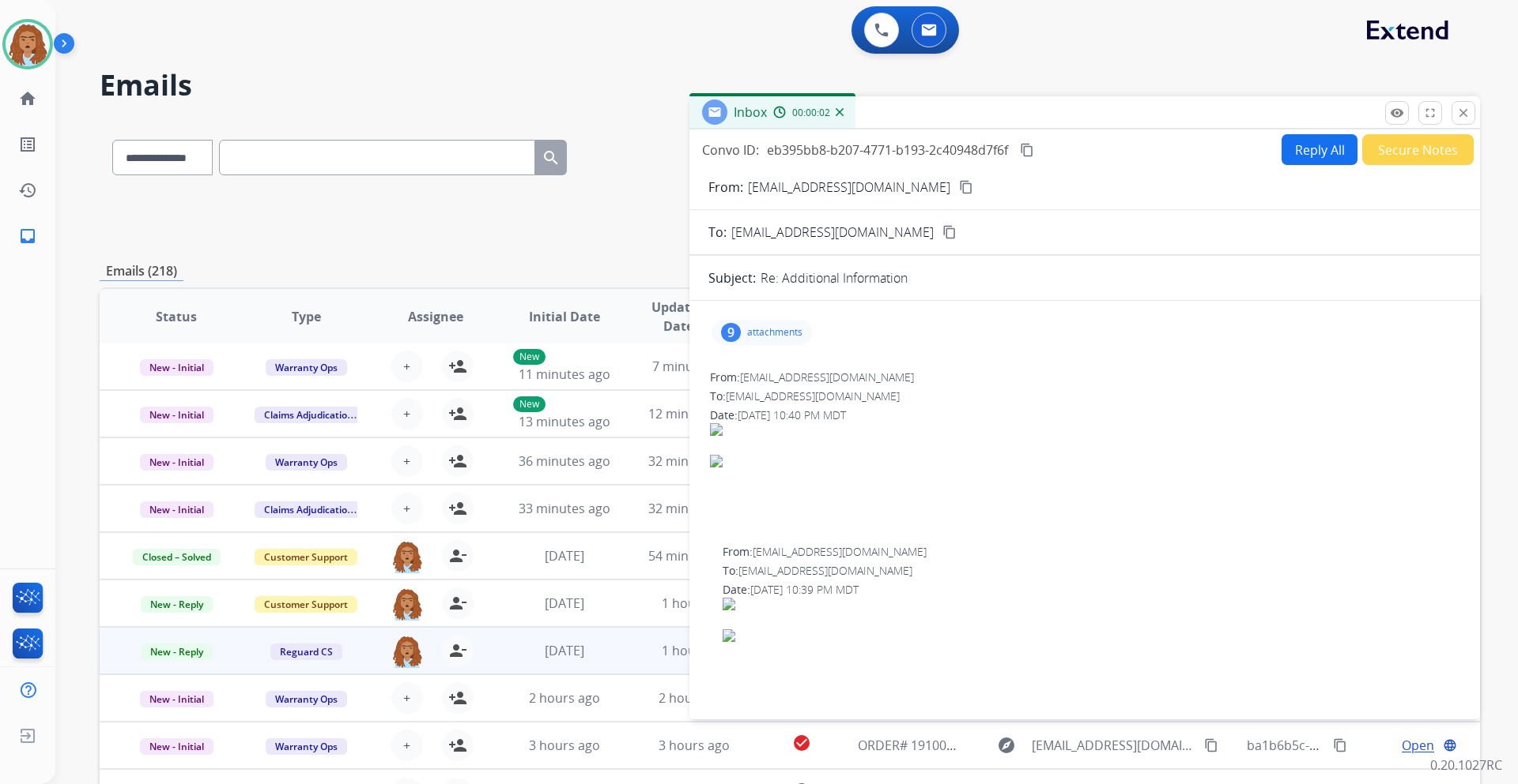
click at [771, 457] on img at bounding box center [1083, 461] width 749 height 12
click at [759, 331] on p "attachments" at bounding box center [775, 332] width 56 height 12
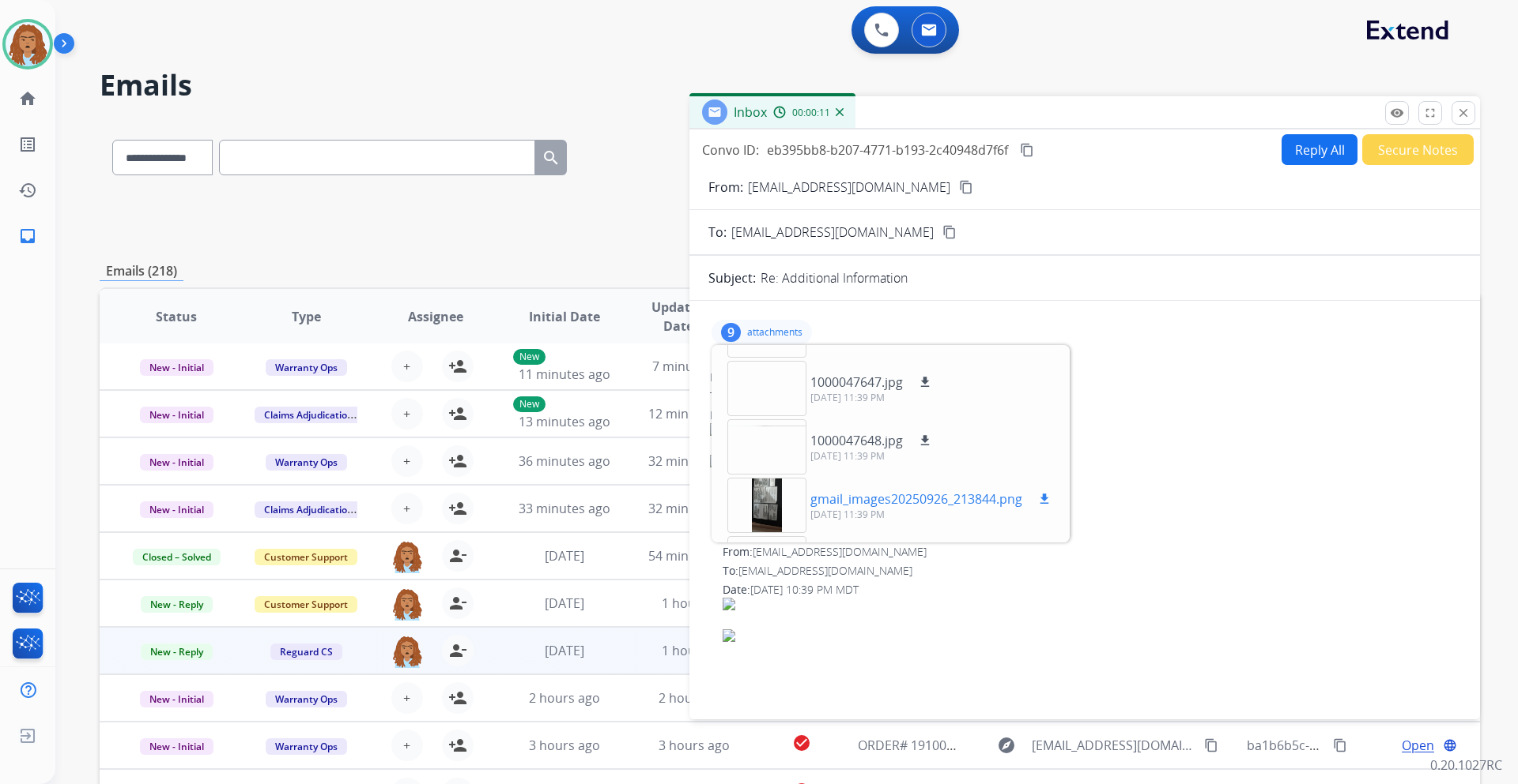
scroll to position [316, 0]
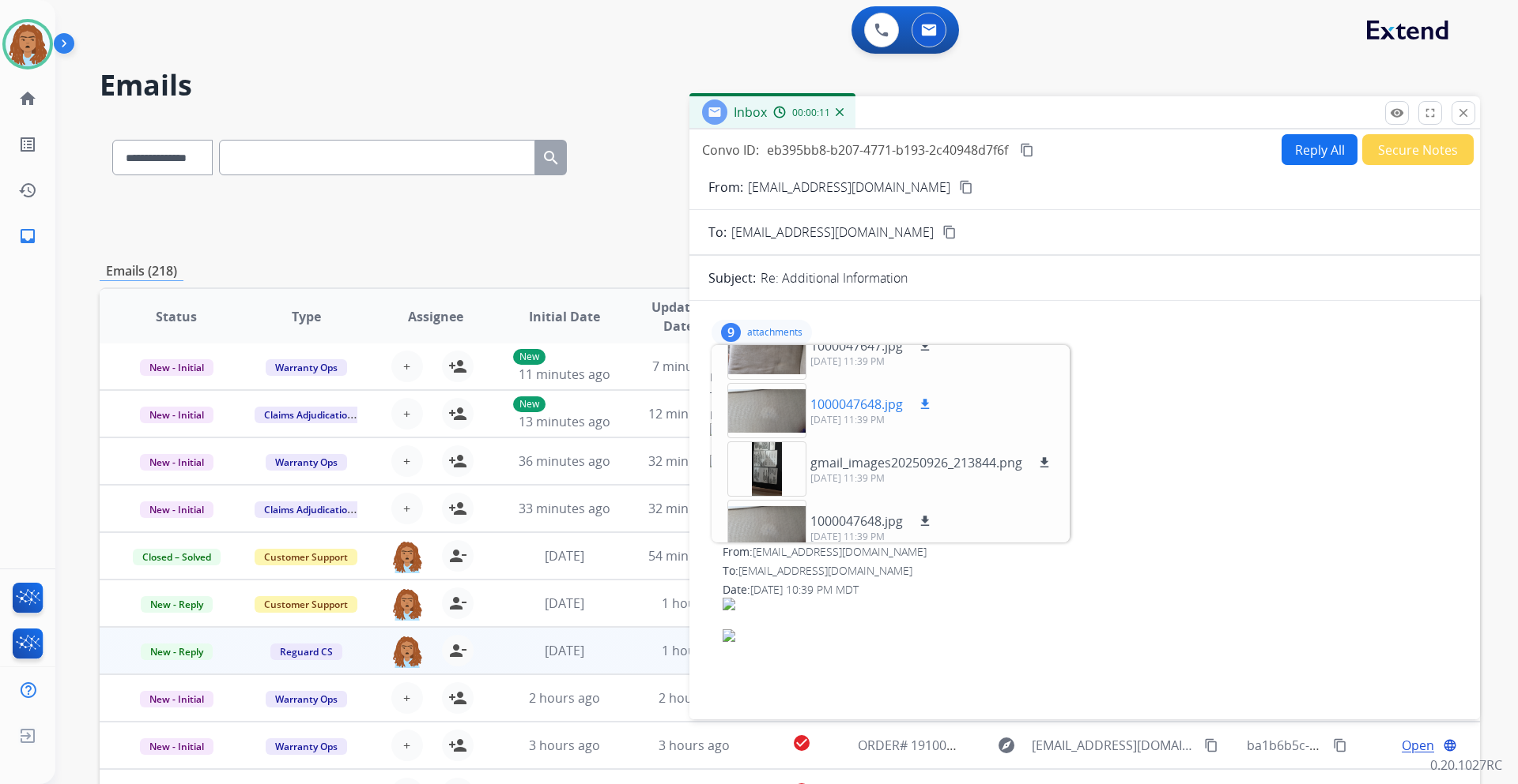
click at [764, 413] on div at bounding box center [766, 411] width 79 height 56
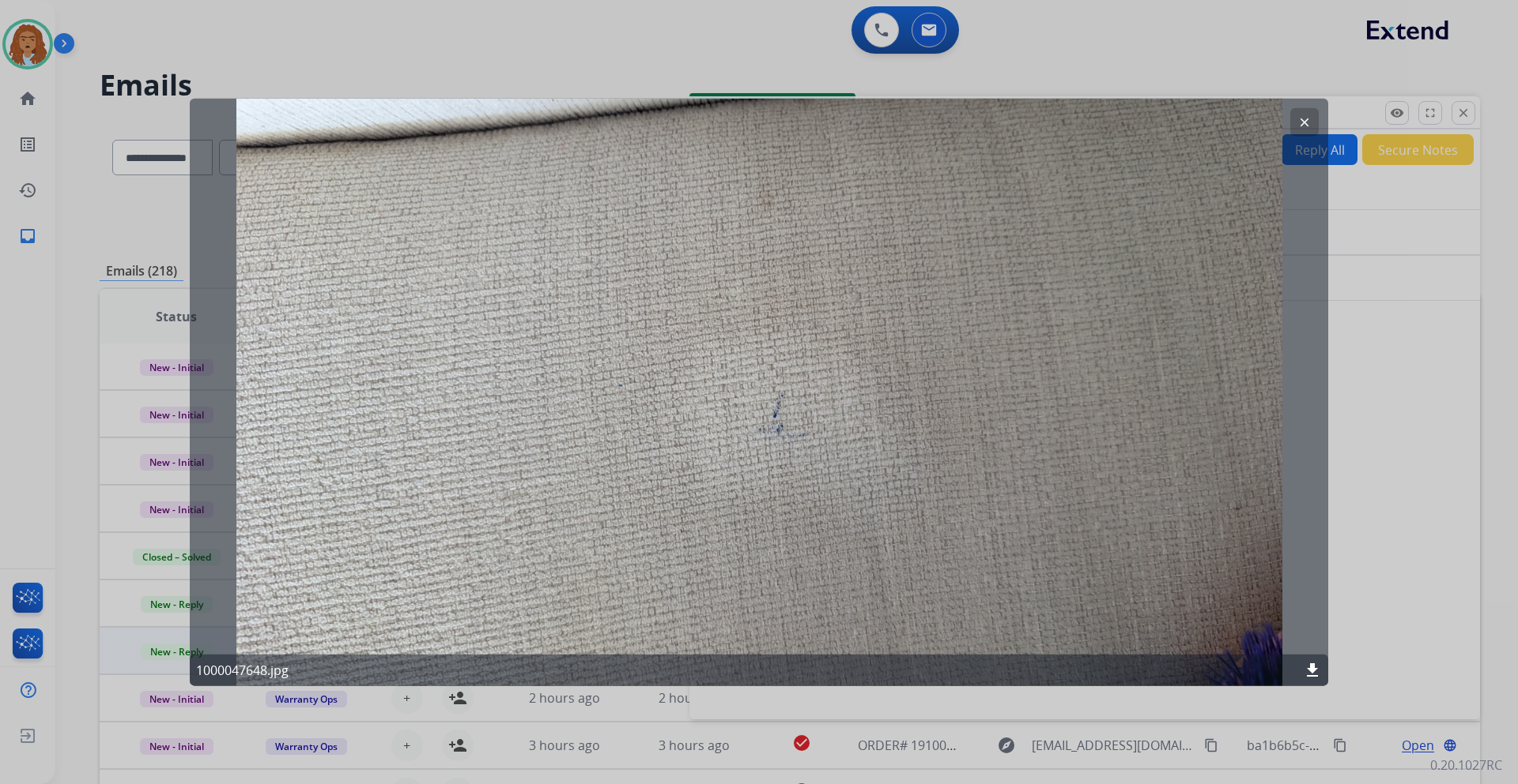
click at [1308, 126] on mat-icon "clear" at bounding box center [1304, 121] width 14 height 14
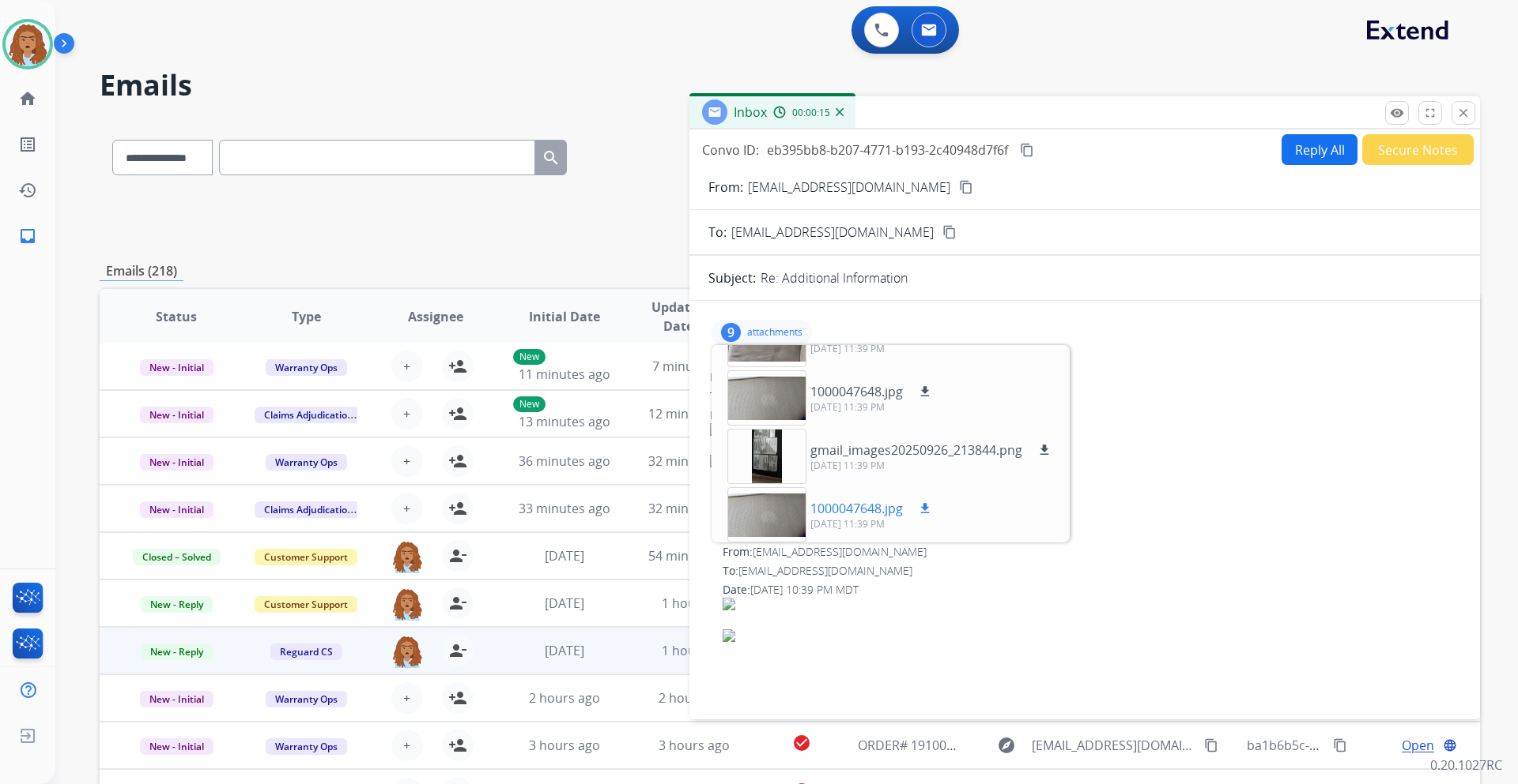
scroll to position [331, 0]
click at [958, 186] on mat-icon "content_copy" at bounding box center [965, 186] width 14 height 14
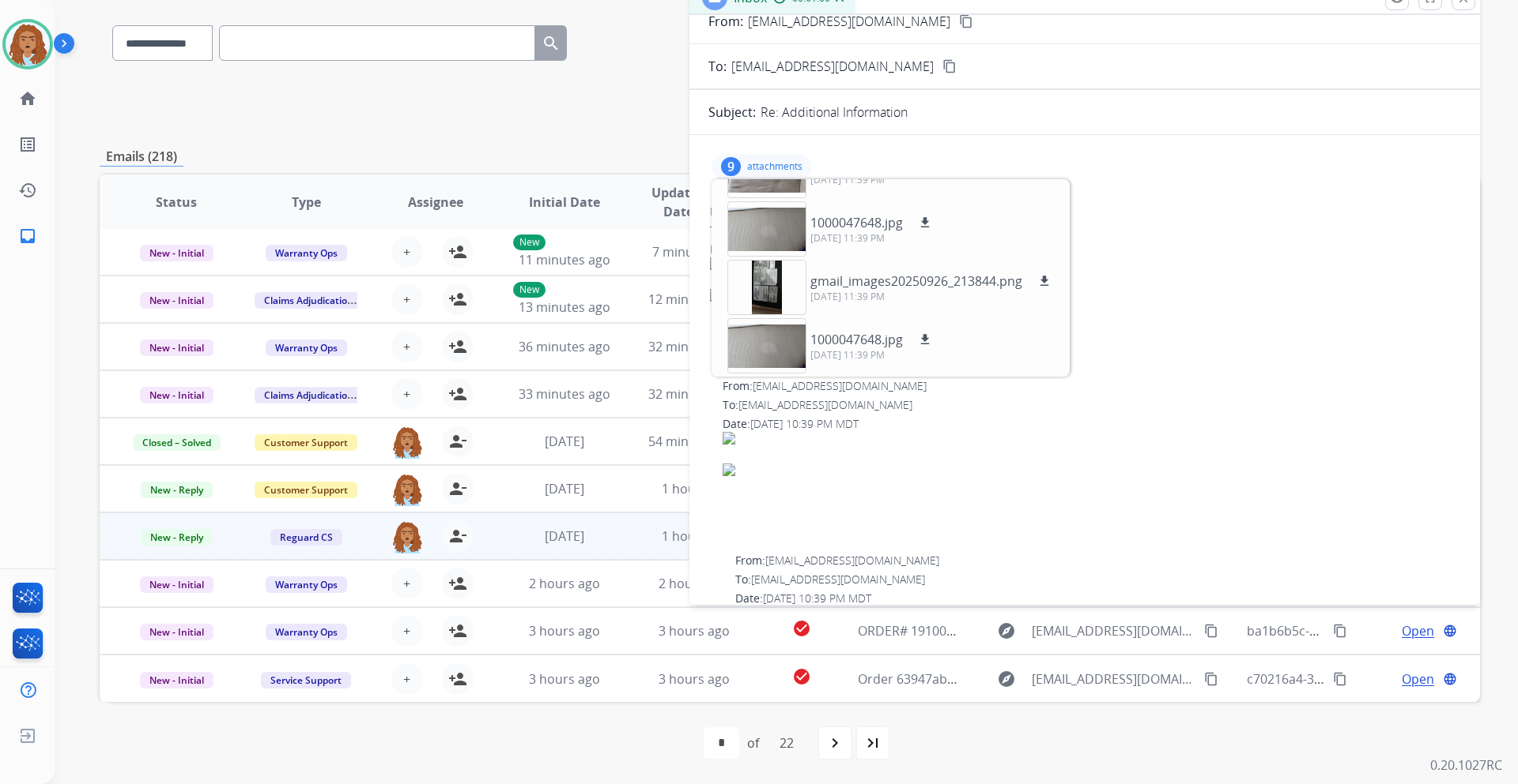
scroll to position [79, 0]
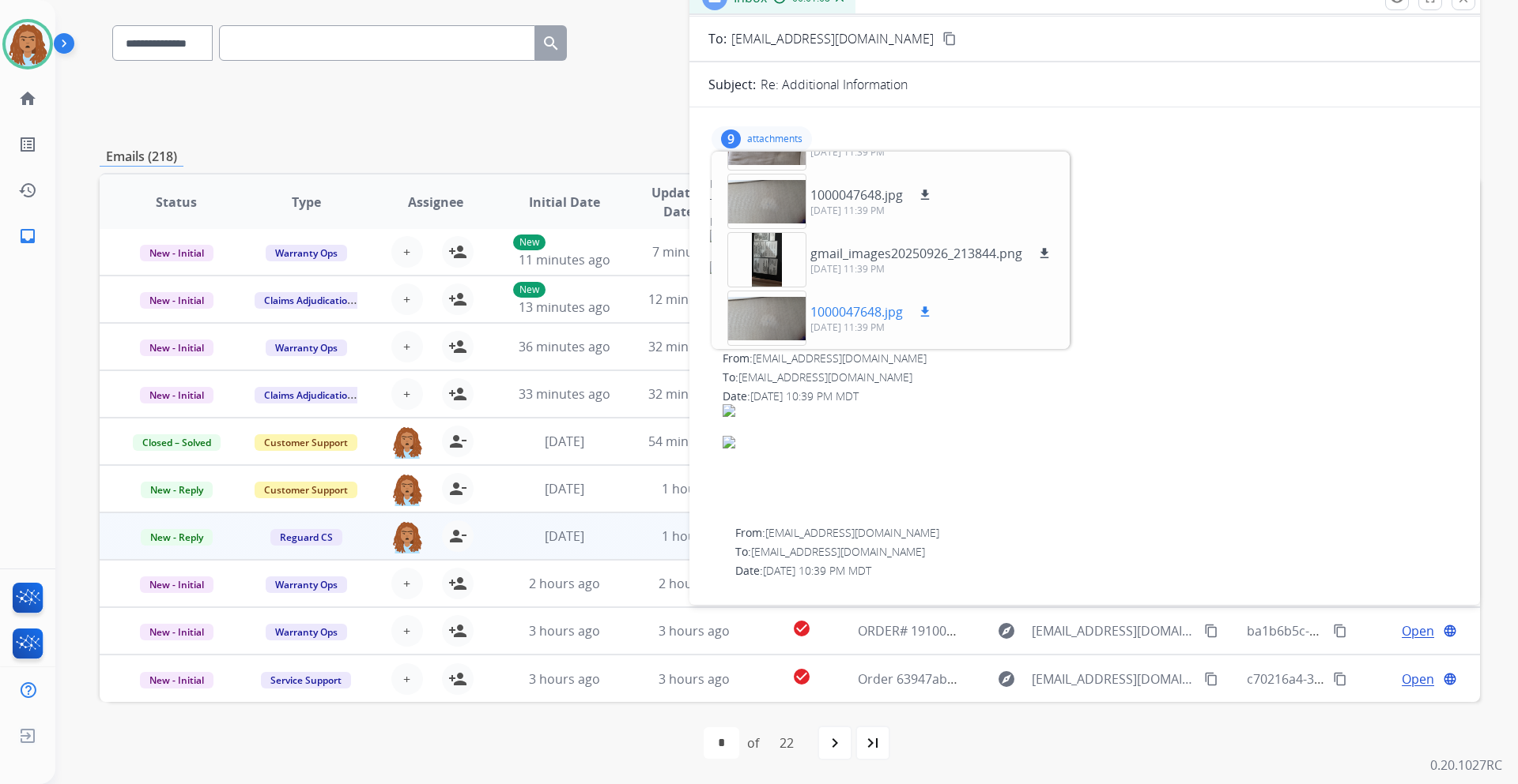
click at [766, 318] on div at bounding box center [766, 319] width 79 height 56
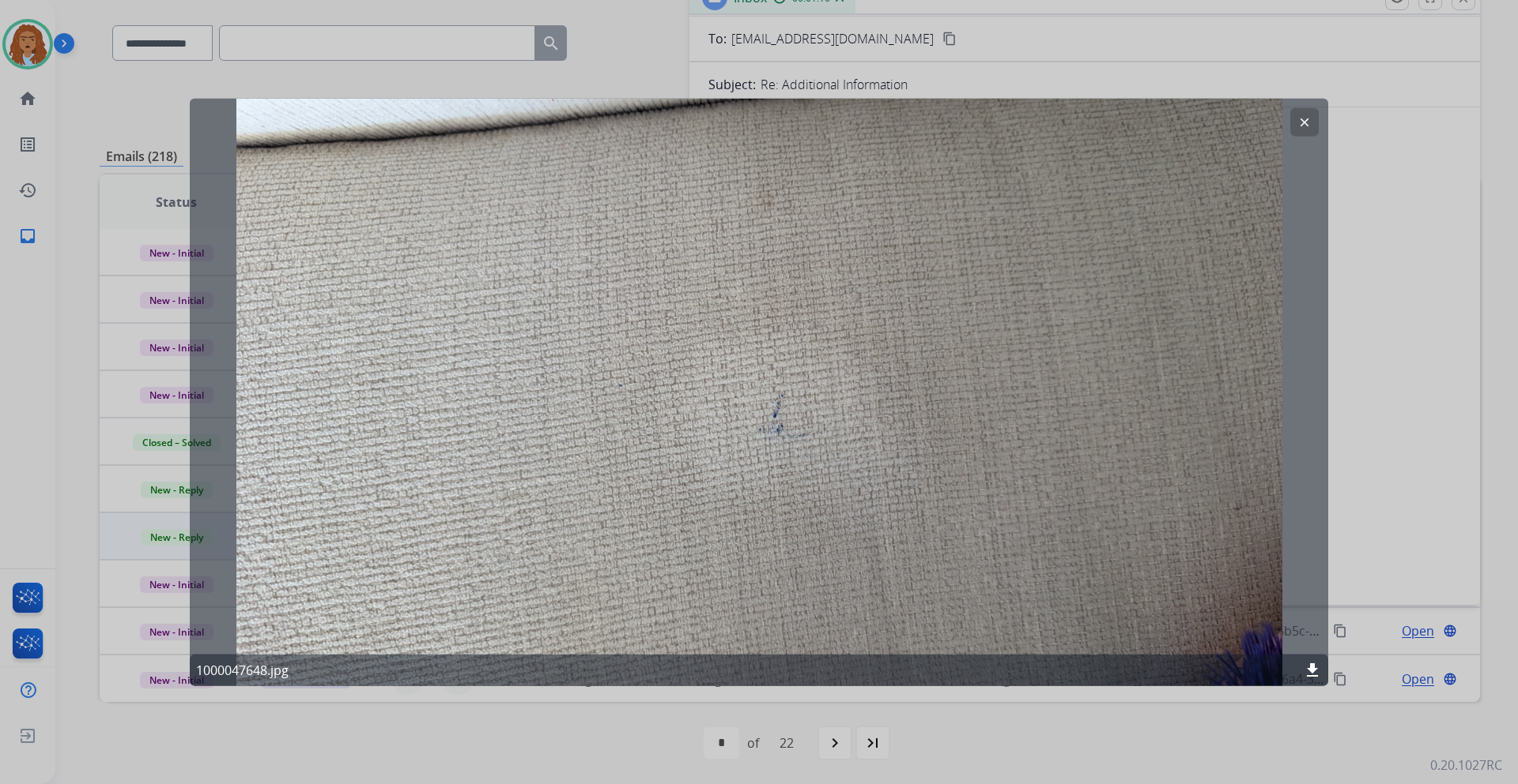
click at [1302, 127] on mat-icon "clear" at bounding box center [1304, 121] width 14 height 14
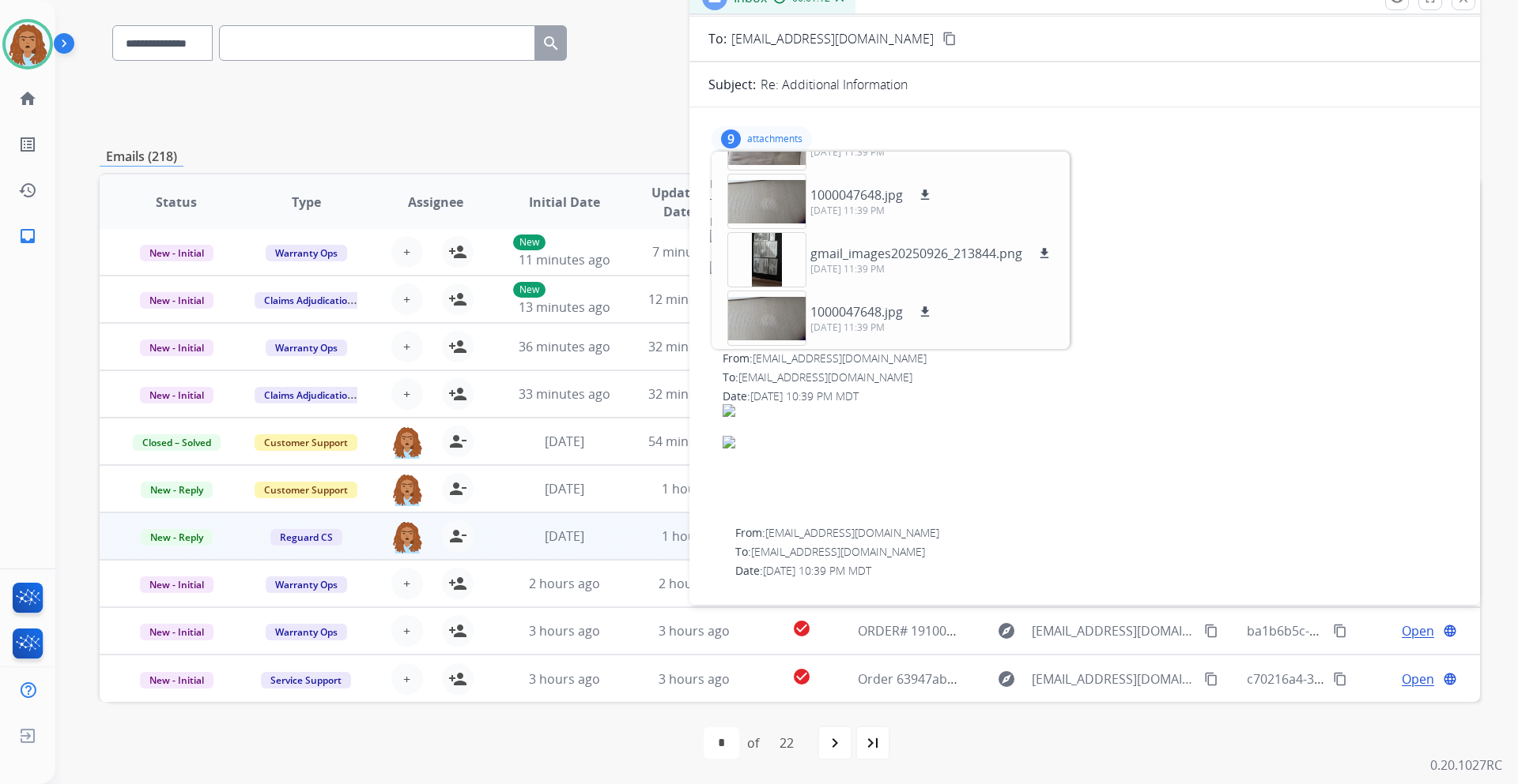
click at [1170, 418] on div at bounding box center [1091, 446] width 736 height 83
click at [784, 143] on p "attachments" at bounding box center [775, 138] width 56 height 12
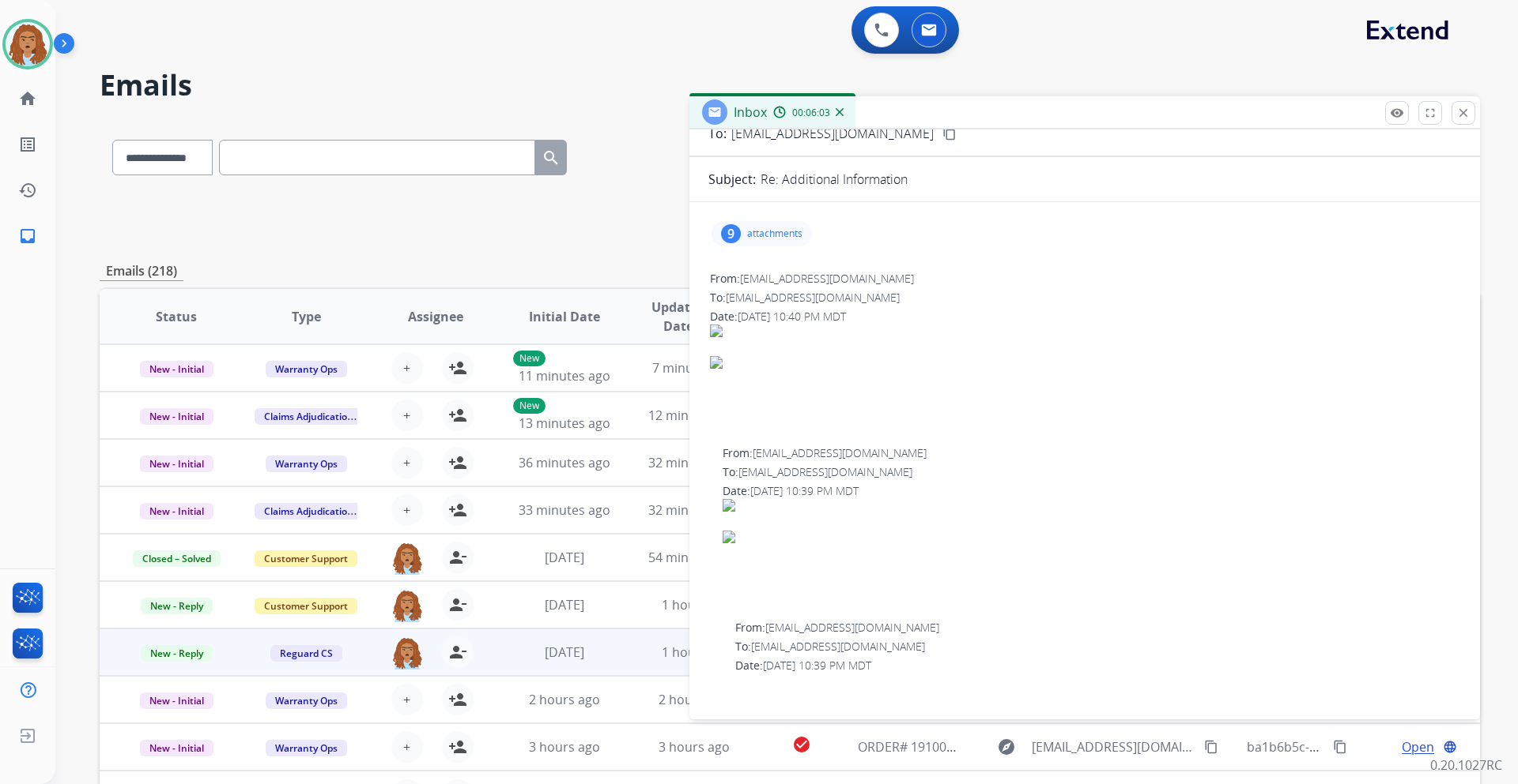
scroll to position [0, 0]
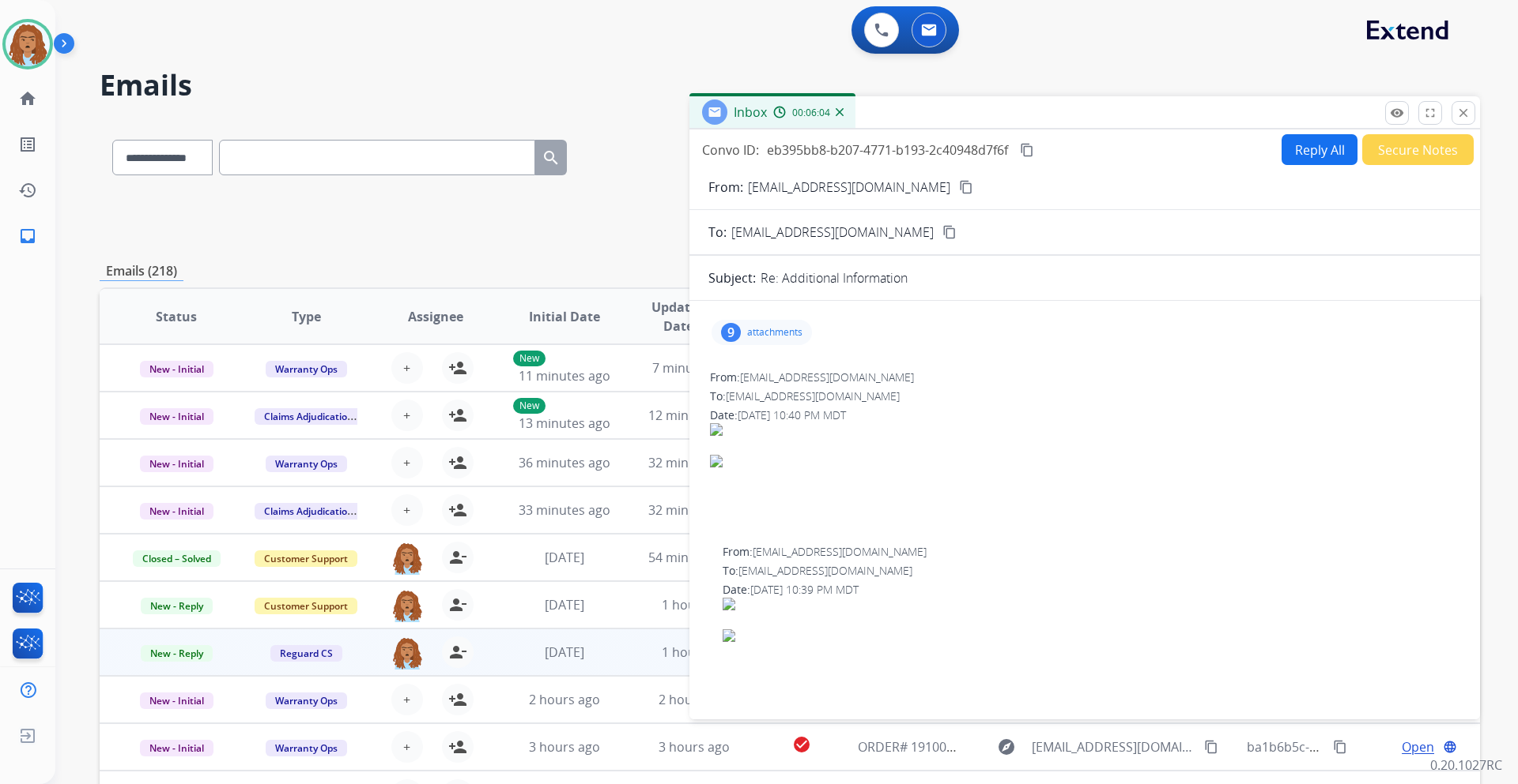
click at [736, 337] on div "9" at bounding box center [731, 332] width 20 height 19
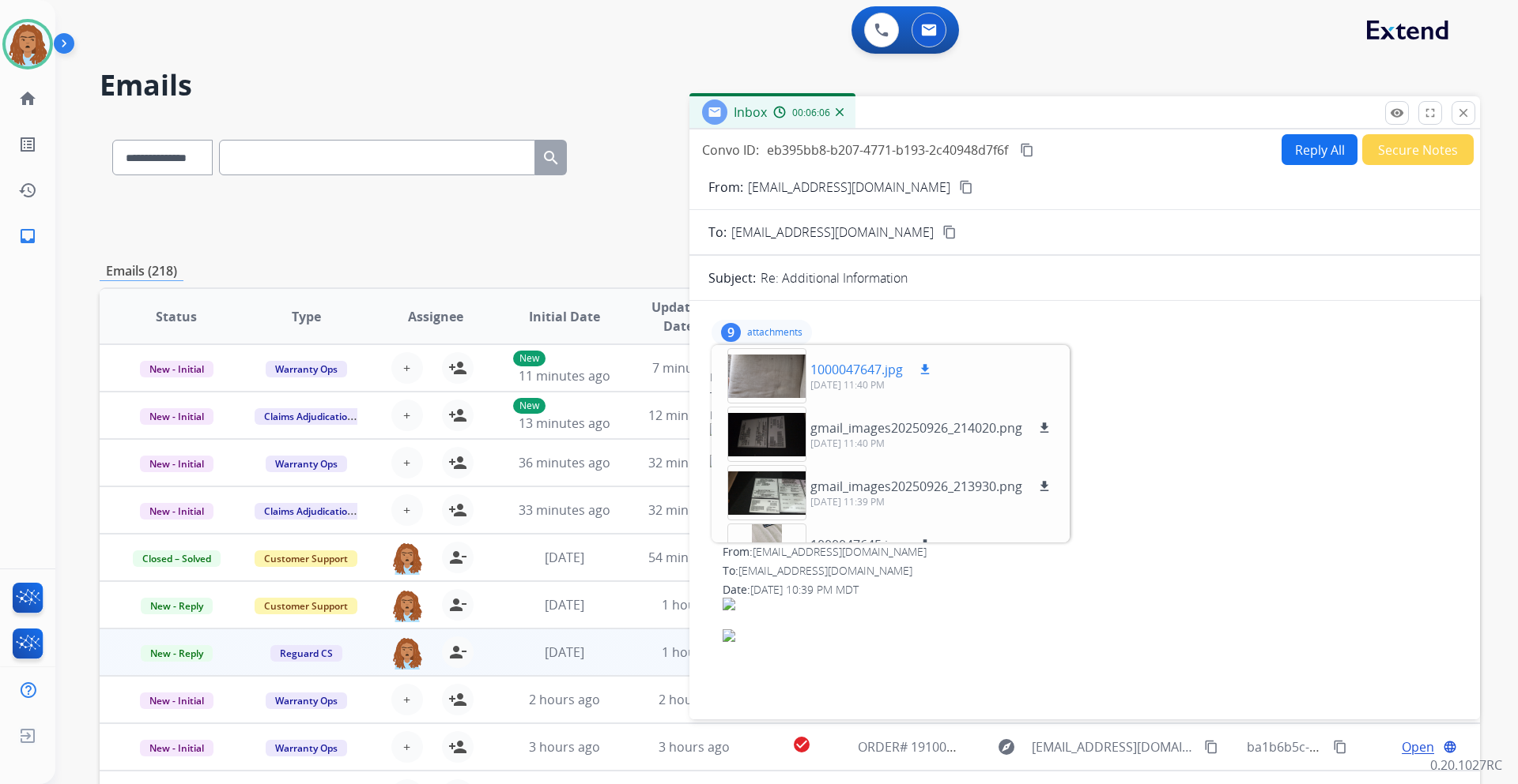
click at [768, 384] on div at bounding box center [766, 377] width 79 height 56
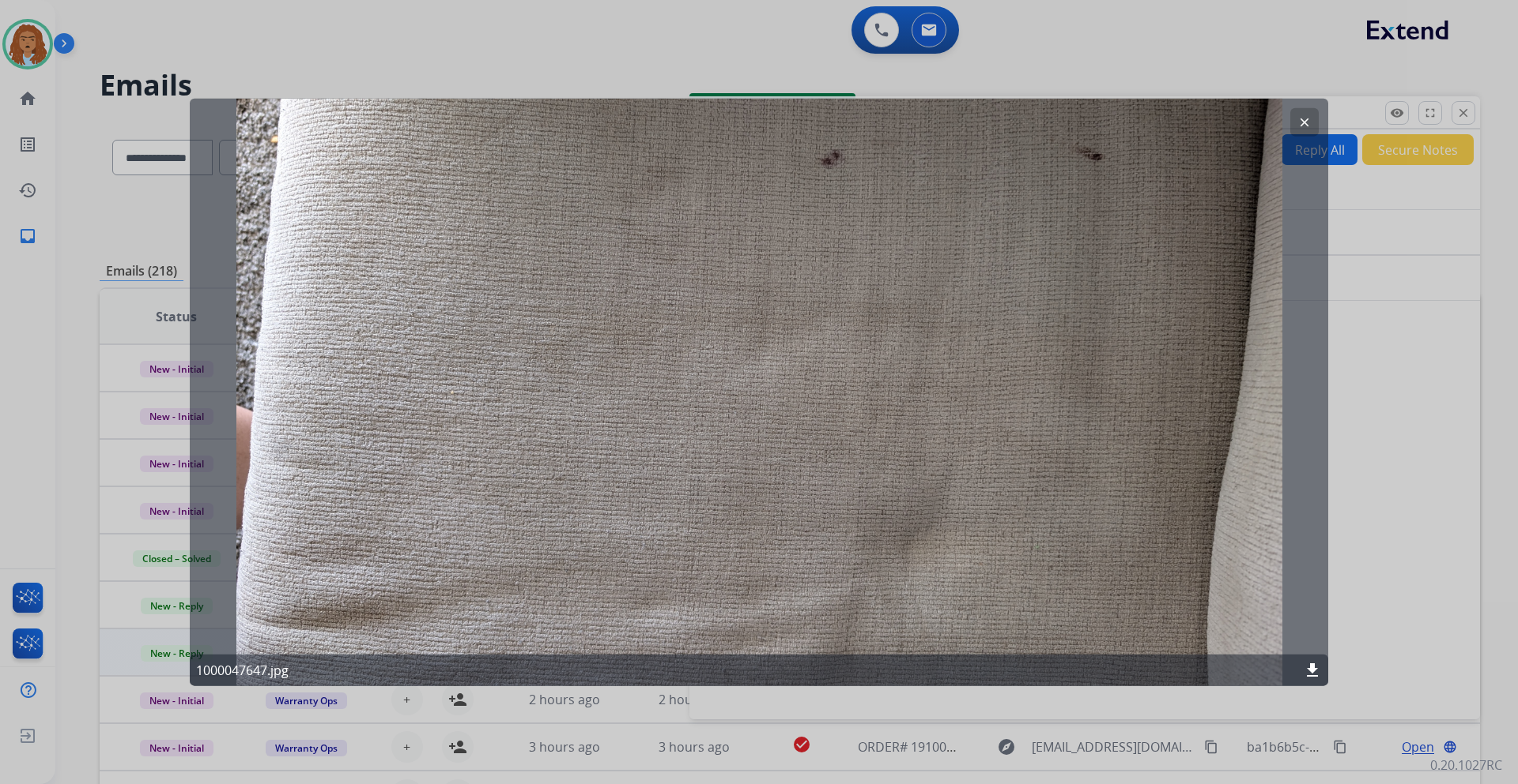
click at [1305, 123] on mat-icon "clear" at bounding box center [1304, 121] width 14 height 14
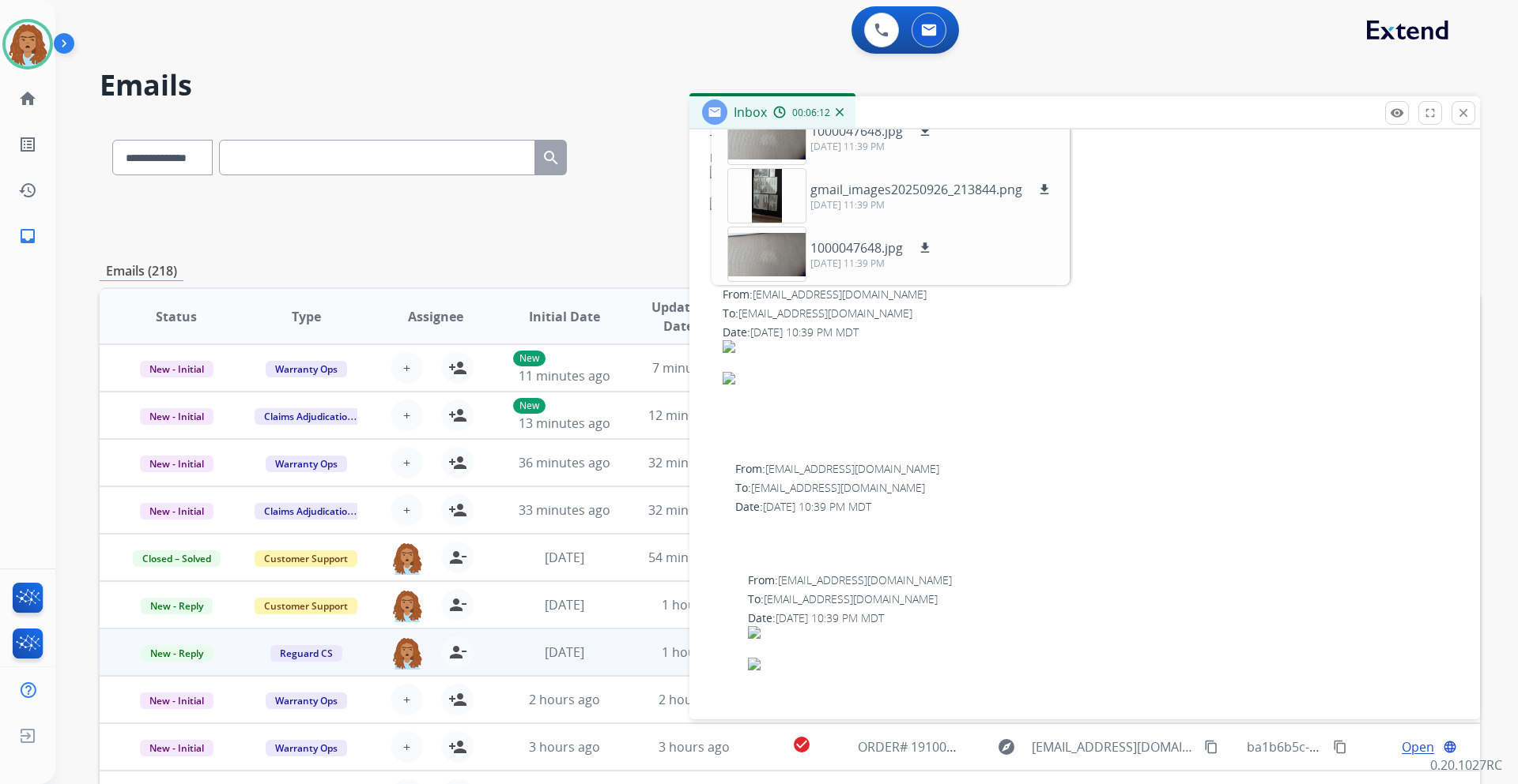
scroll to position [158, 0]
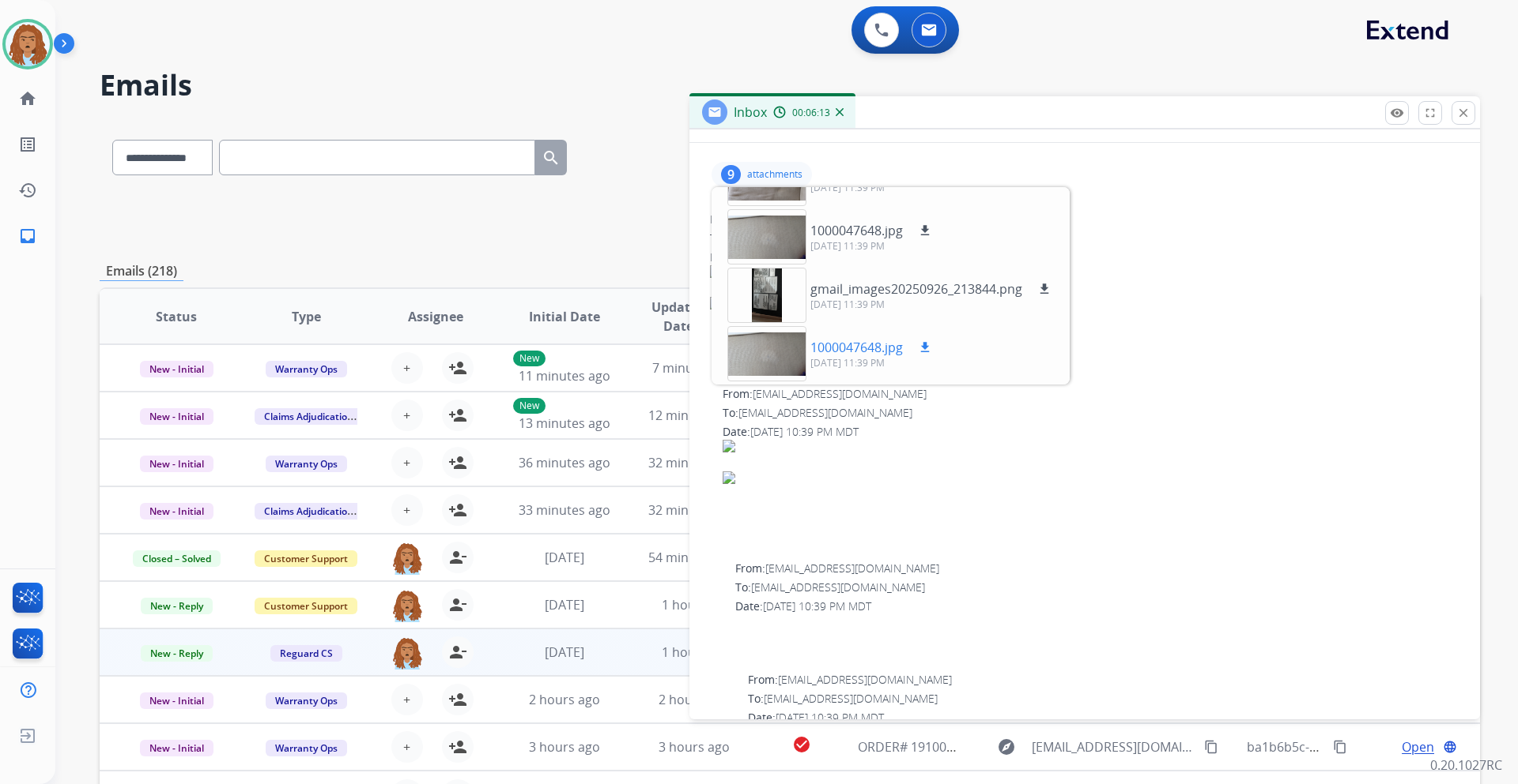
click at [767, 370] on div at bounding box center [766, 355] width 79 height 56
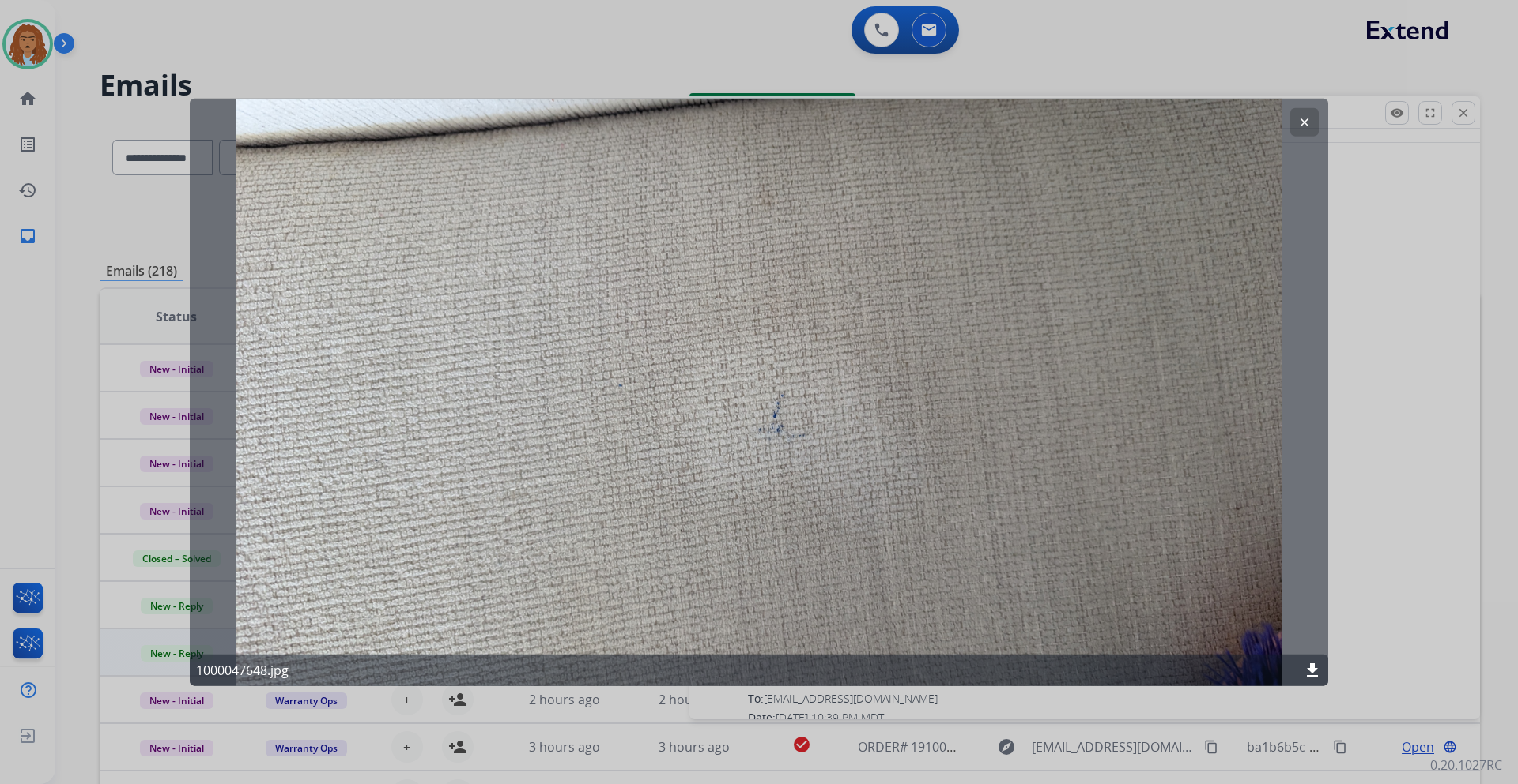
click at [1297, 125] on mat-icon "clear" at bounding box center [1304, 121] width 14 height 14
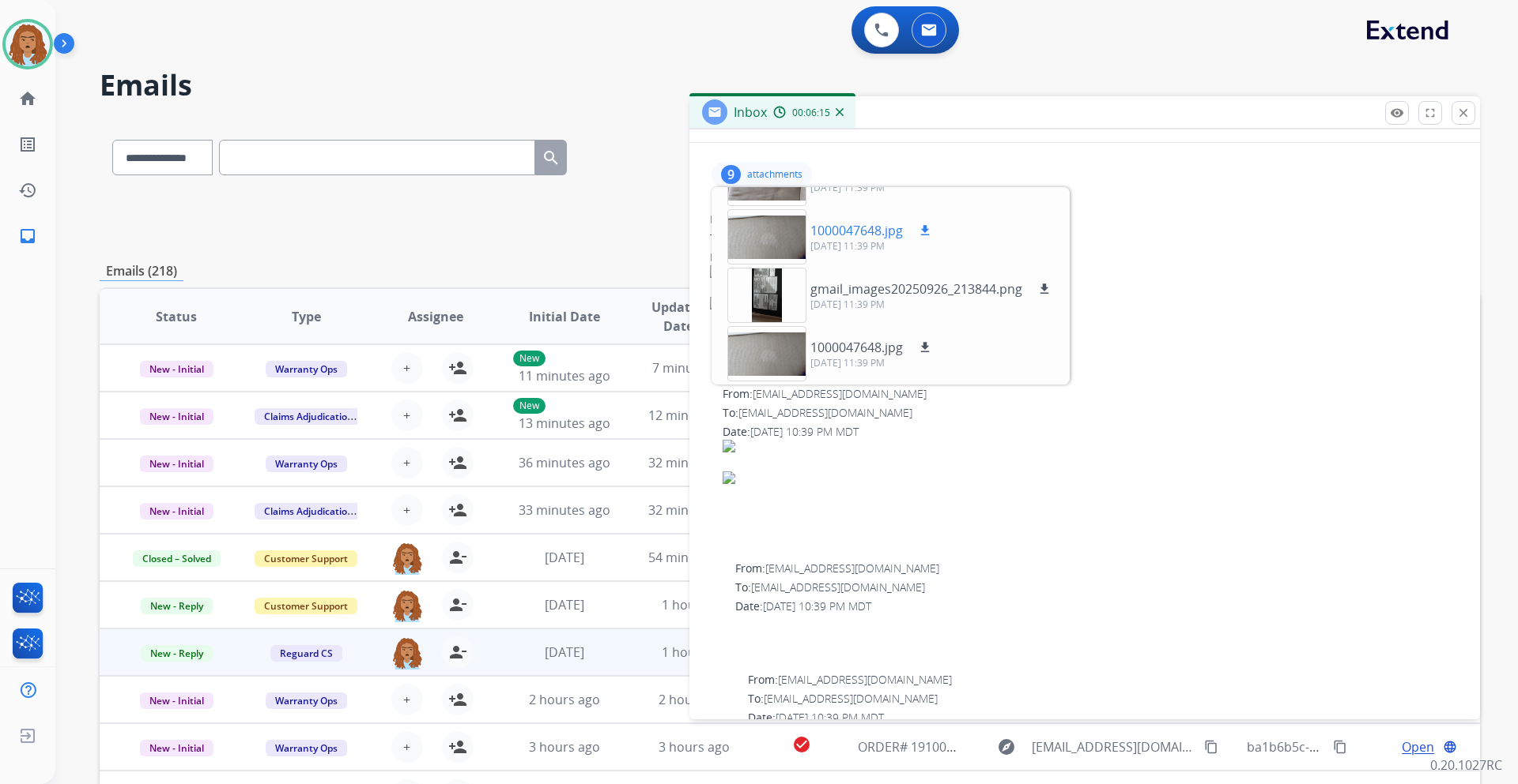
click at [777, 236] on div at bounding box center [766, 237] width 79 height 56
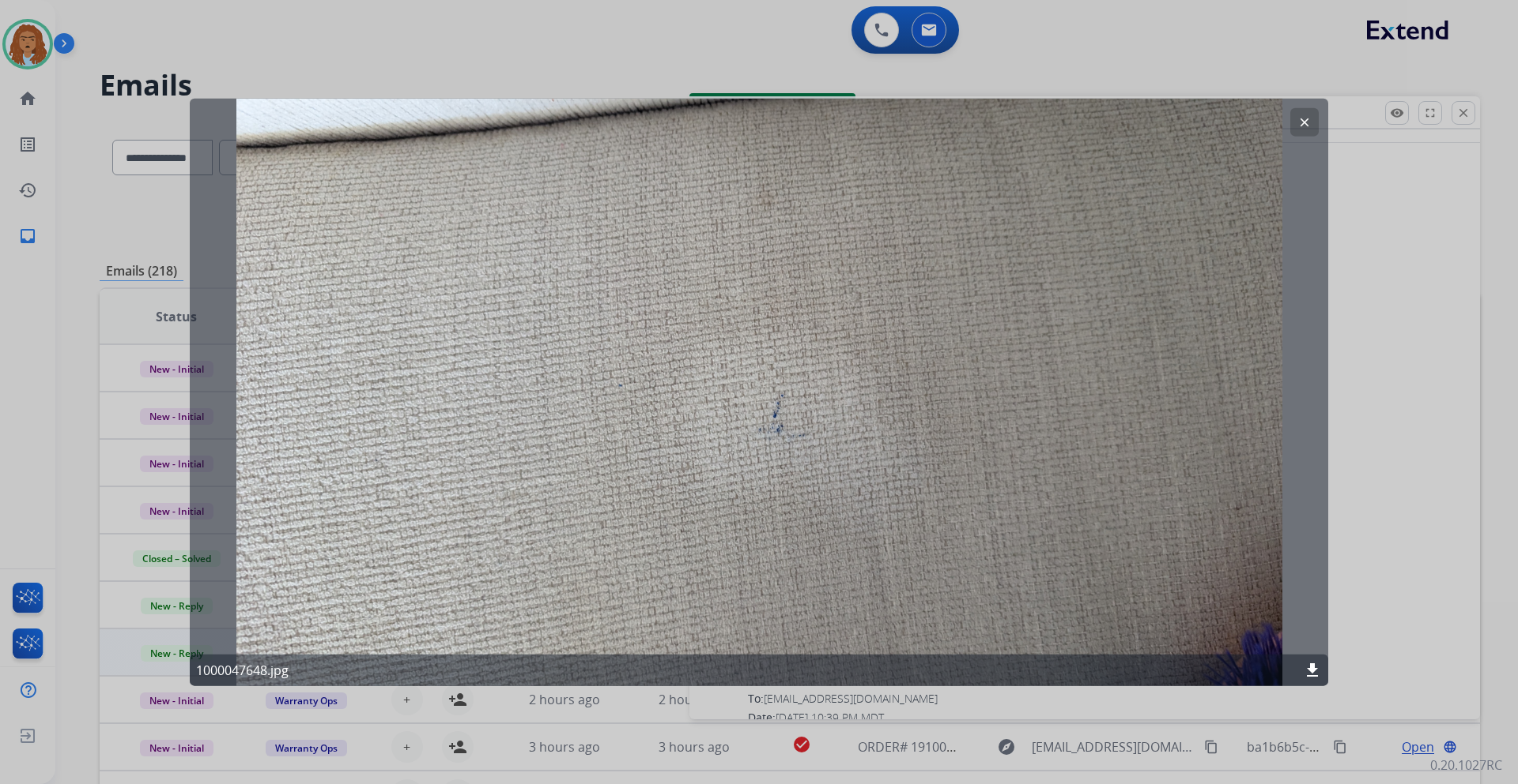
click at [1300, 128] on mat-icon "clear" at bounding box center [1304, 121] width 14 height 14
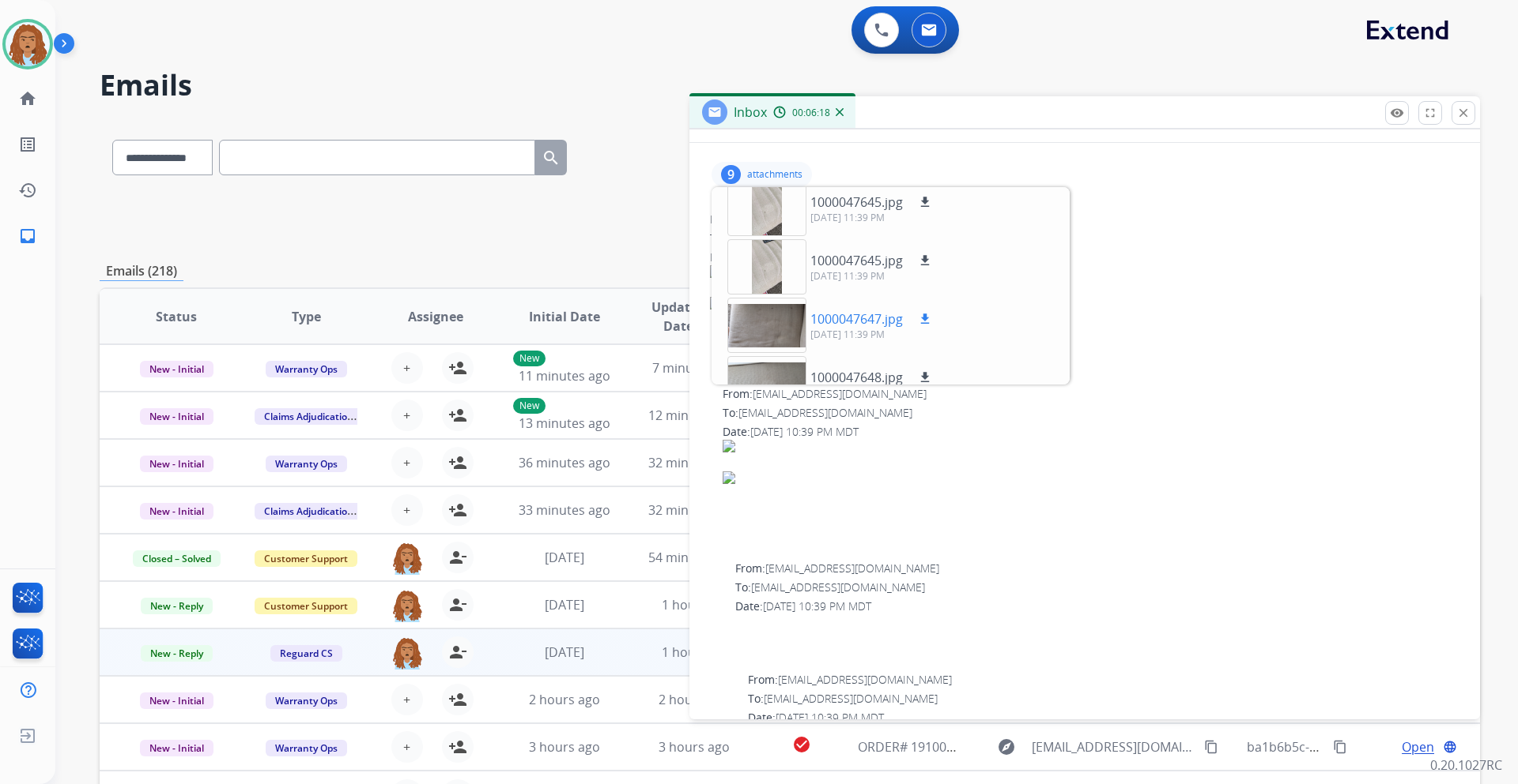
scroll to position [174, 0]
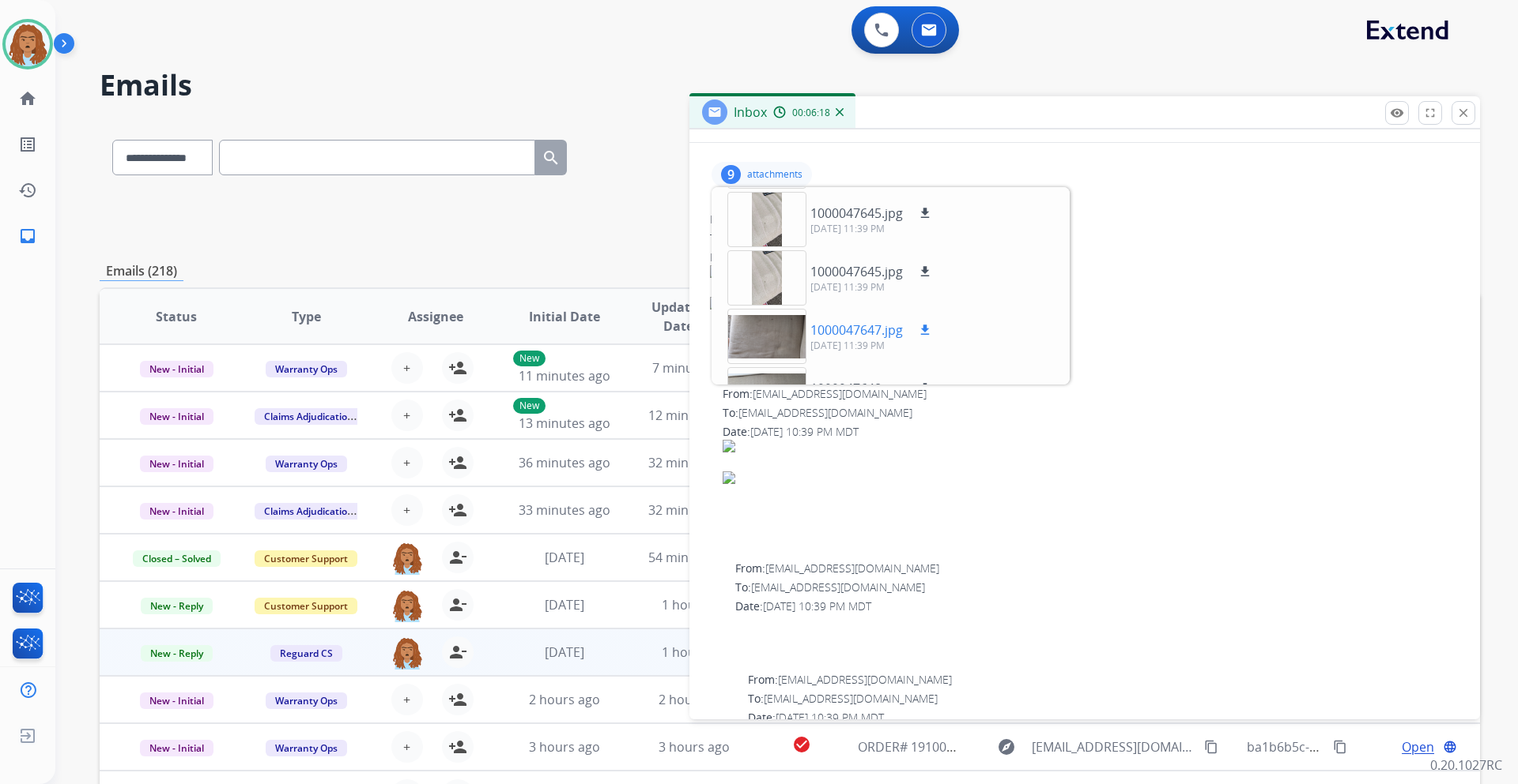
click at [781, 344] on div at bounding box center [766, 336] width 79 height 56
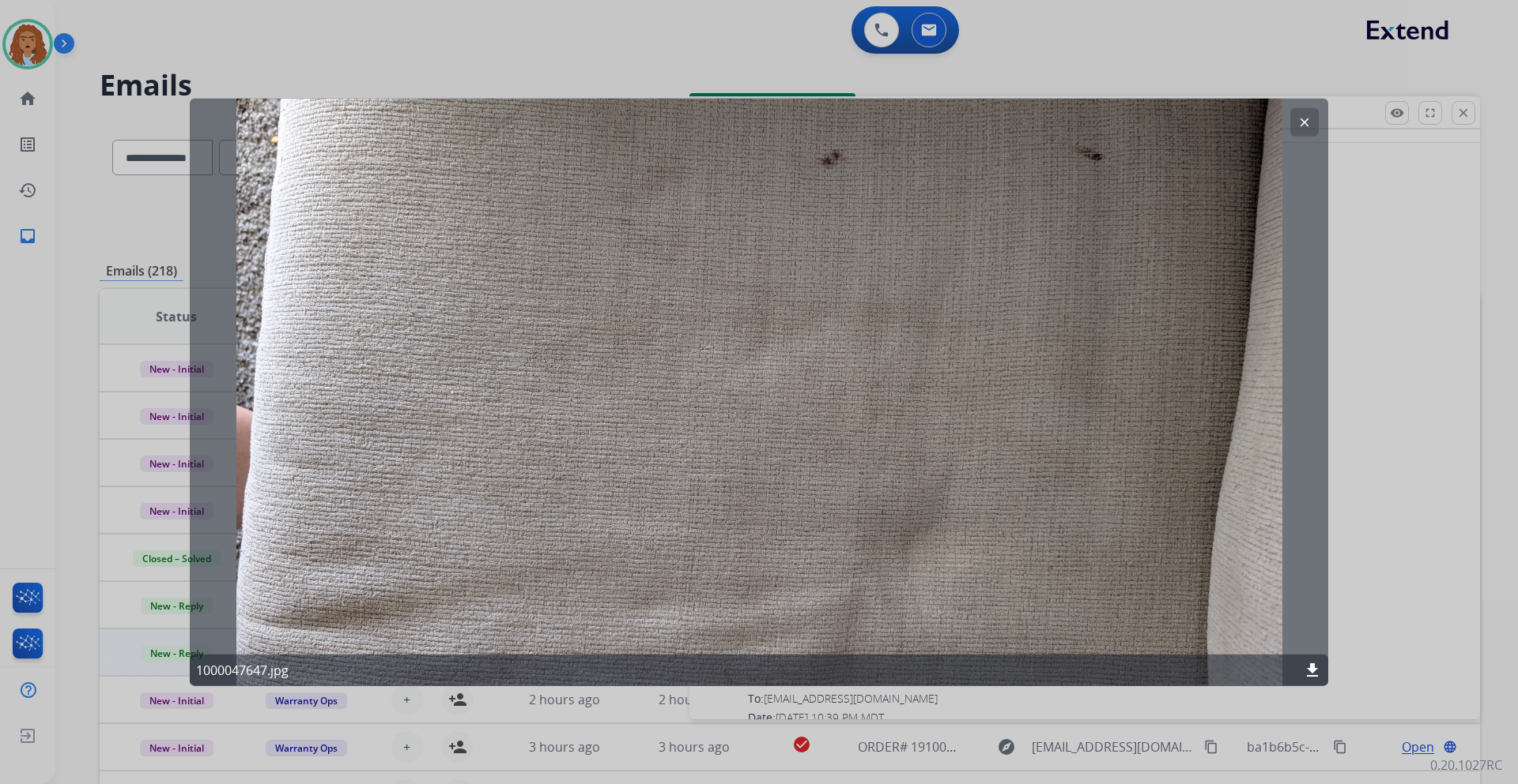
click at [1303, 123] on mat-icon "clear" at bounding box center [1304, 121] width 14 height 14
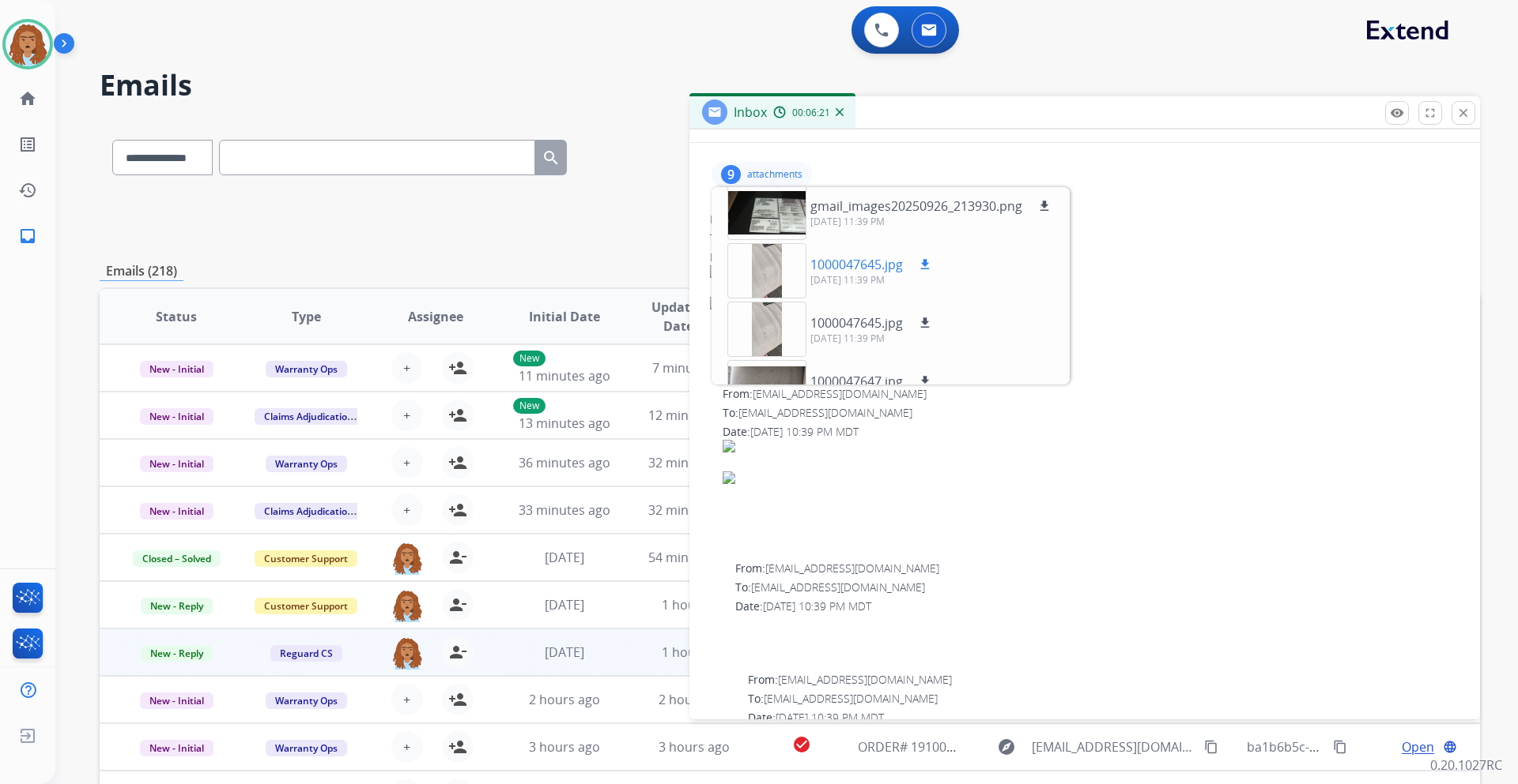
scroll to position [95, 0]
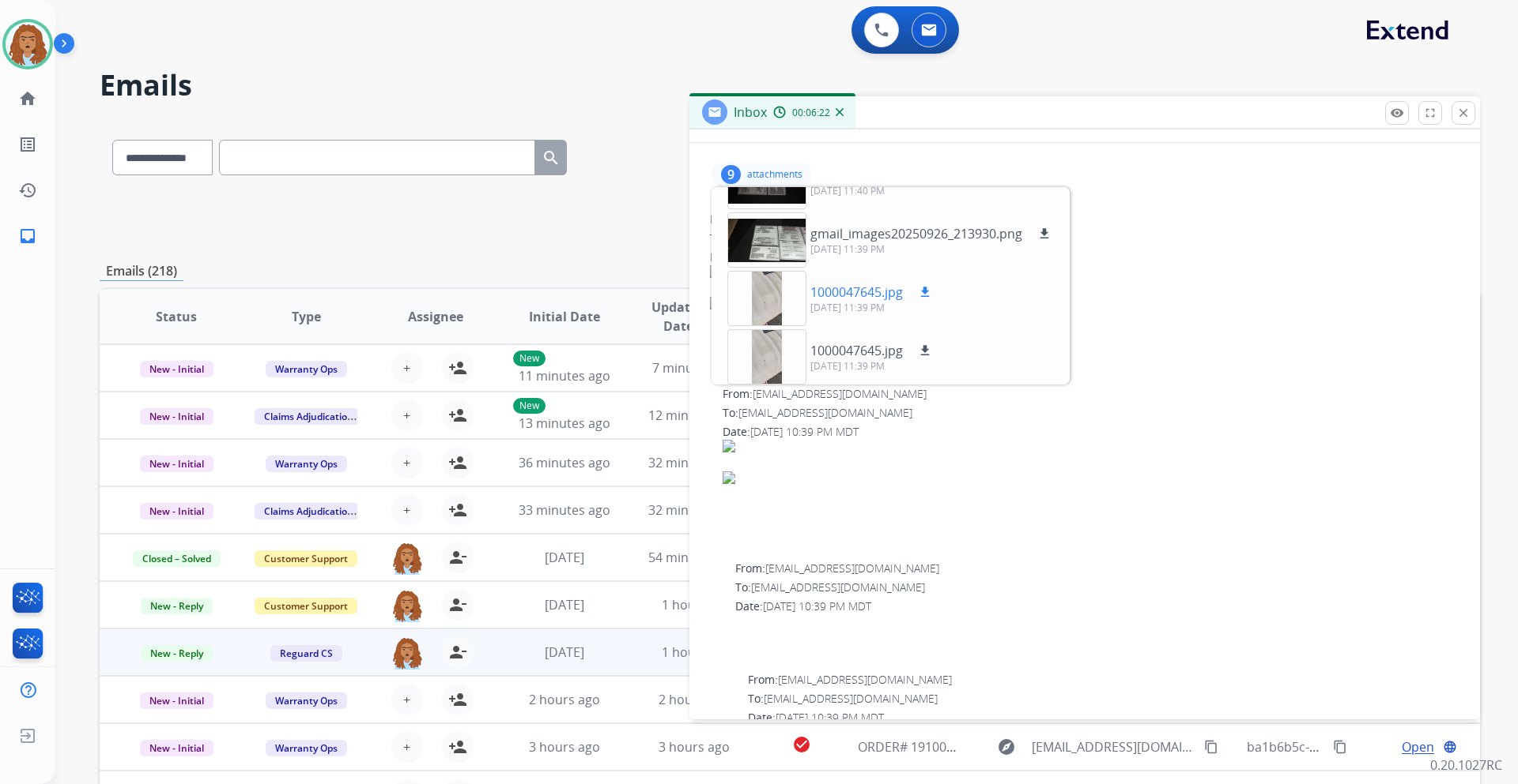
click at [768, 313] on div at bounding box center [766, 299] width 79 height 56
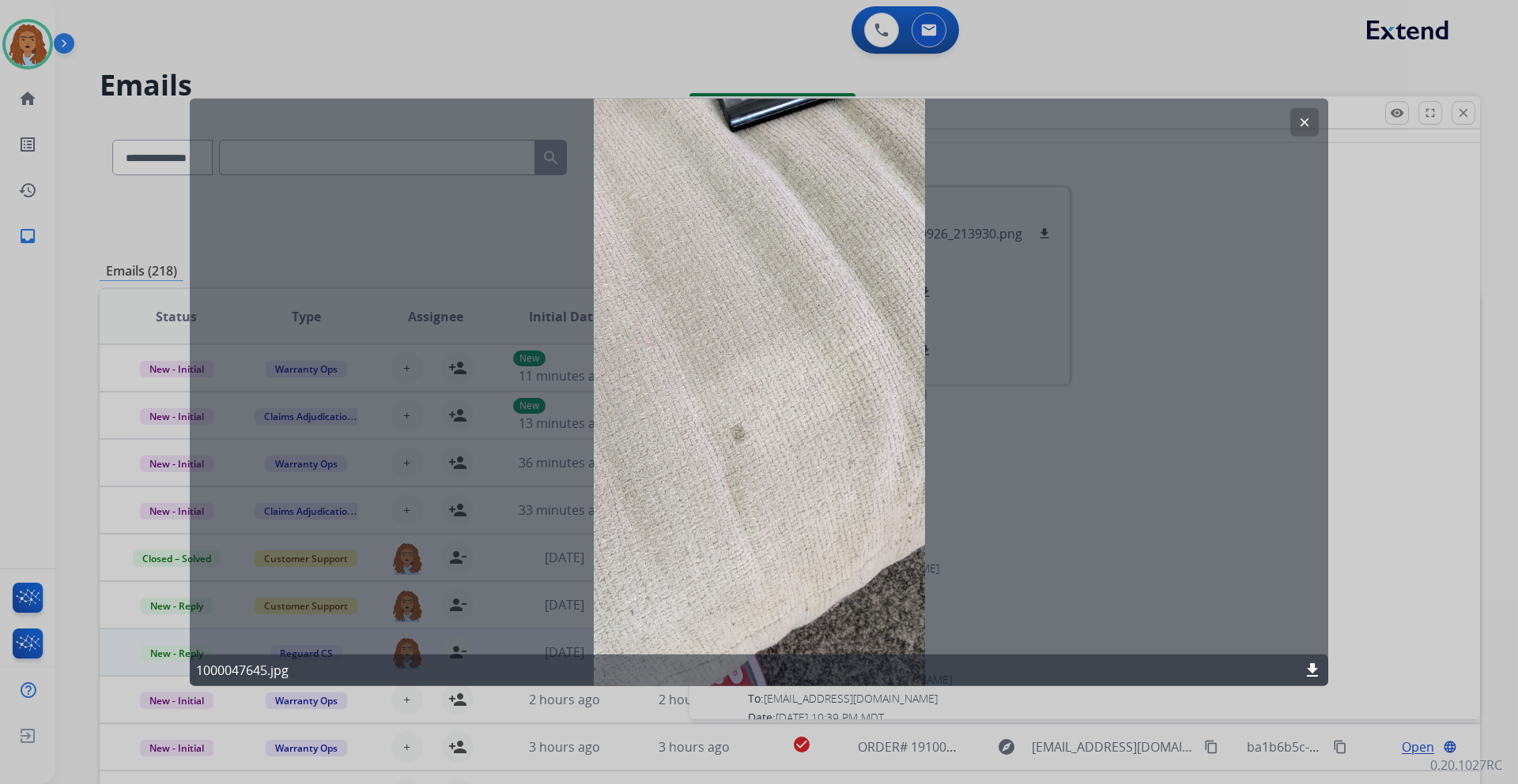
click at [1306, 118] on mat-icon "clear" at bounding box center [1304, 121] width 14 height 14
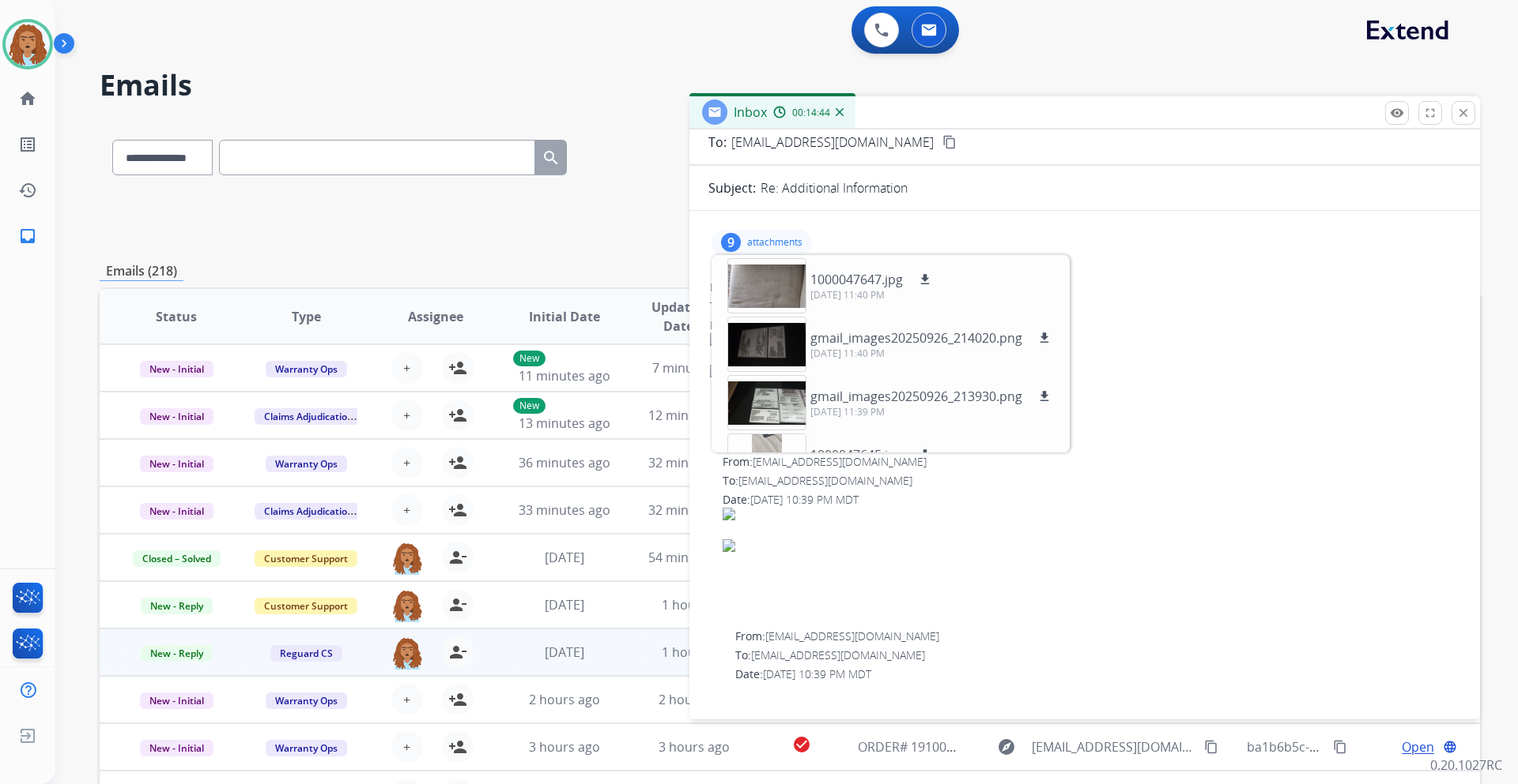
scroll to position [0, 0]
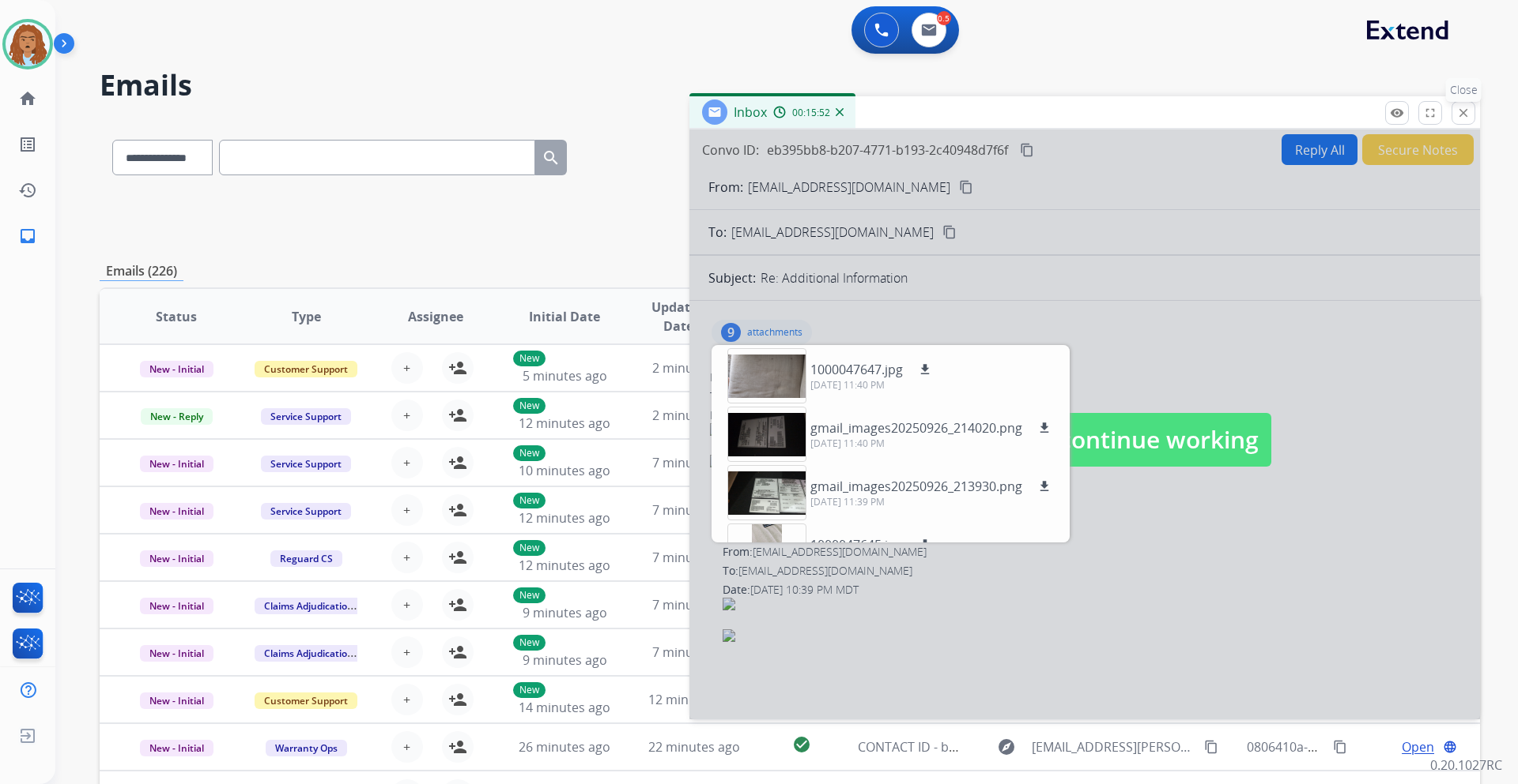
click at [1470, 114] on mat-icon "close" at bounding box center [1463, 112] width 14 height 14
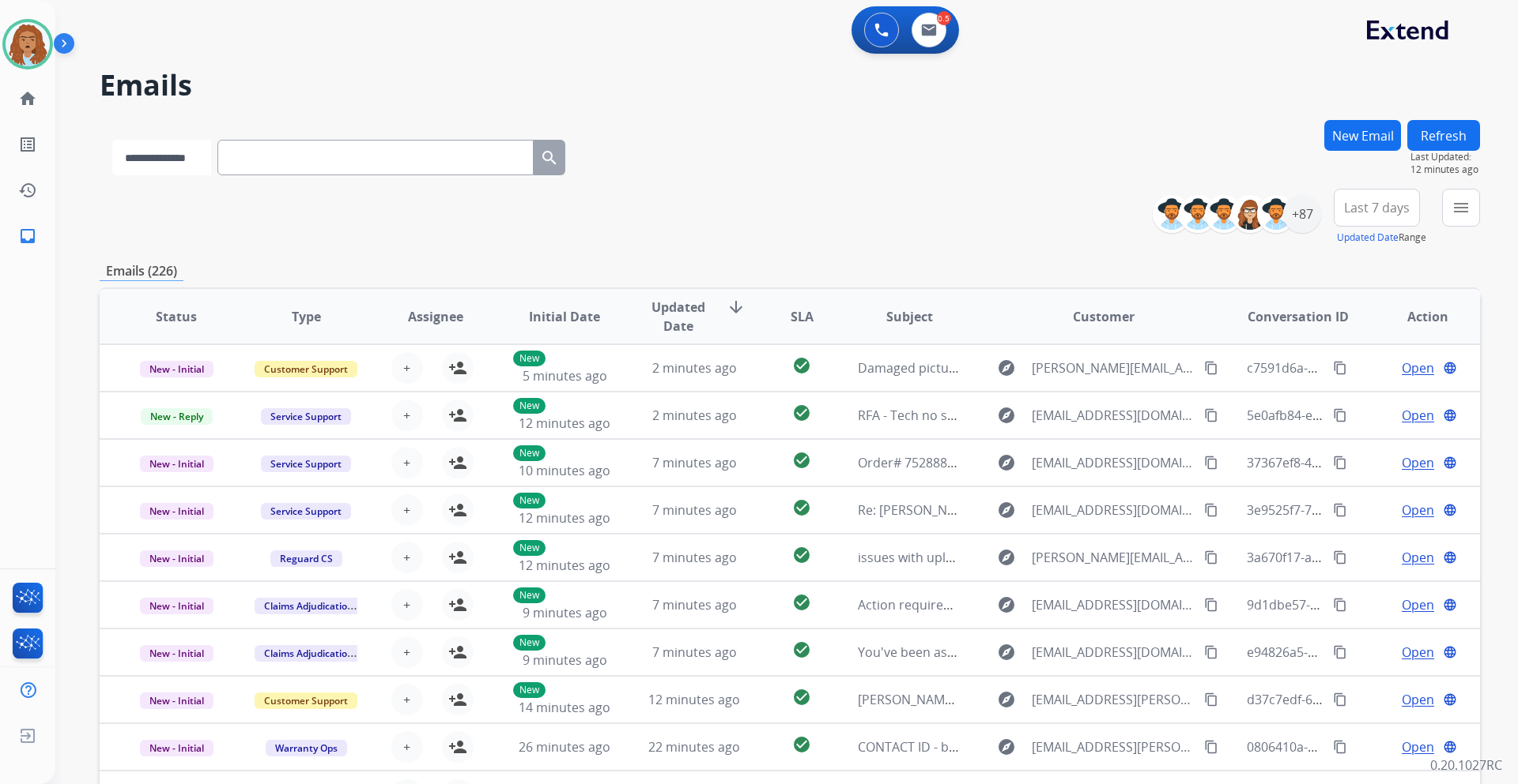
drag, startPoint x: 190, startPoint y: 160, endPoint x: 188, endPoint y: 173, distance: 13.2
click at [190, 160] on select "**********" at bounding box center [162, 158] width 99 height 36
select select "**********"
click at [112, 140] on select "**********" at bounding box center [162, 158] width 99 height 36
click at [291, 150] on input "text" at bounding box center [377, 158] width 316 height 36
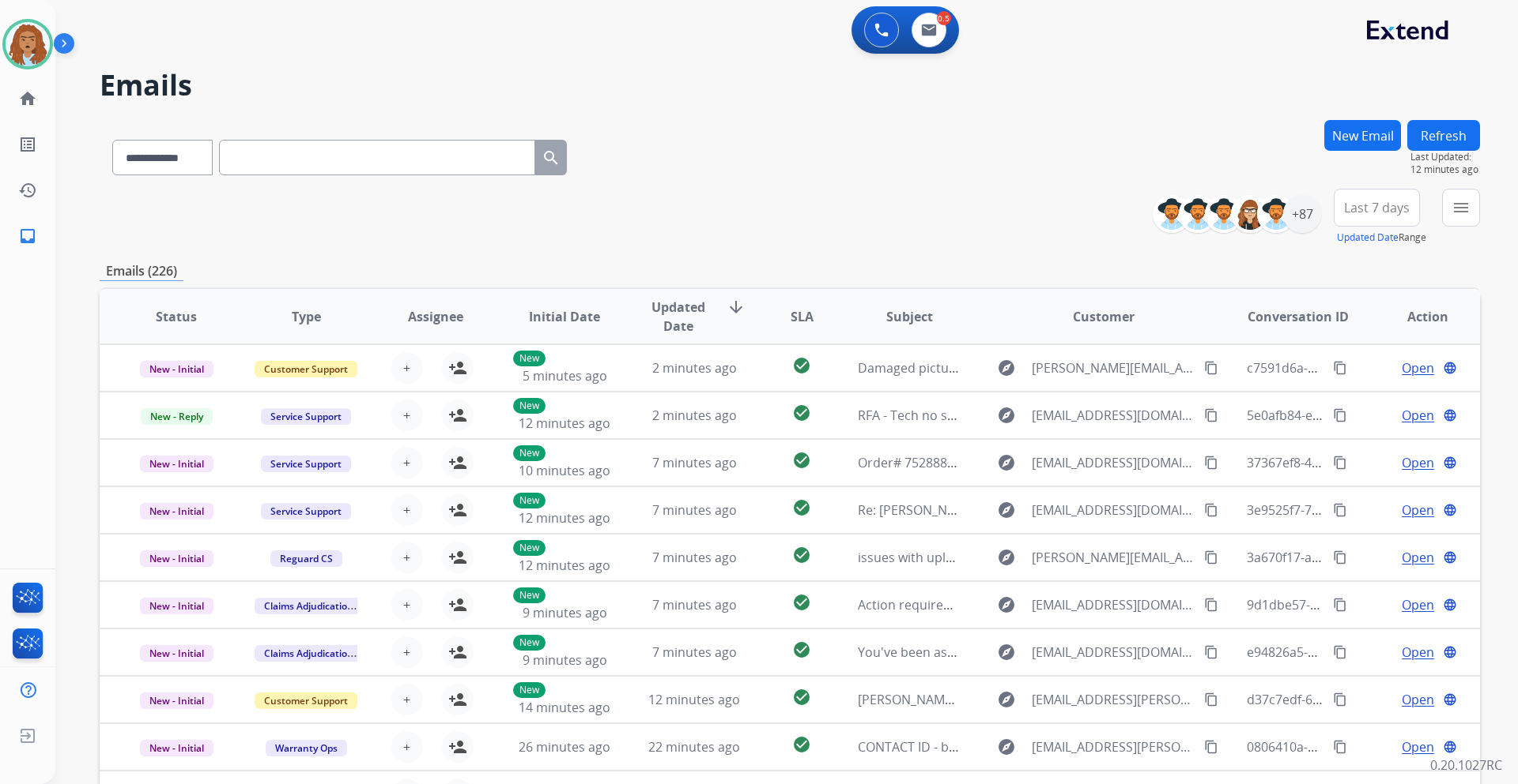
paste input "**********"
type input "**********"
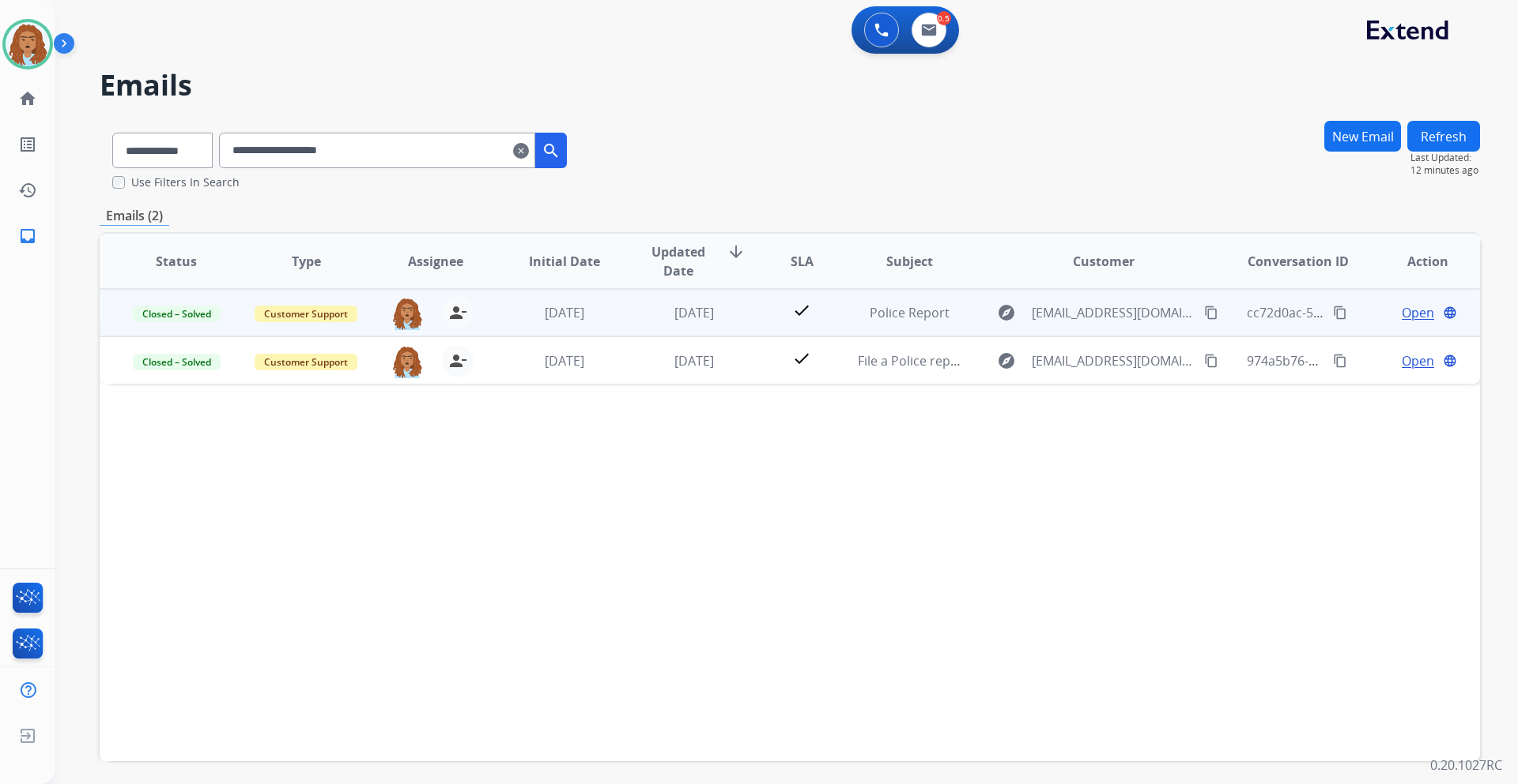
click at [1424, 313] on div "Open language" at bounding box center [1428, 313] width 104 height 19
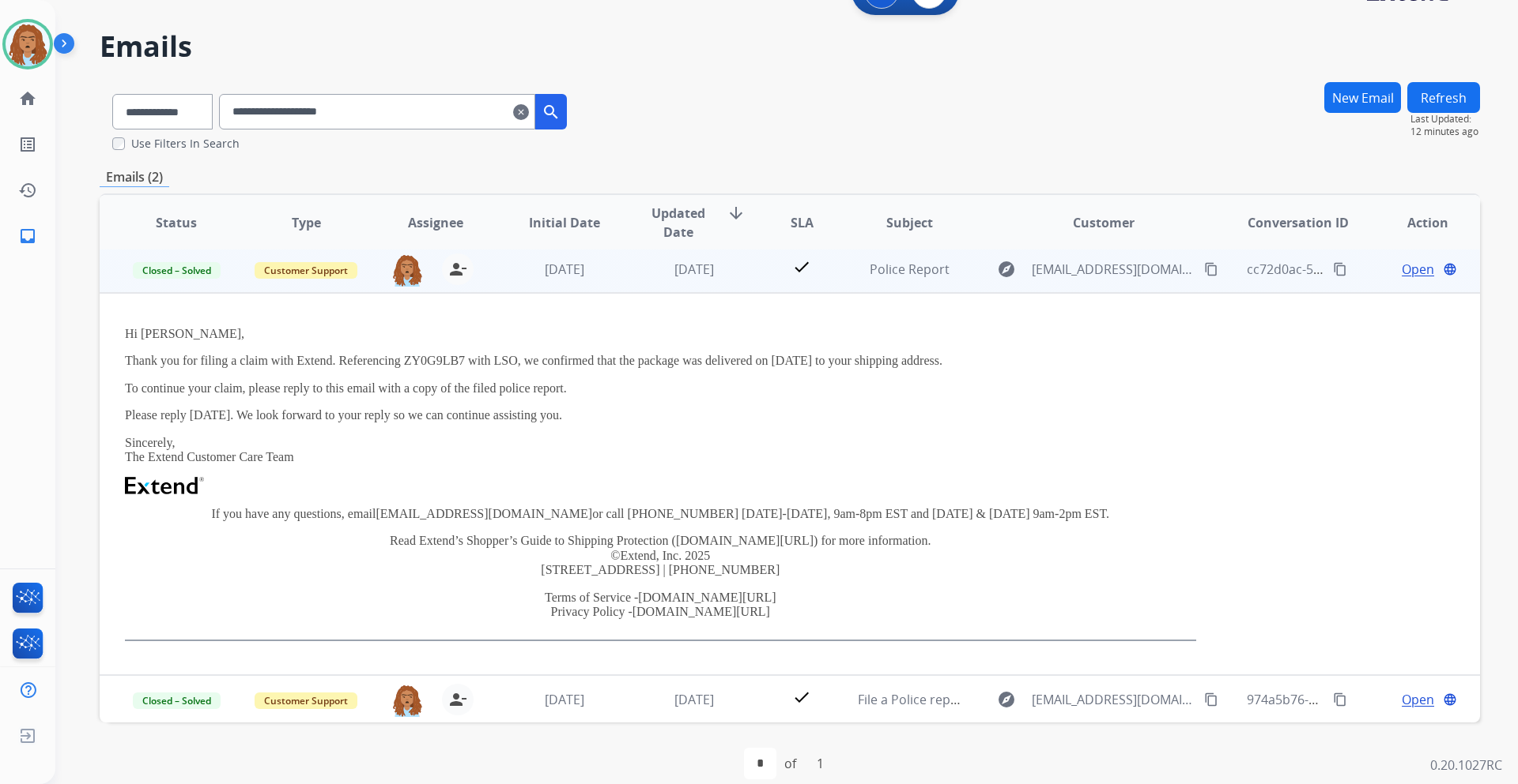
scroll to position [60, 0]
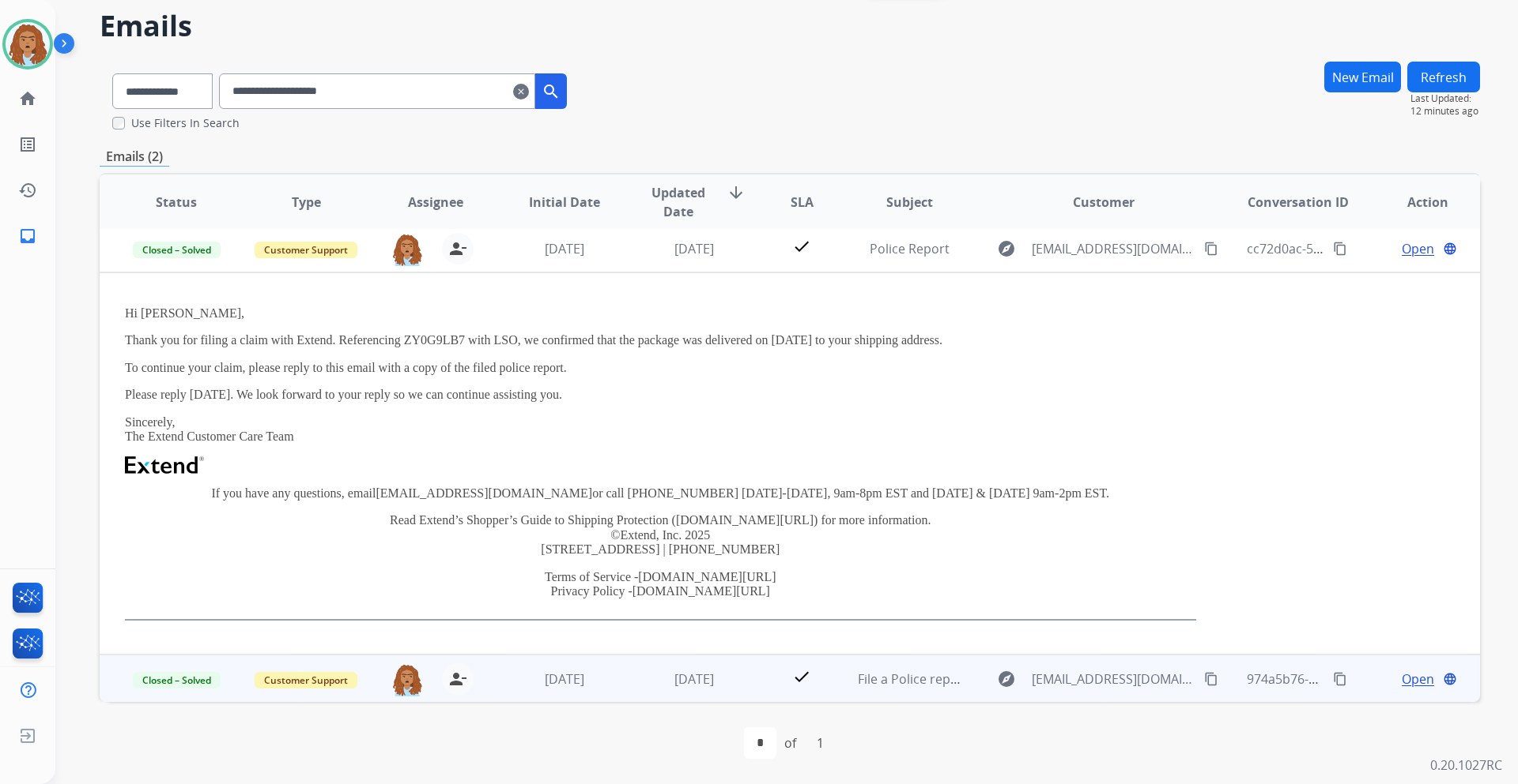
click at [1402, 680] on span "Open" at bounding box center [1418, 679] width 33 height 19
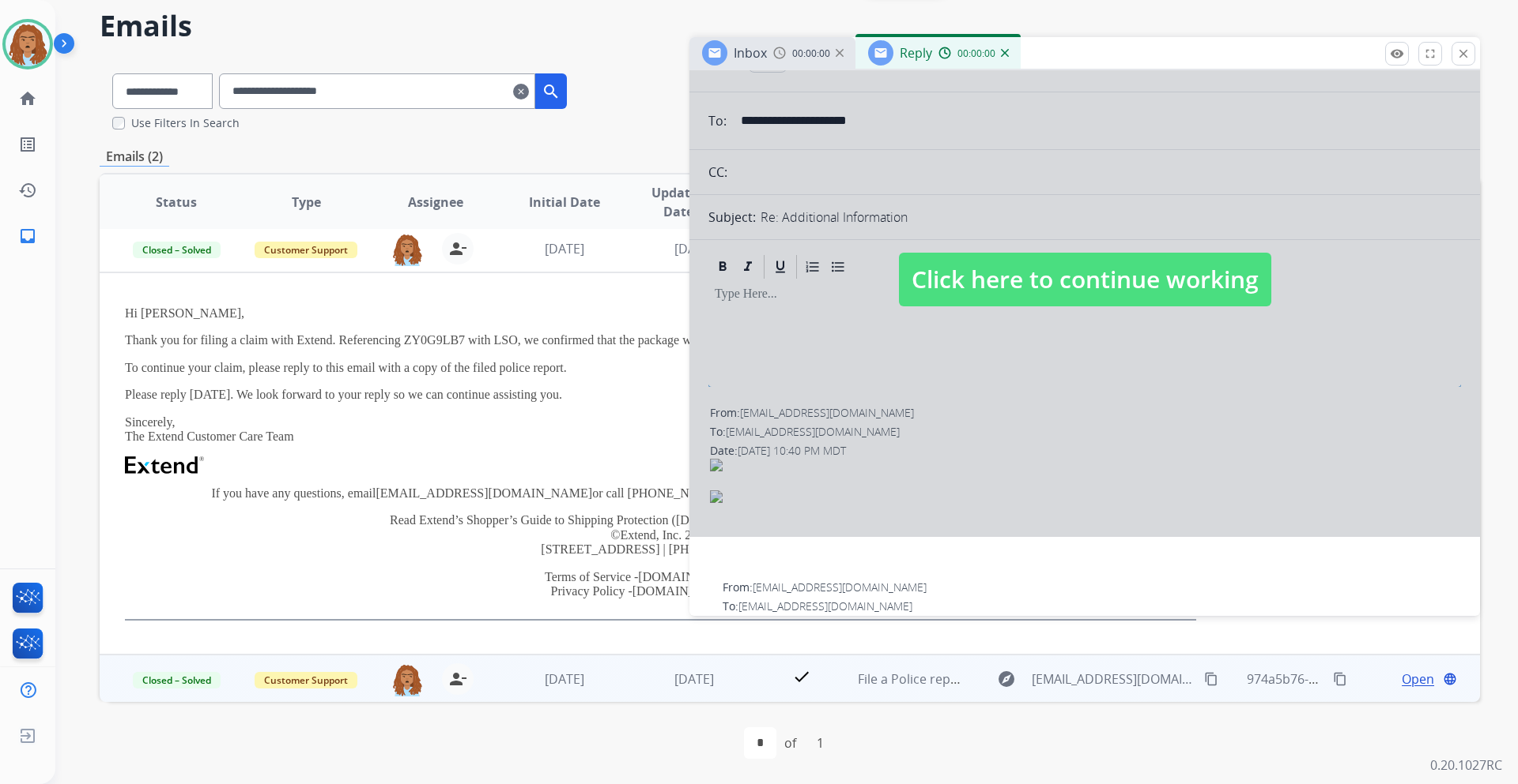
select select "**********"
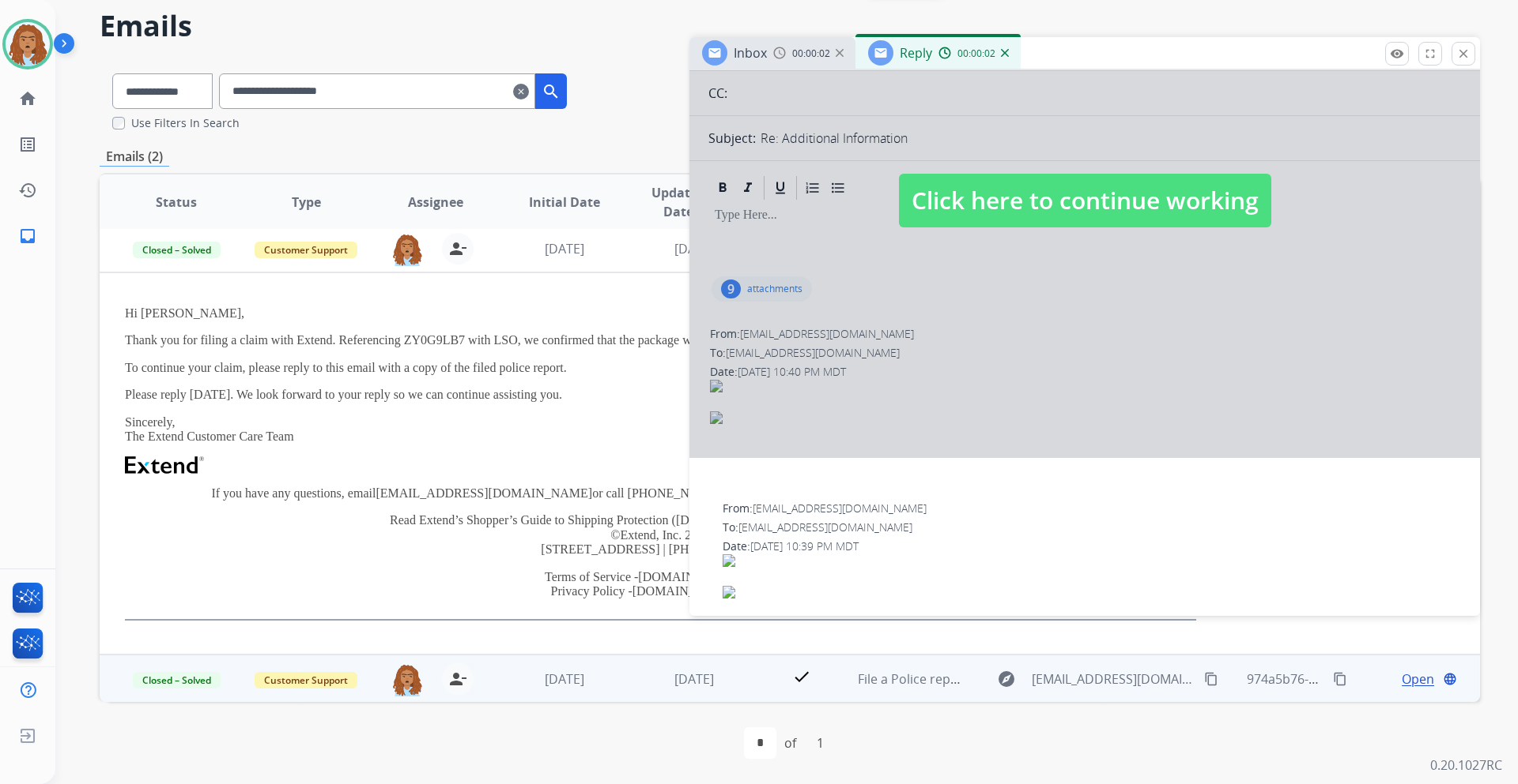
scroll to position [0, 0]
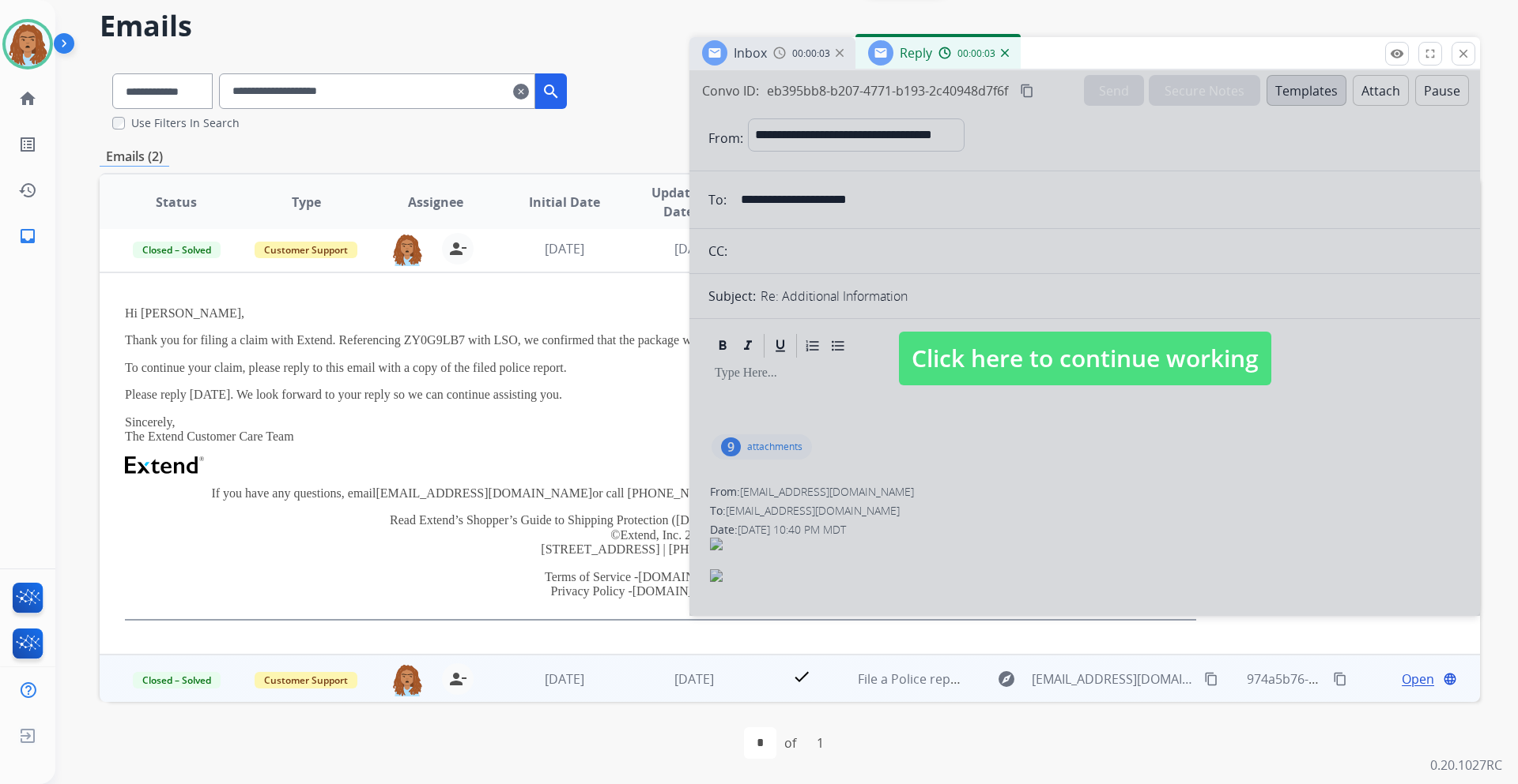
click at [998, 59] on div "00:00:03" at bounding box center [973, 53] width 69 height 14
click at [1004, 52] on img at bounding box center [1005, 53] width 8 height 8
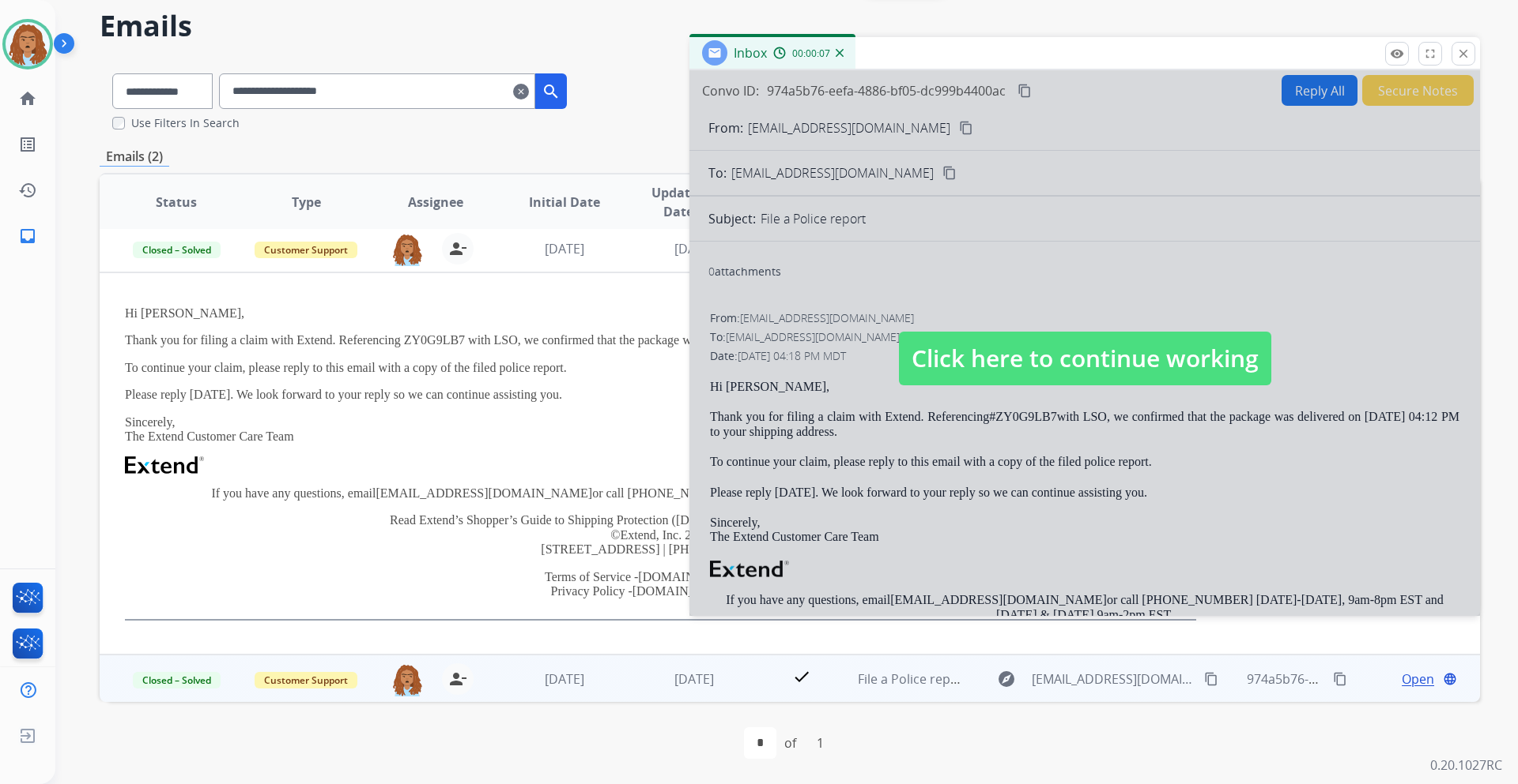
click at [839, 52] on img at bounding box center [839, 53] width 8 height 8
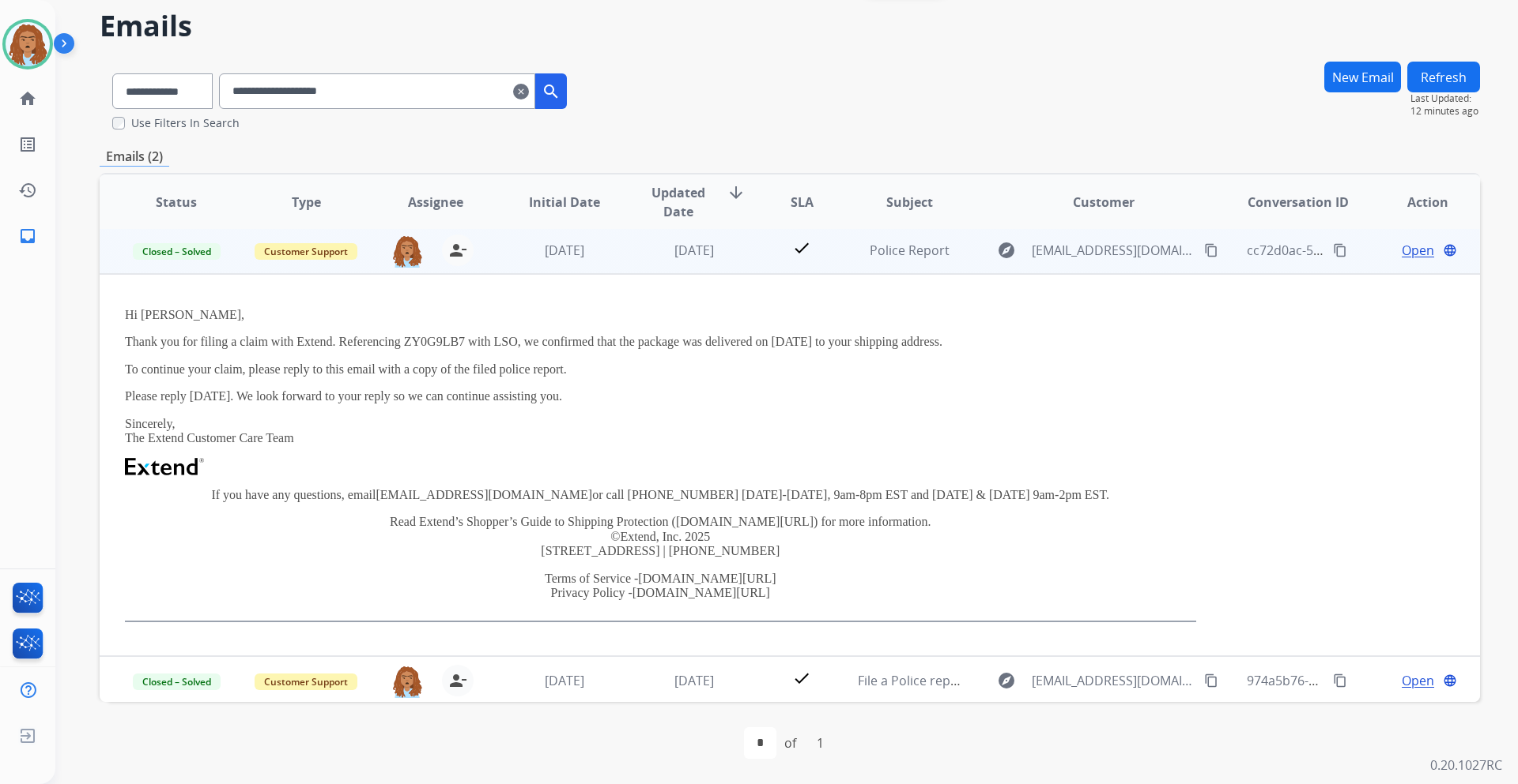
scroll to position [5, 0]
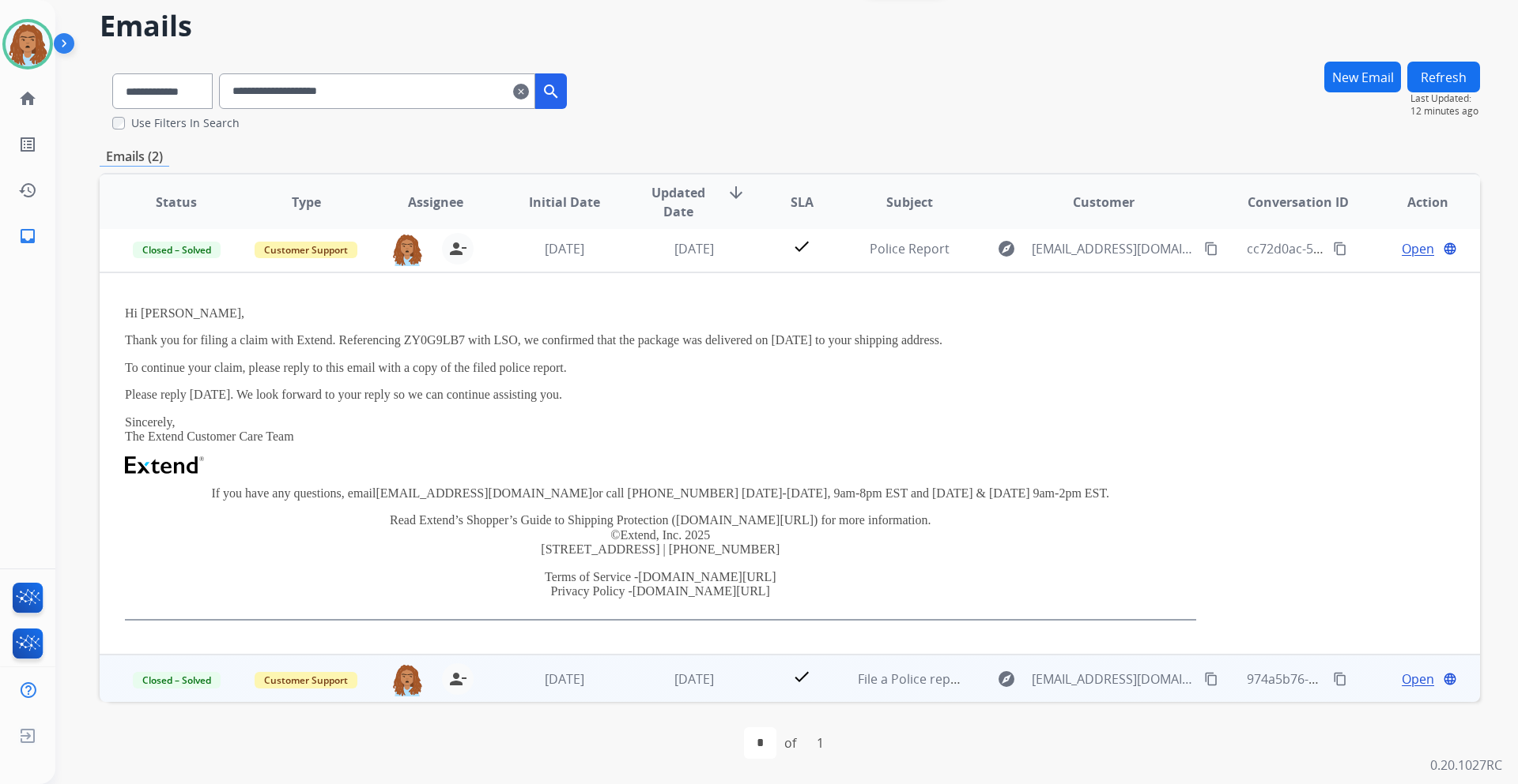
click at [1402, 677] on span "Open" at bounding box center [1418, 679] width 33 height 19
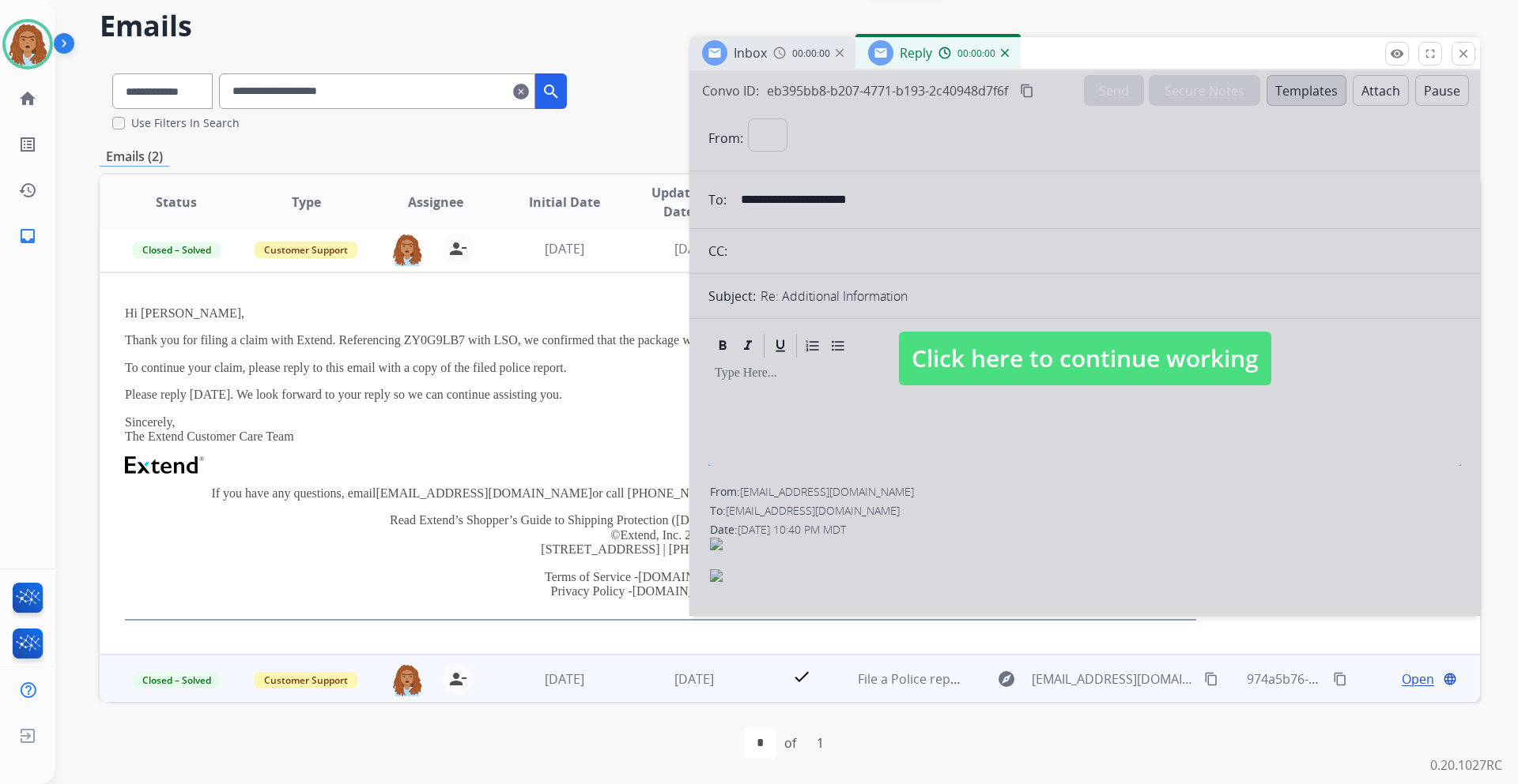
select select "**********"
drag, startPoint x: 984, startPoint y: 289, endPoint x: 989, endPoint y: 270, distance: 19.6
click at [985, 294] on div at bounding box center [1084, 343] width 790 height 546
select select
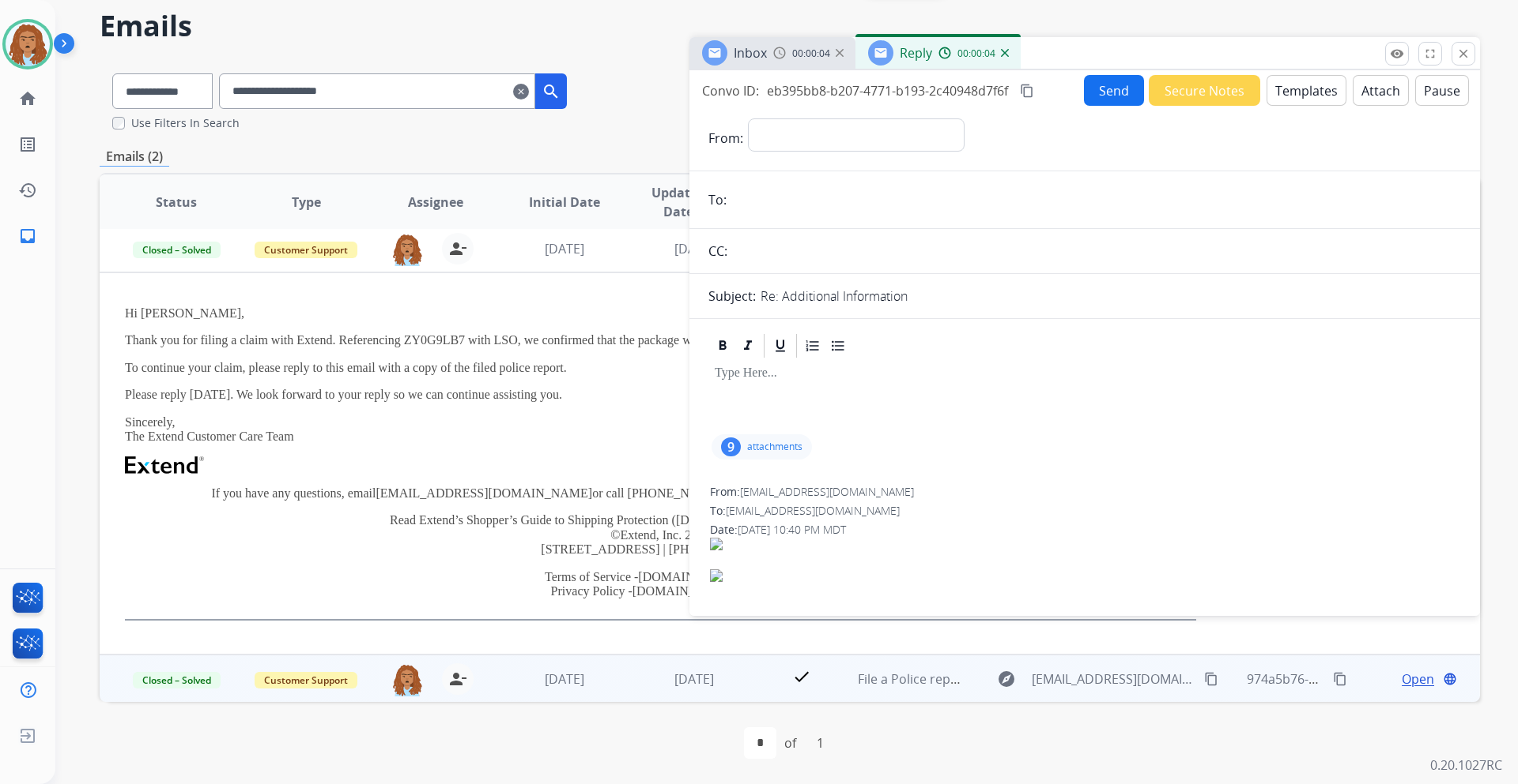
click at [1003, 56] on img at bounding box center [1005, 53] width 8 height 8
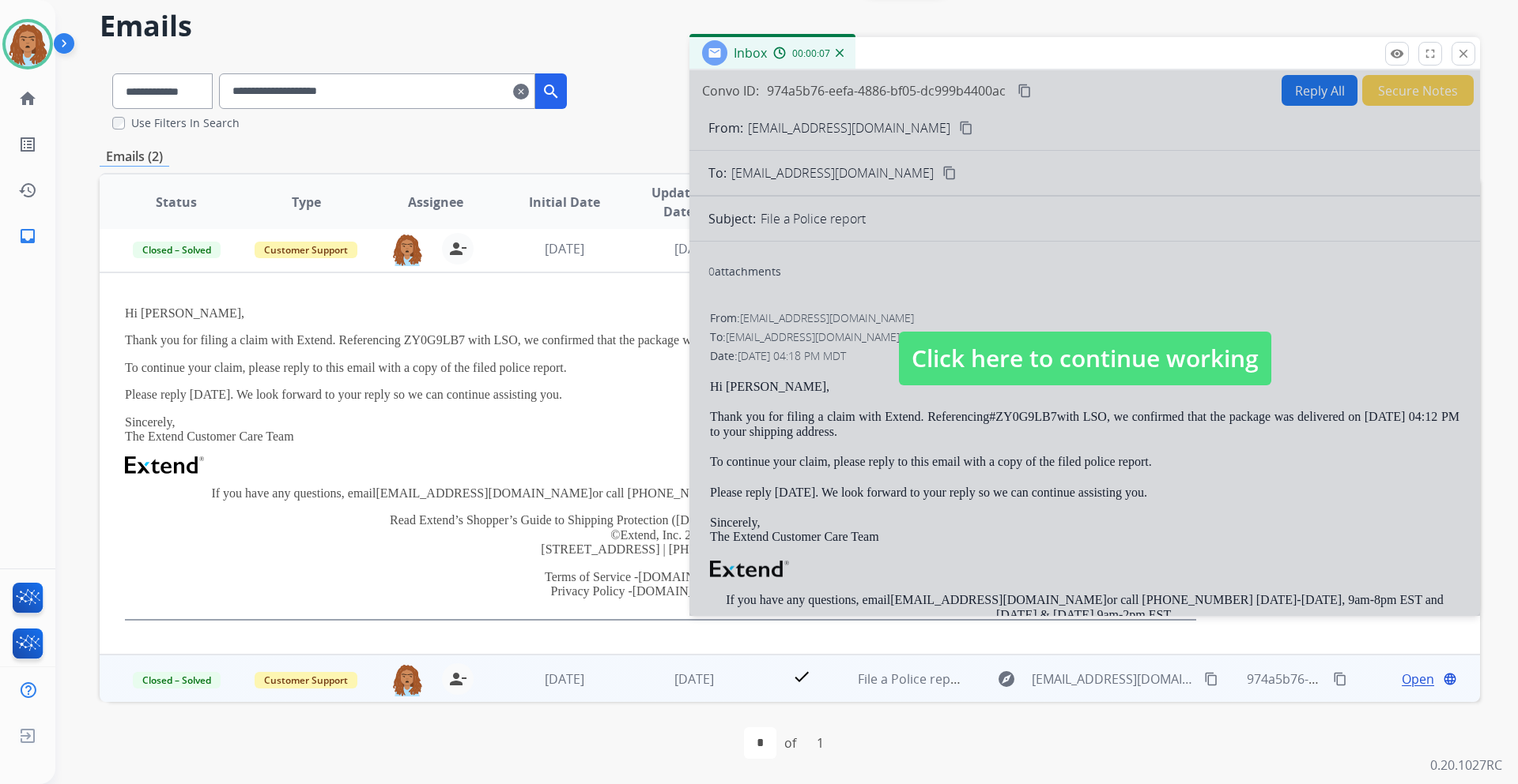
click at [1030, 355] on span "Click here to continue working" at bounding box center [1084, 358] width 372 height 54
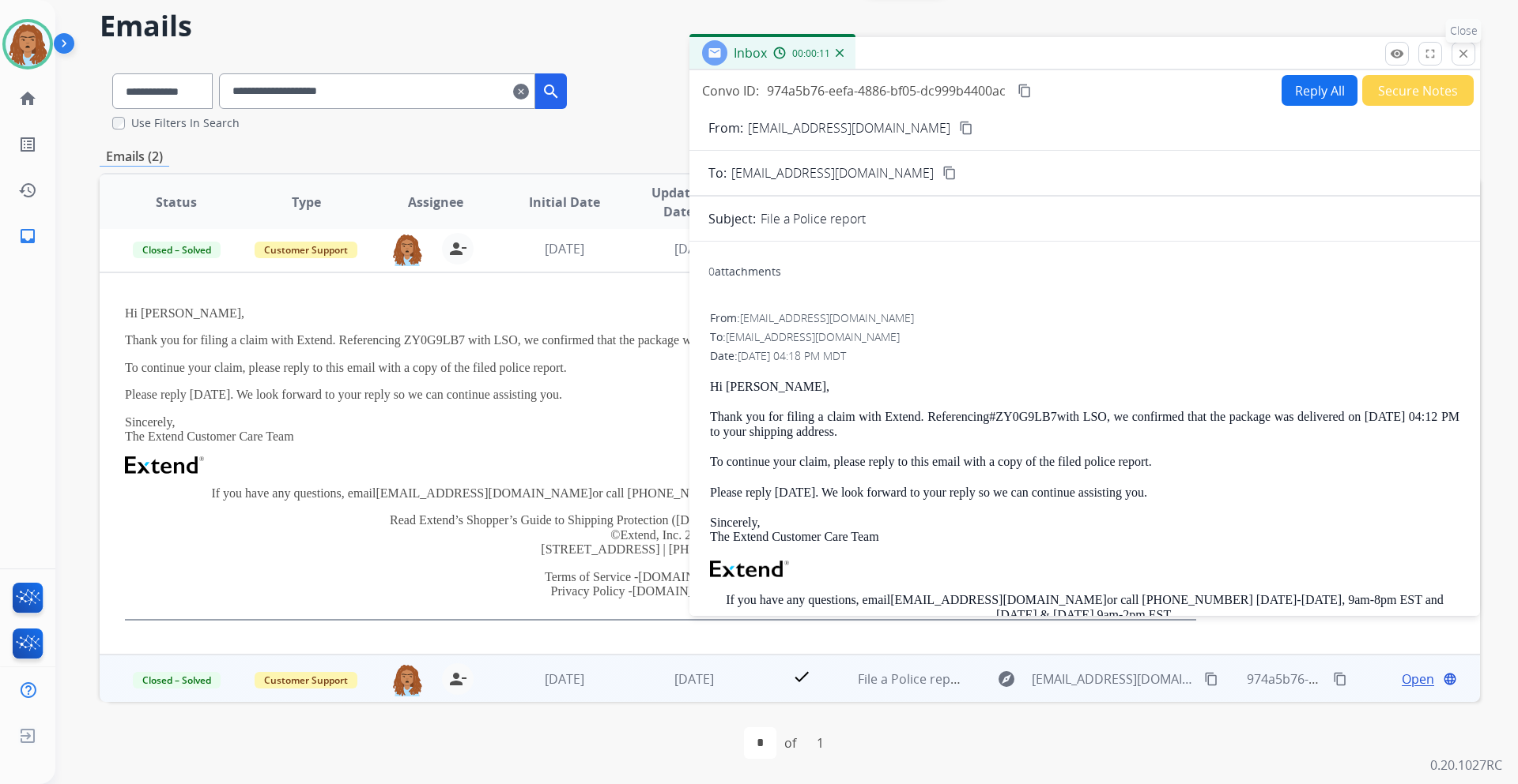
click at [1460, 46] on button "close Close" at bounding box center [1463, 54] width 24 height 24
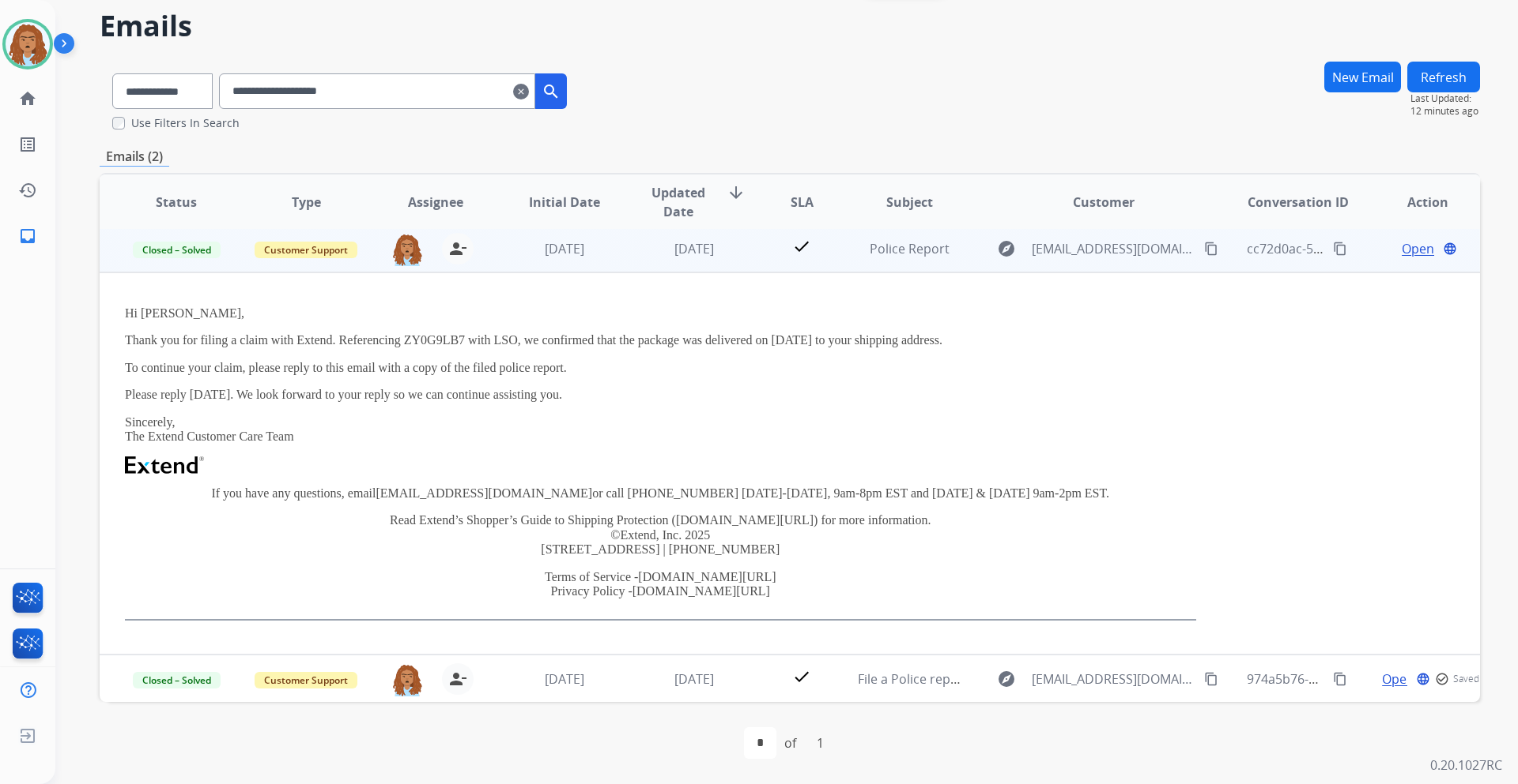
click at [1403, 250] on span "Open" at bounding box center [1418, 249] width 33 height 19
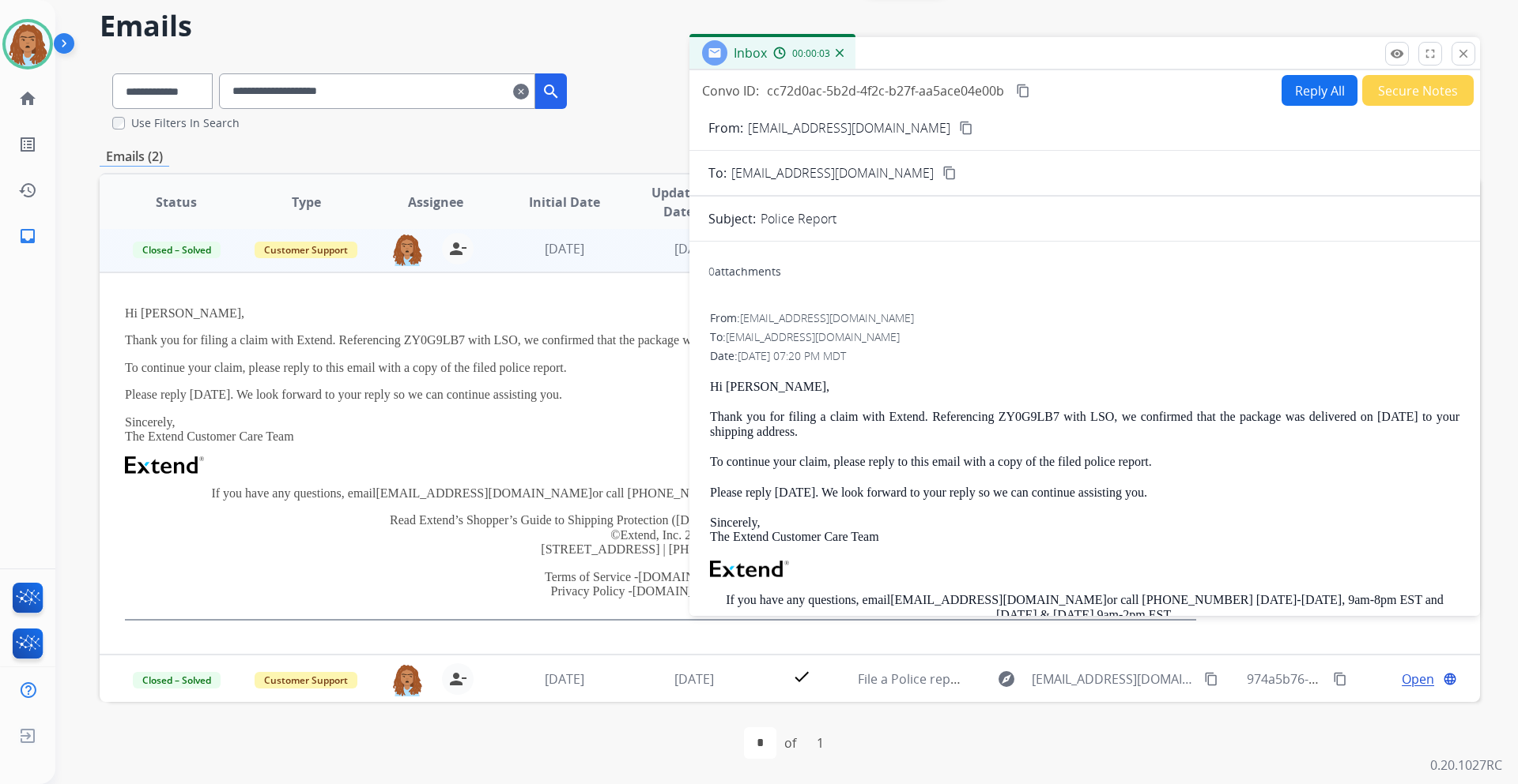
scroll to position [0, 0]
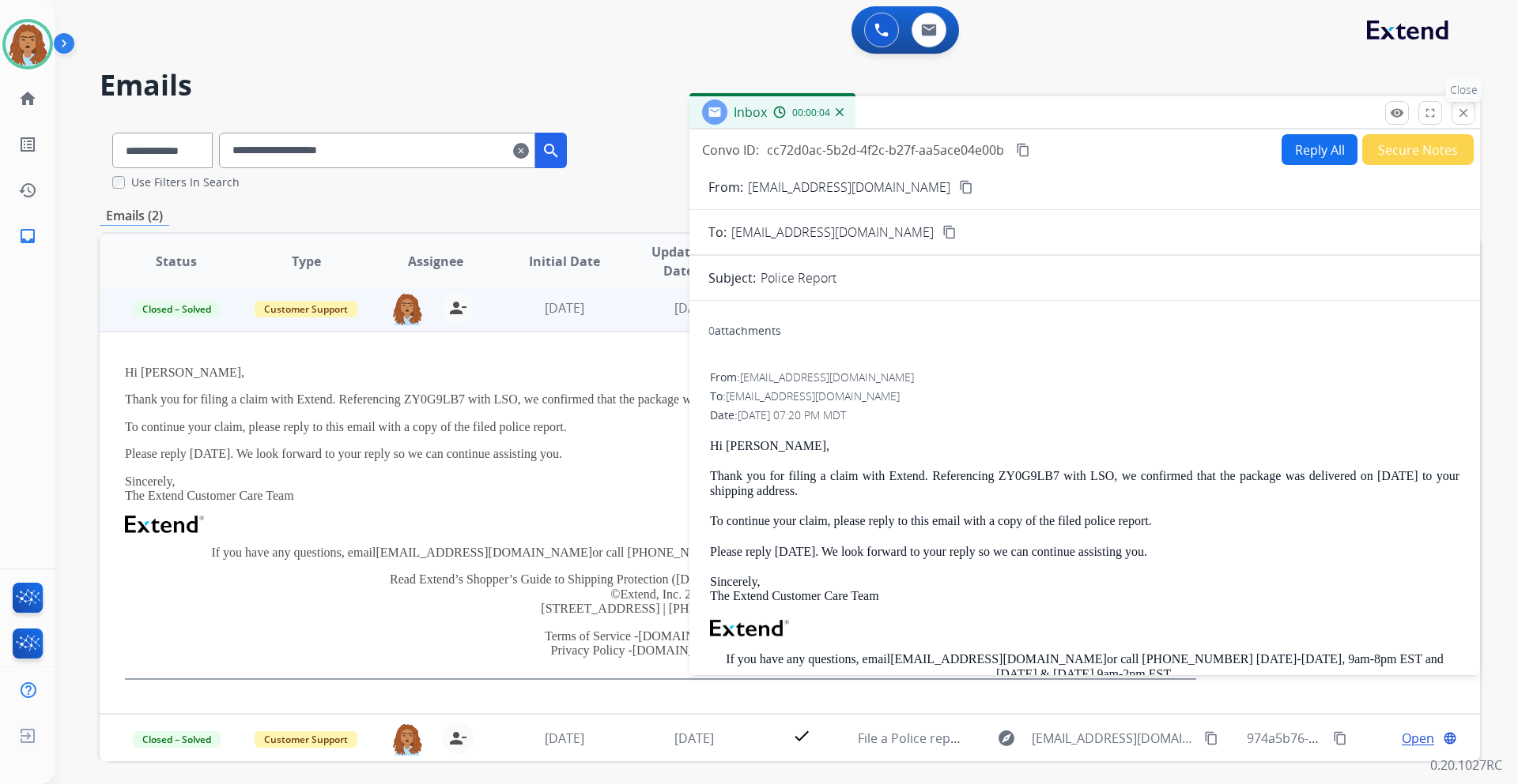
click at [1465, 115] on mat-icon "close" at bounding box center [1463, 112] width 14 height 14
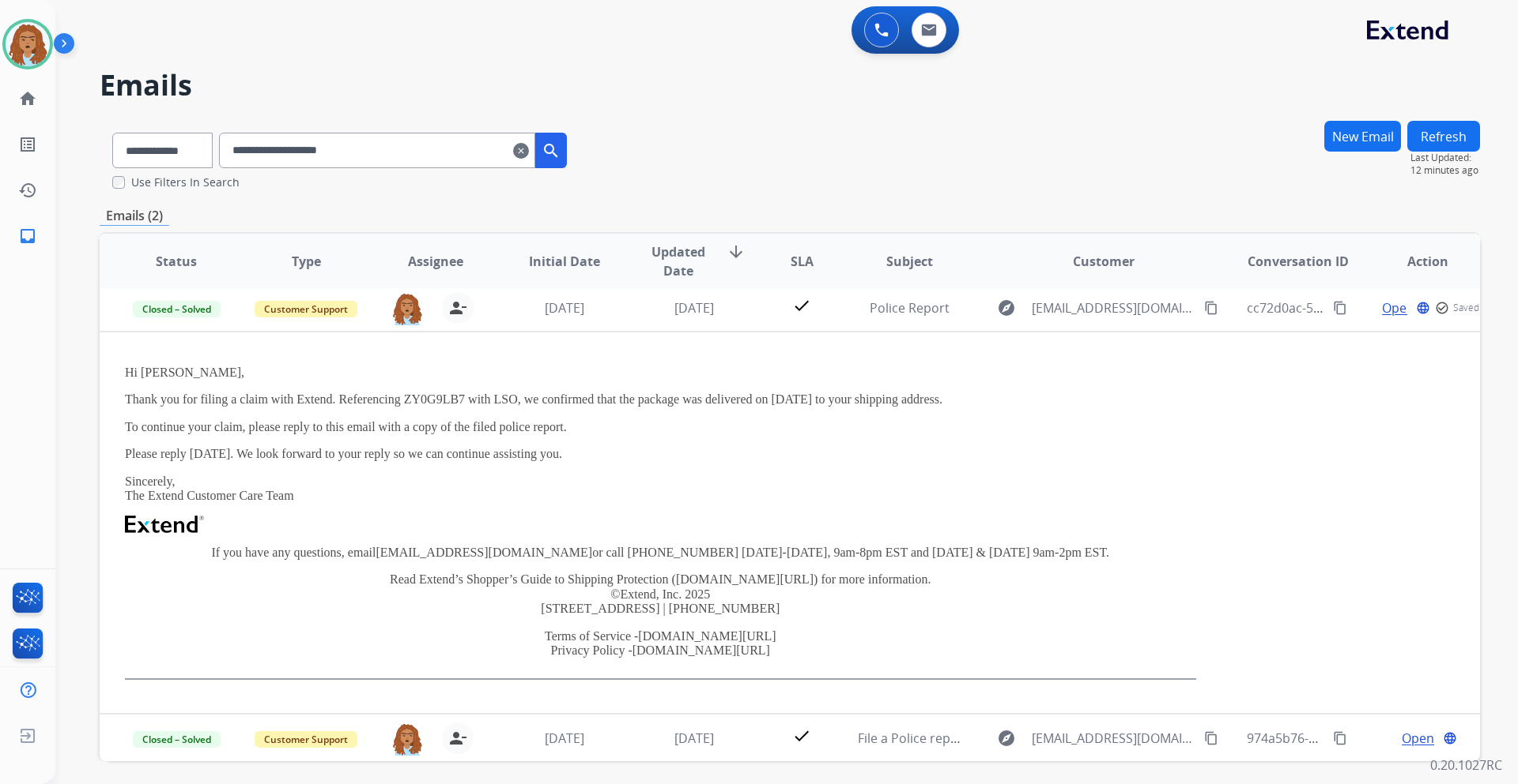
scroll to position [60, 0]
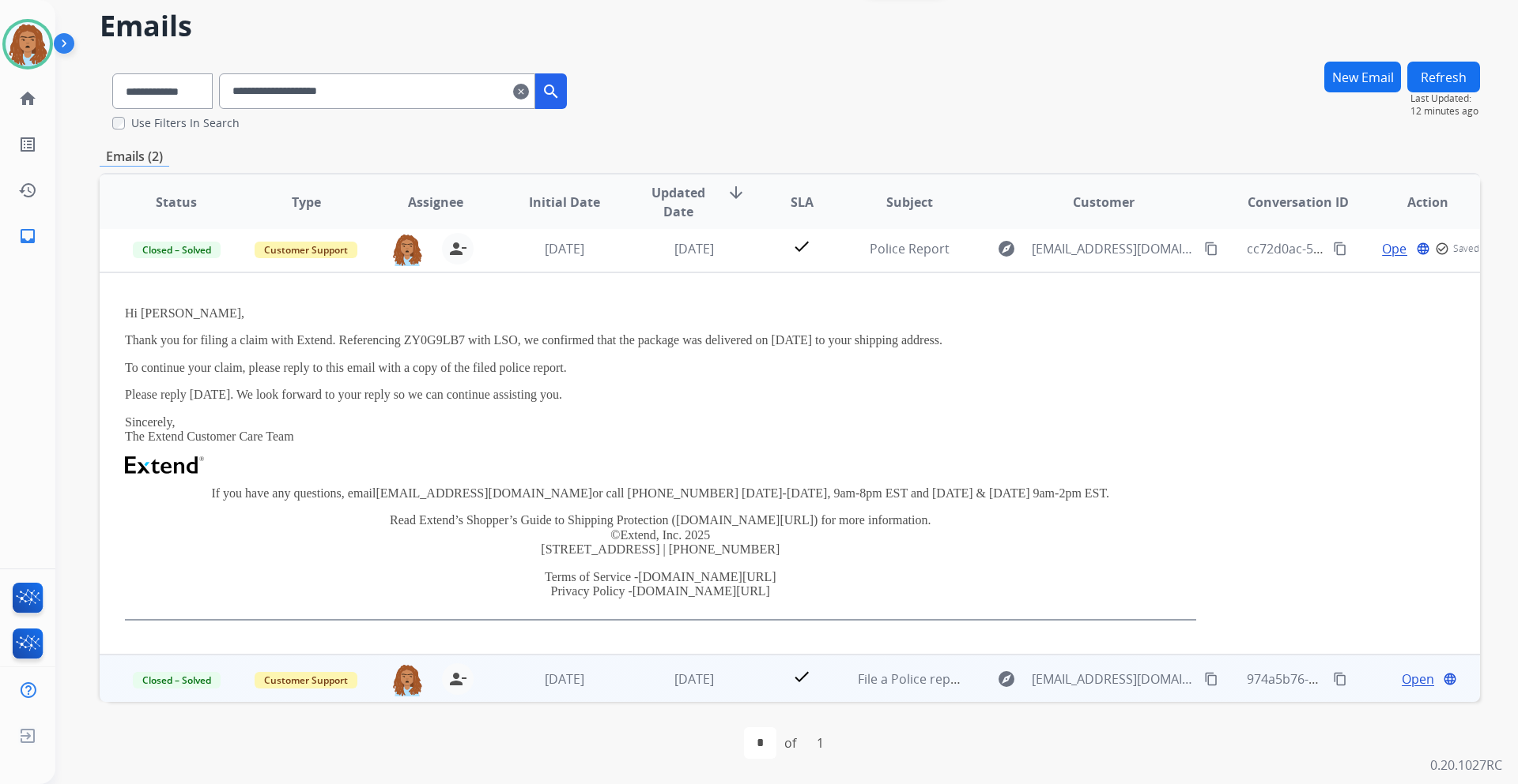
click at [1402, 682] on span "Open" at bounding box center [1418, 679] width 33 height 19
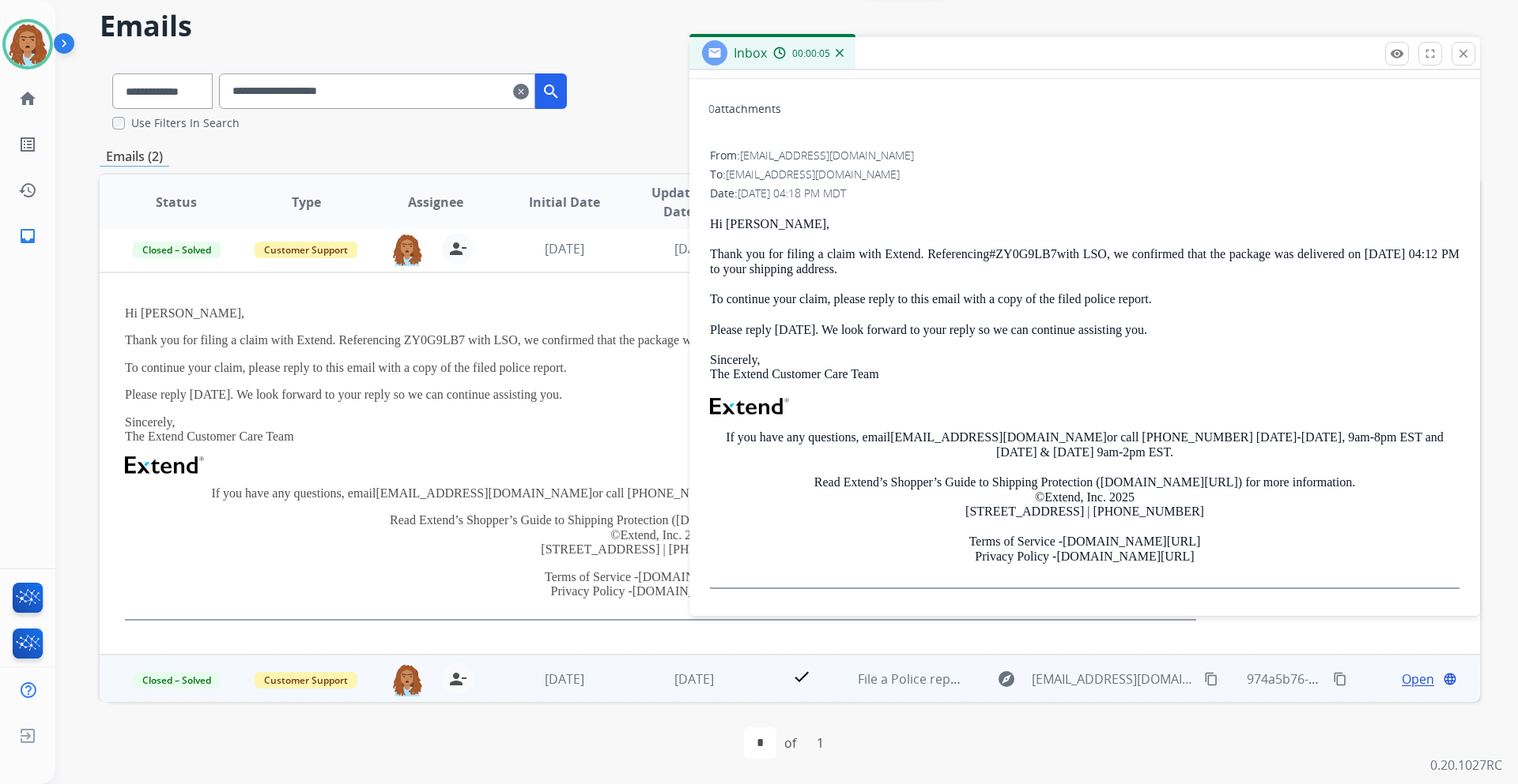
scroll to position [84, 0]
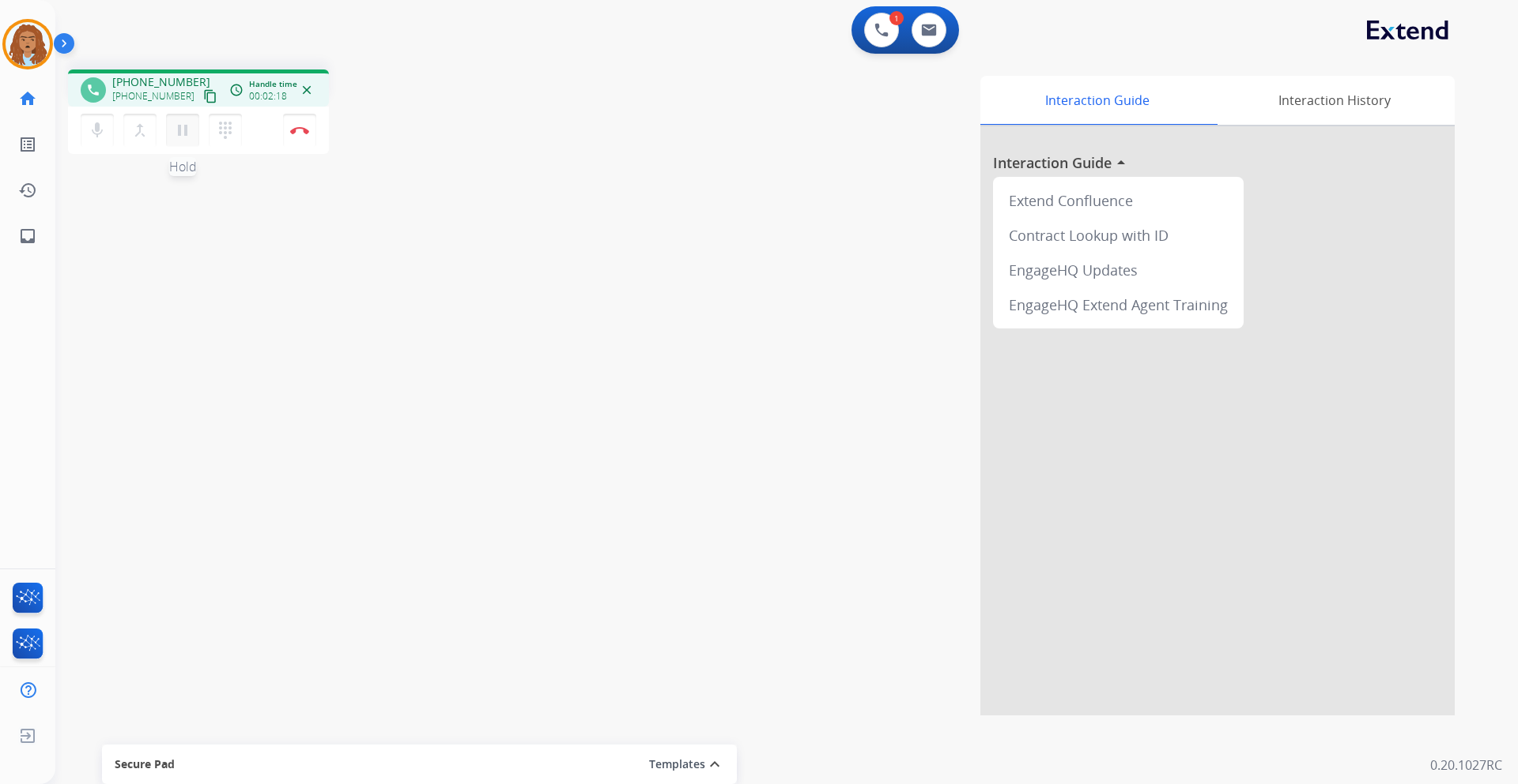
click at [178, 129] on mat-icon "pause" at bounding box center [183, 131] width 19 height 19
drag, startPoint x: 187, startPoint y: 140, endPoint x: 162, endPoint y: 176, distance: 43.8
click at [187, 140] on button "play_arrow Hold" at bounding box center [183, 130] width 34 height 34
click at [287, 129] on button "Disconnect" at bounding box center [299, 130] width 34 height 34
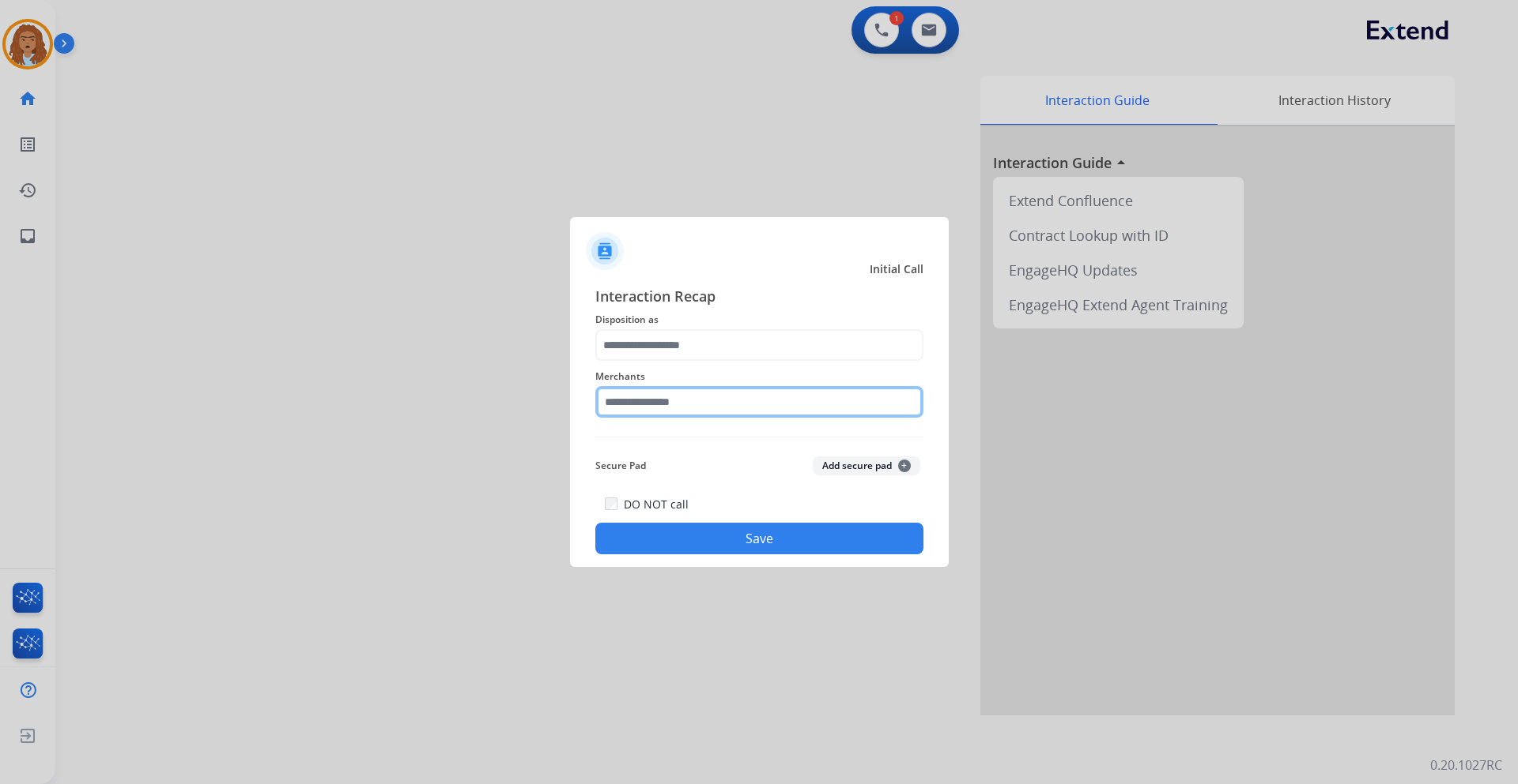
click at [650, 406] on input "text" at bounding box center [759, 402] width 328 height 32
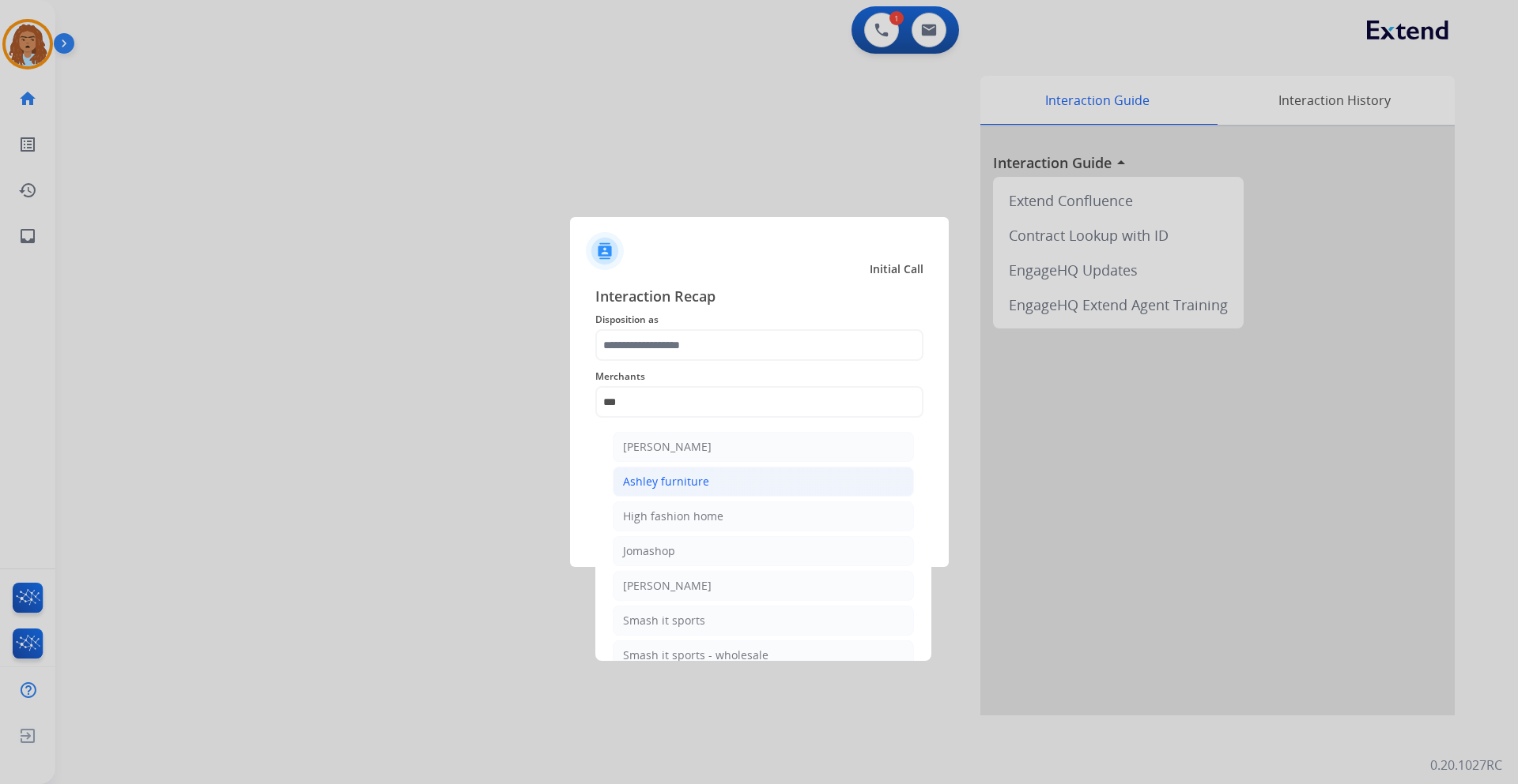
click at [692, 486] on div "Ashley furniture" at bounding box center [666, 481] width 87 height 15
type input "**********"
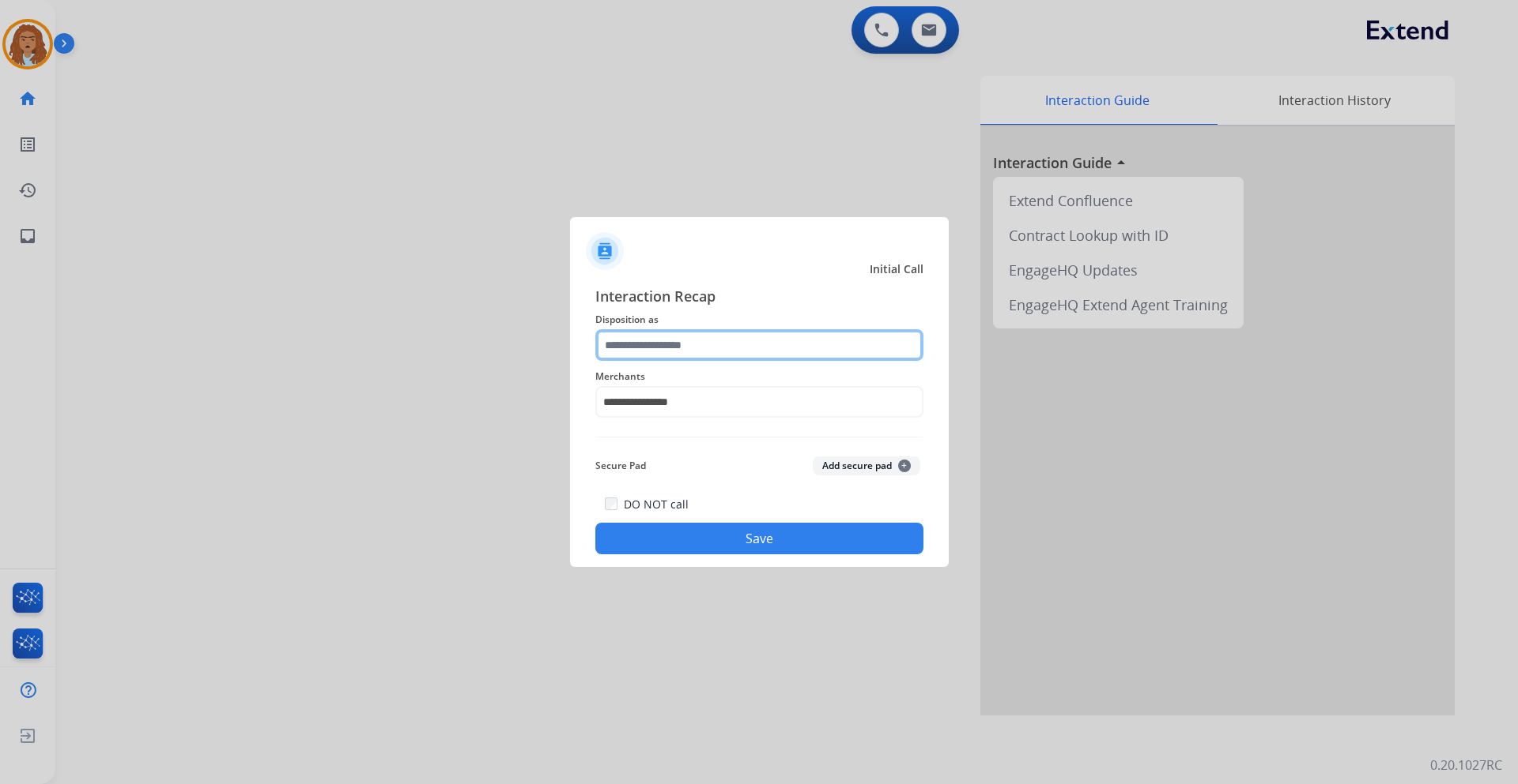
click at [692, 342] on input "text" at bounding box center [759, 345] width 328 height 32
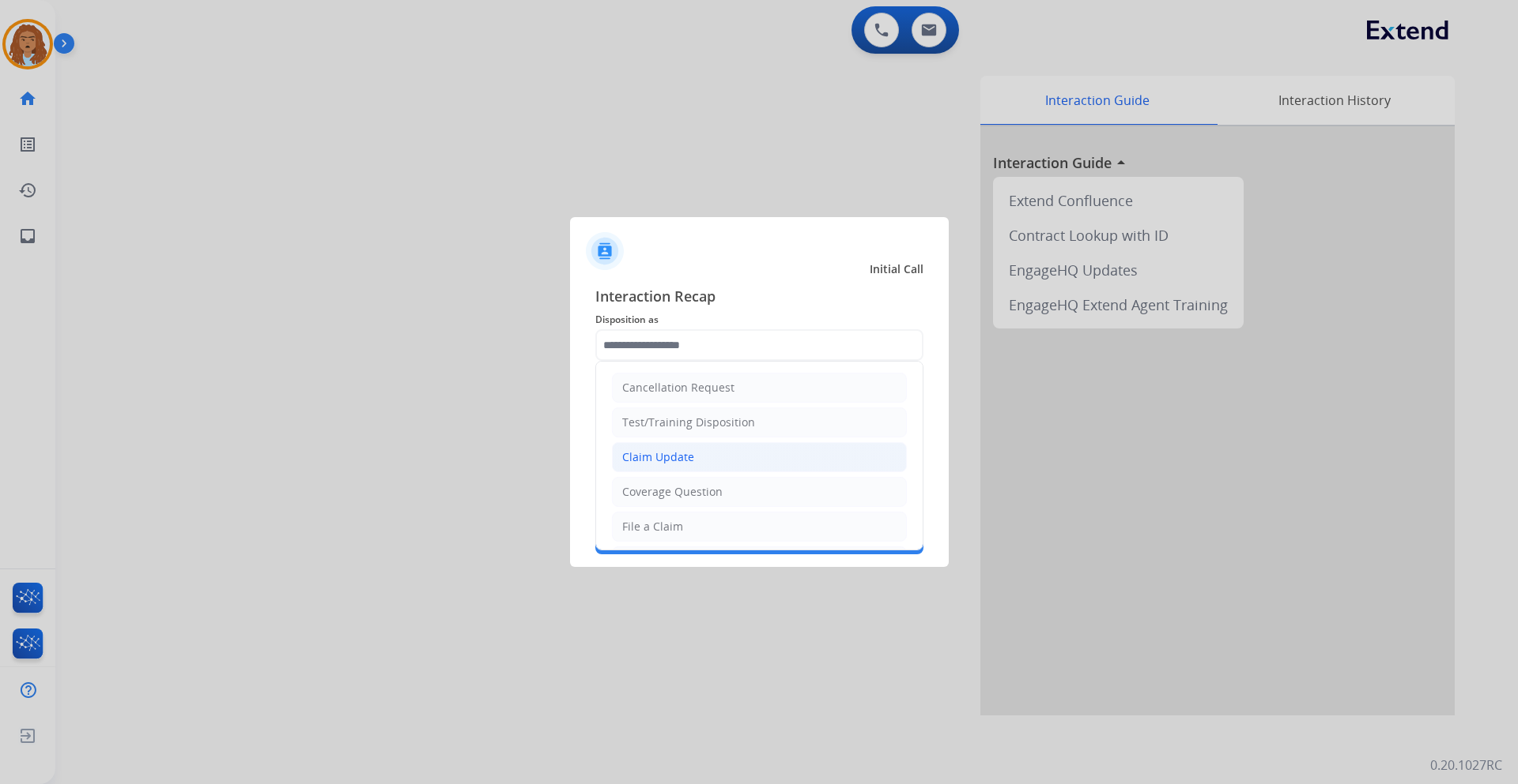
click at [696, 460] on li "Claim Update" at bounding box center [759, 456] width 295 height 30
type input "**********"
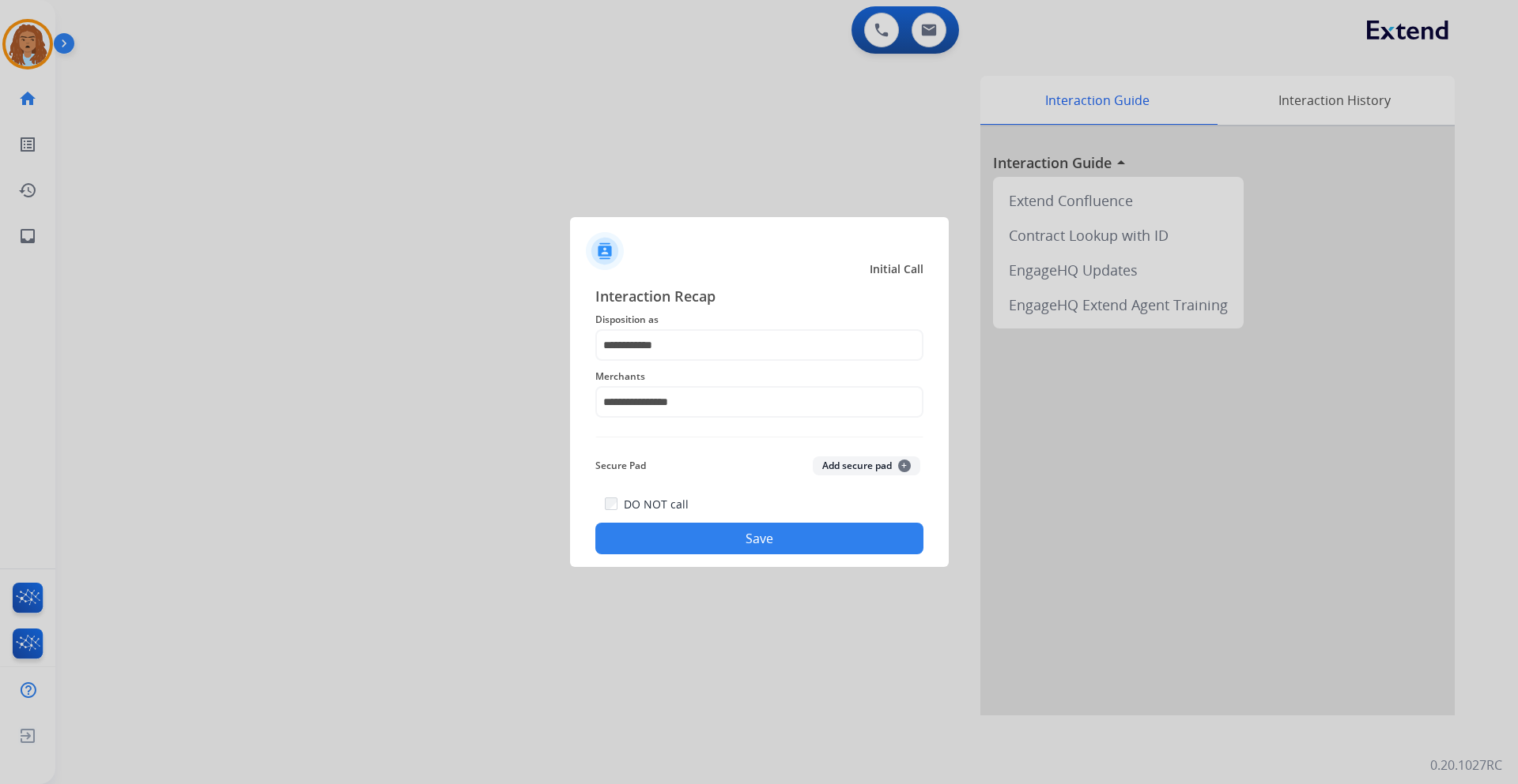
click at [703, 533] on button "Save" at bounding box center [759, 538] width 328 height 32
